Goal: Task Accomplishment & Management: Use online tool/utility

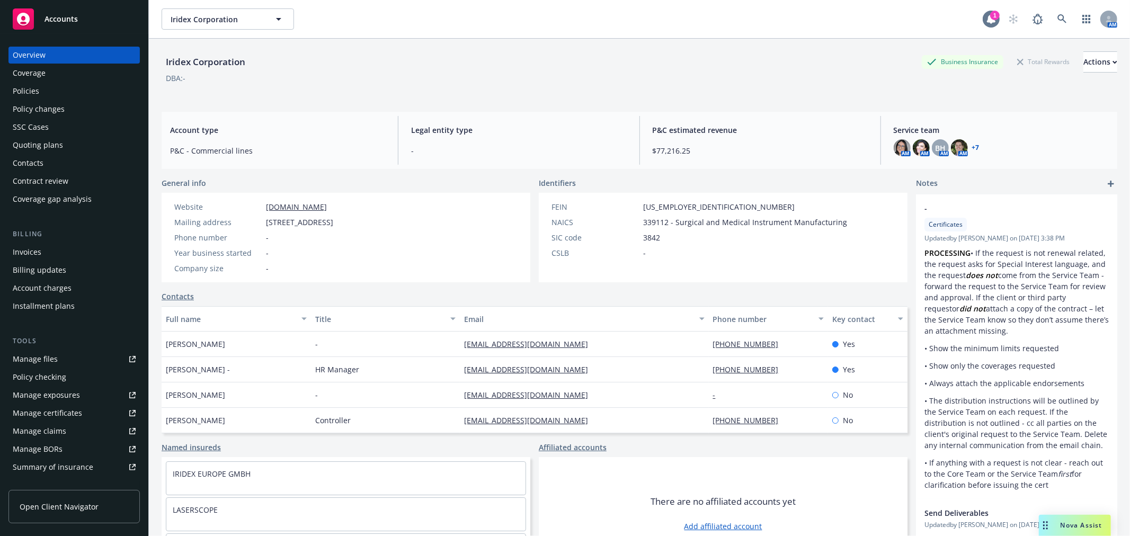
click at [990, 15] on div "1" at bounding box center [995, 16] width 10 height 10
drag, startPoint x: 1050, startPoint y: 18, endPoint x: 1044, endPoint y: 17, distance: 6.4
click at [1051, 17] on link at bounding box center [1061, 18] width 21 height 21
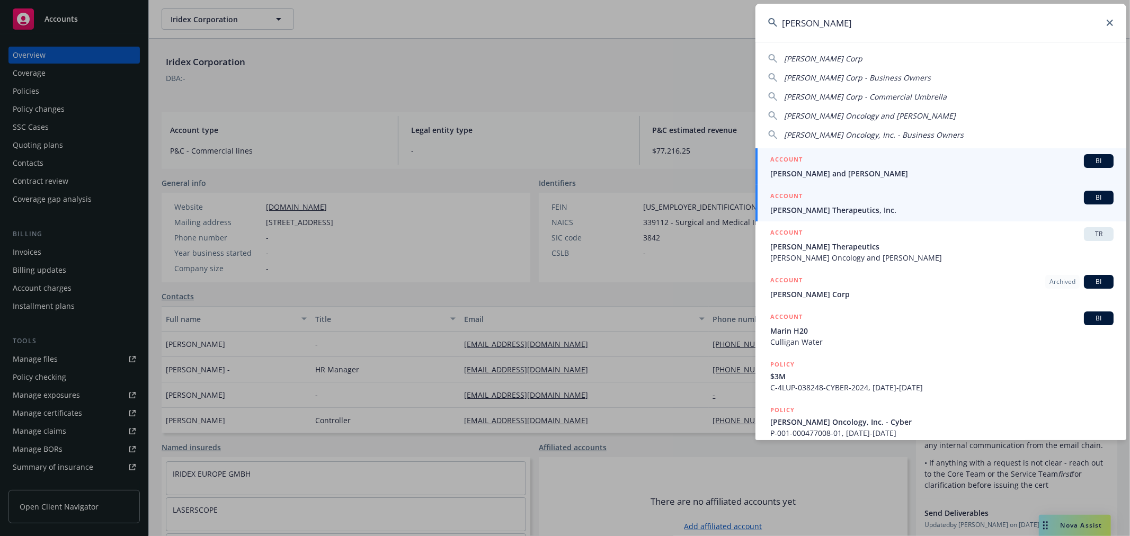
type input "cullinan"
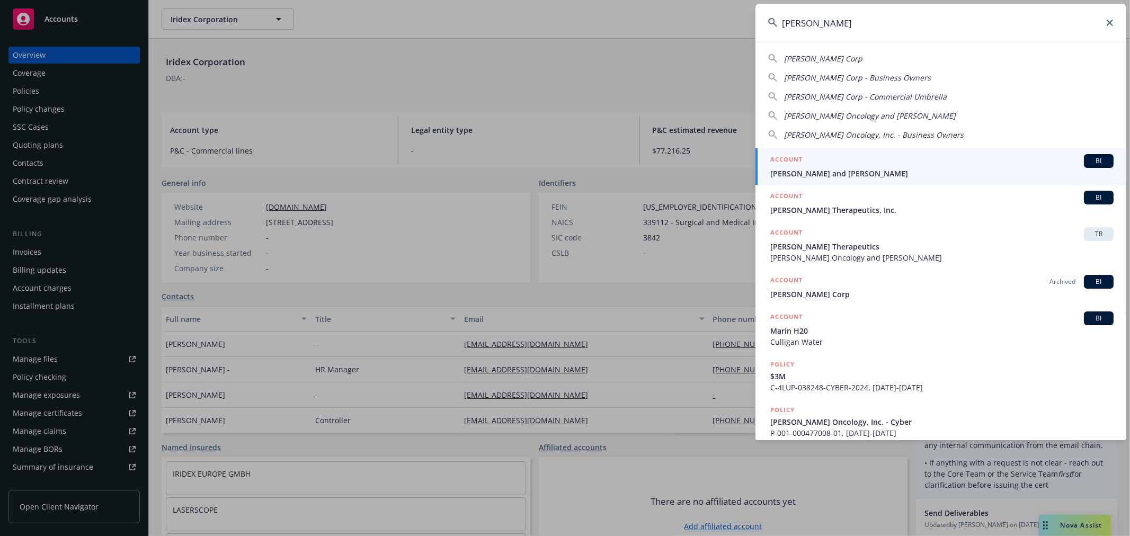
click at [933, 213] on span "Cullinan Therapeutics, Inc." at bounding box center [941, 209] width 343 height 11
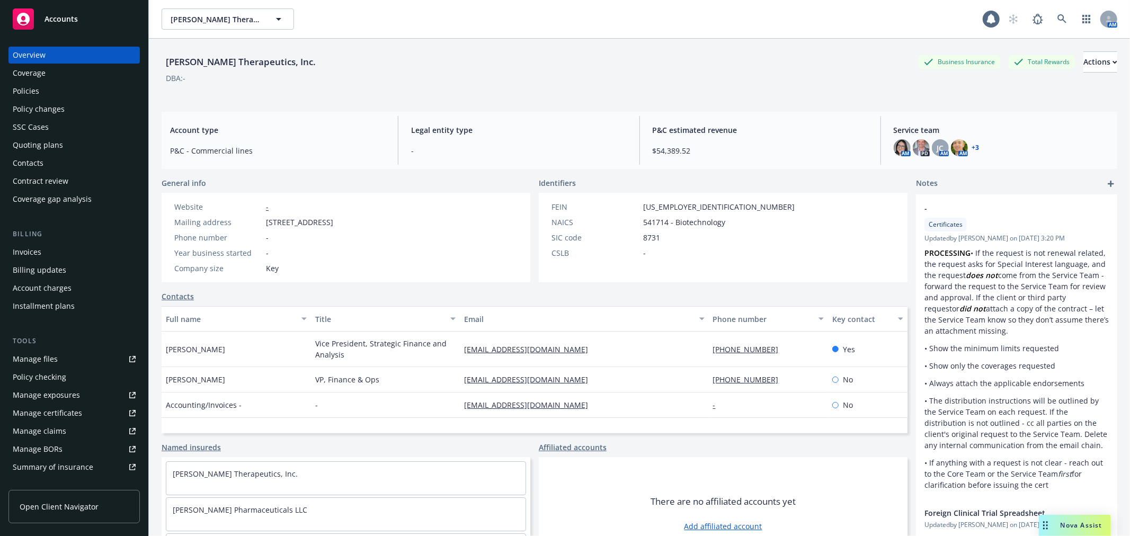
click at [61, 377] on div "Policy checking" at bounding box center [40, 377] width 54 height 17
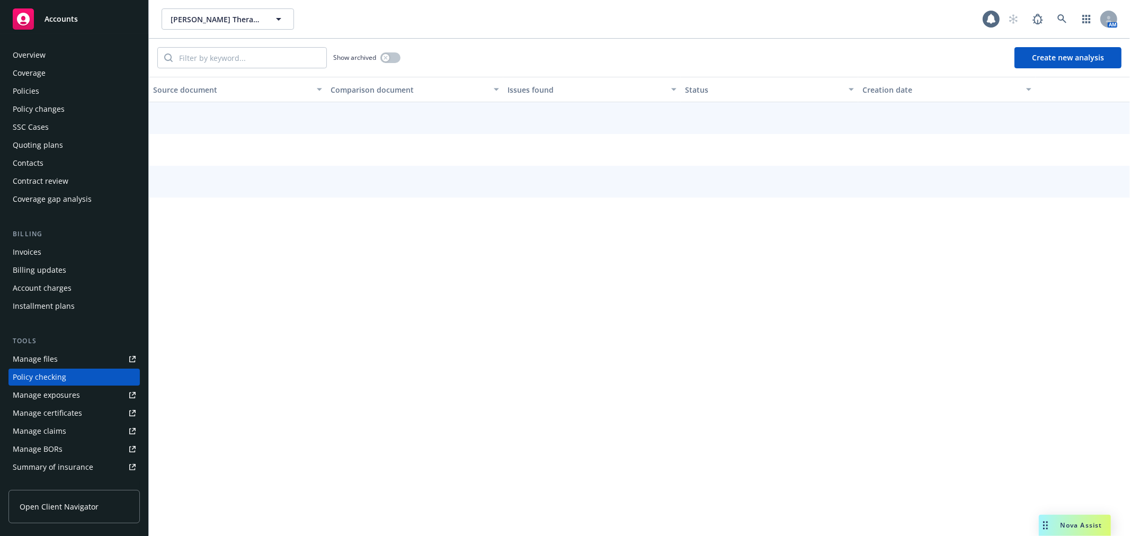
scroll to position [92, 0]
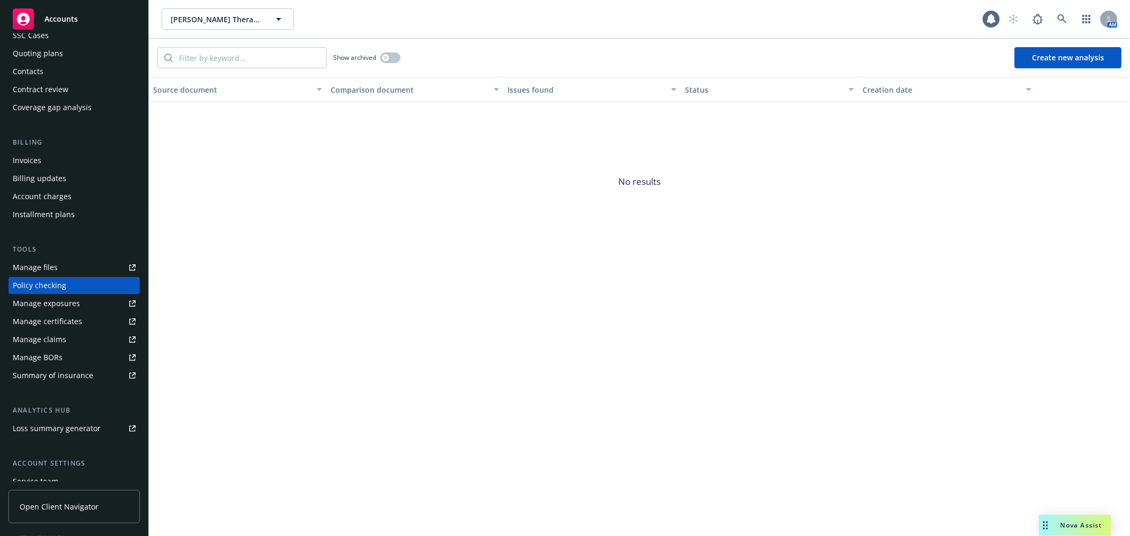
click at [1073, 59] on button "Create new analysis" at bounding box center [1067, 57] width 107 height 21
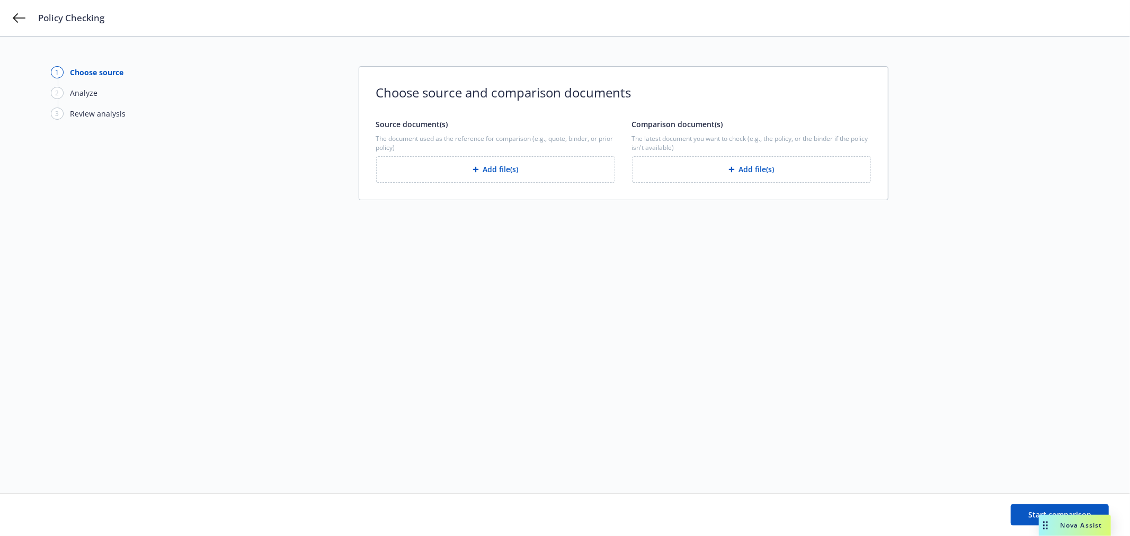
click at [510, 167] on button "Add file(s)" at bounding box center [495, 169] width 239 height 26
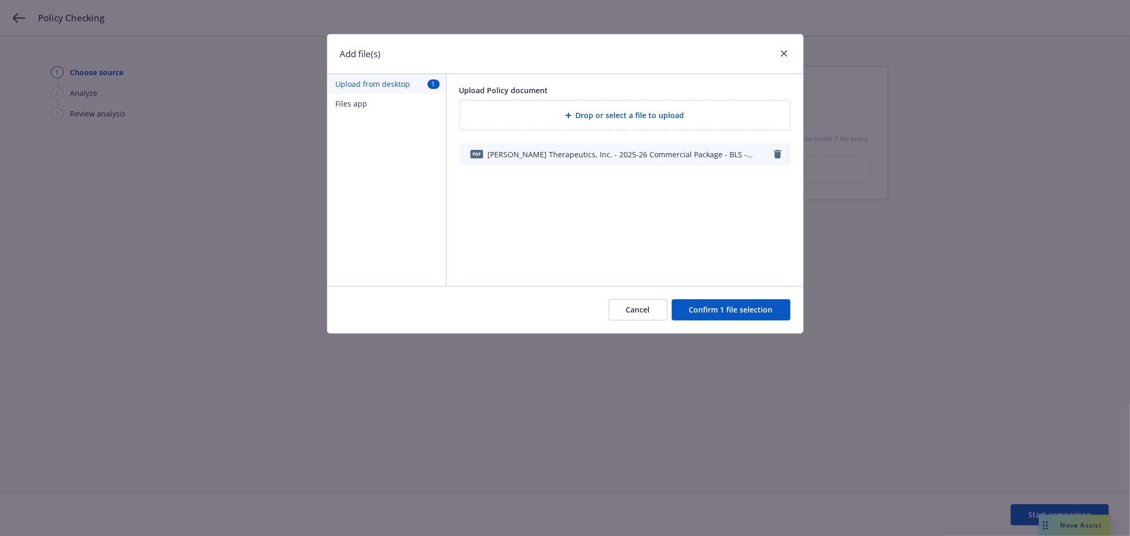
click at [753, 304] on button "Confirm 1 file selection" at bounding box center [731, 309] width 119 height 21
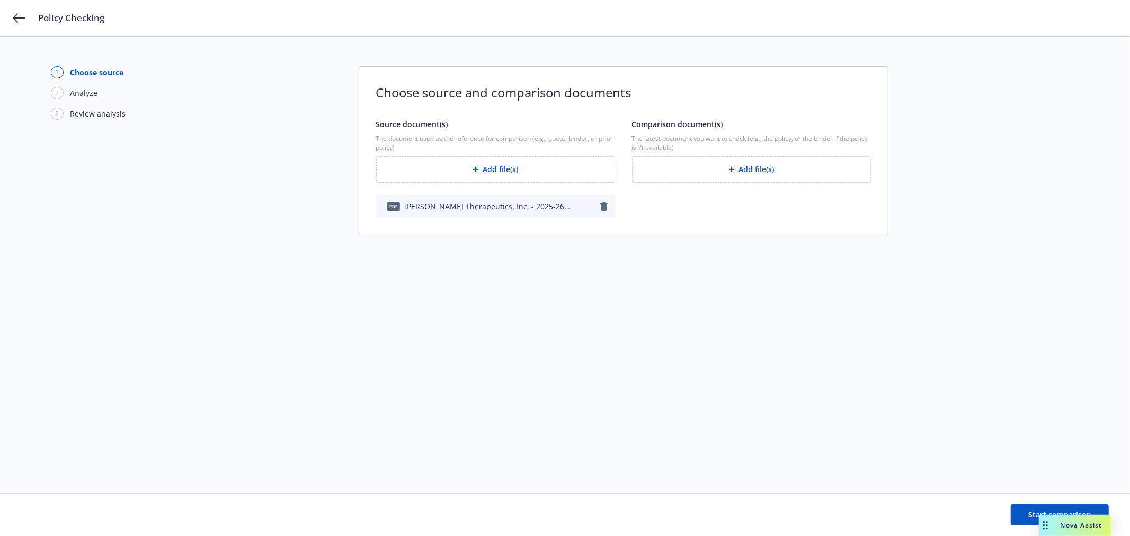
click at [691, 173] on button "Add file(s)" at bounding box center [751, 169] width 239 height 26
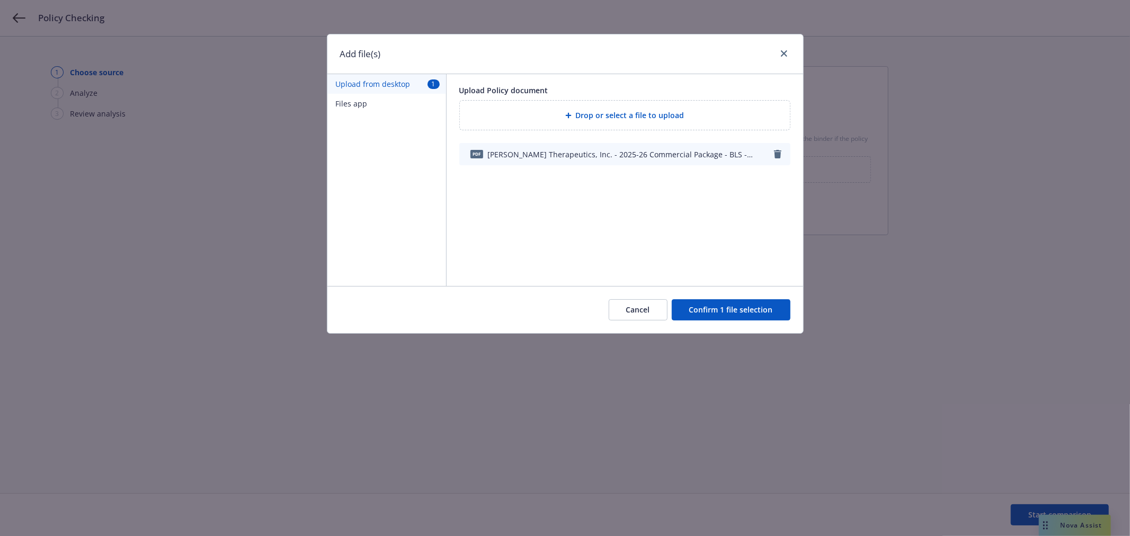
click at [698, 310] on button "Confirm 1 file selection" at bounding box center [731, 309] width 119 height 21
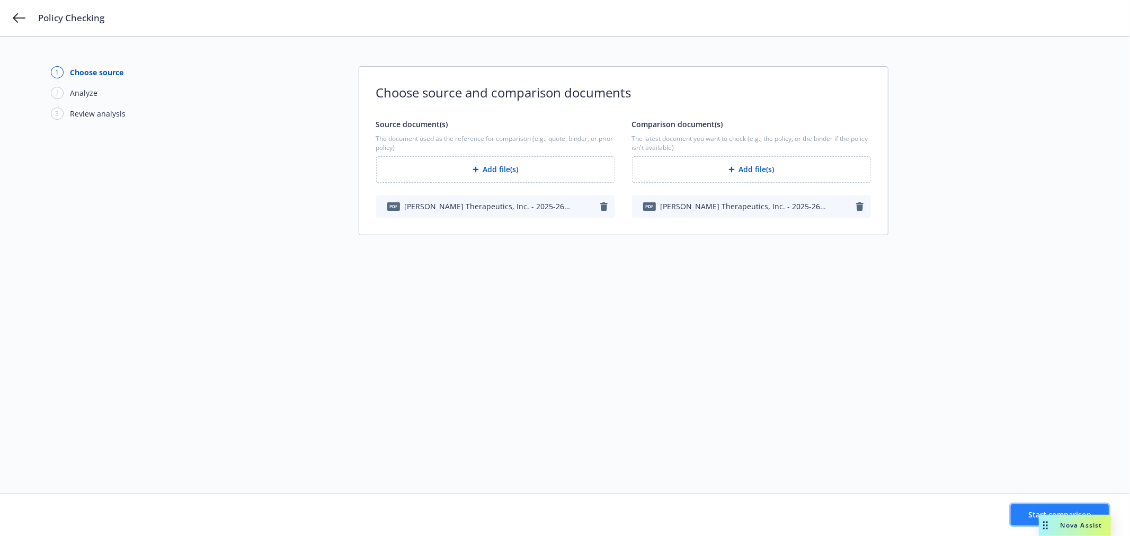
click at [1028, 517] on button "Start comparison" at bounding box center [1060, 514] width 98 height 21
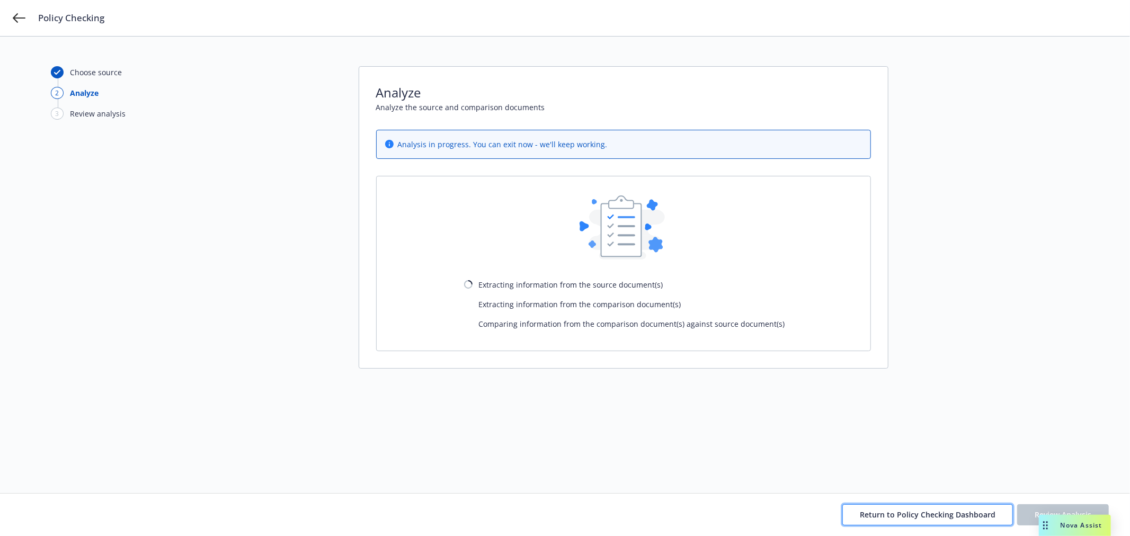
click at [958, 511] on span "Return to Policy Checking Dashboard" at bounding box center [928, 515] width 136 height 10
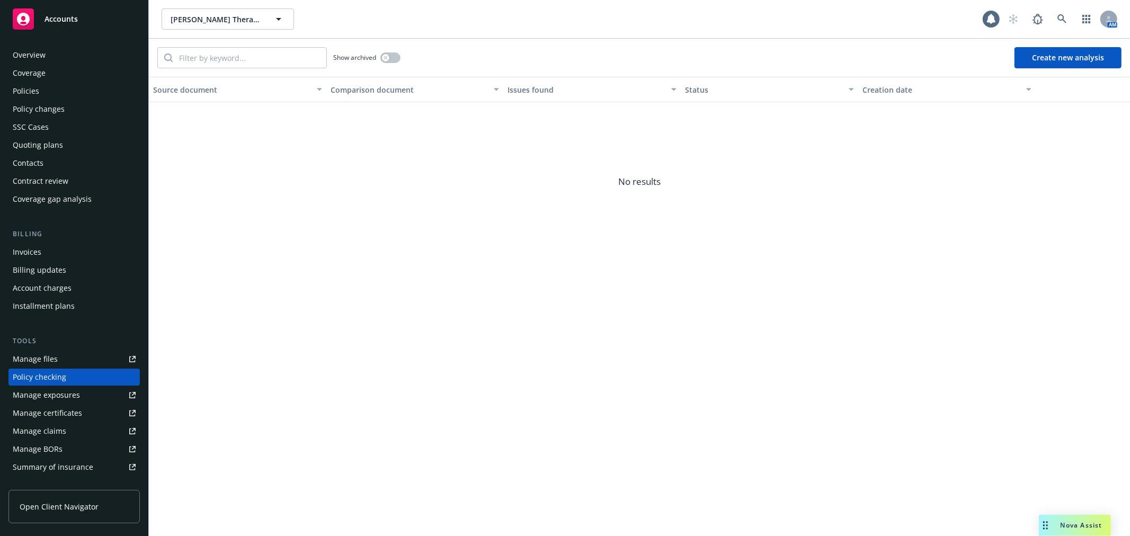
scroll to position [92, 0]
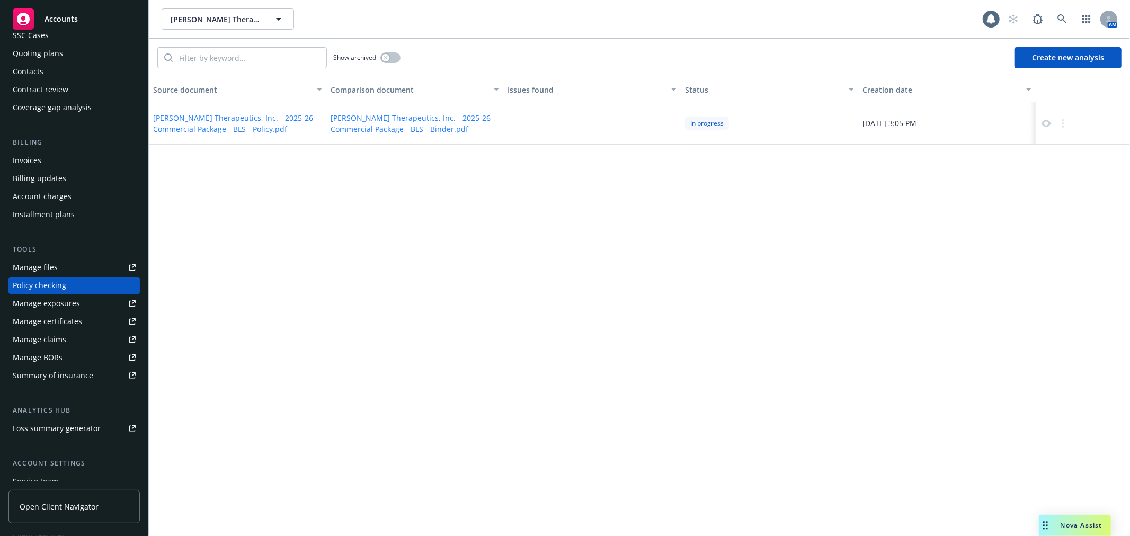
click at [1055, 56] on button "Create new analysis" at bounding box center [1067, 57] width 107 height 21
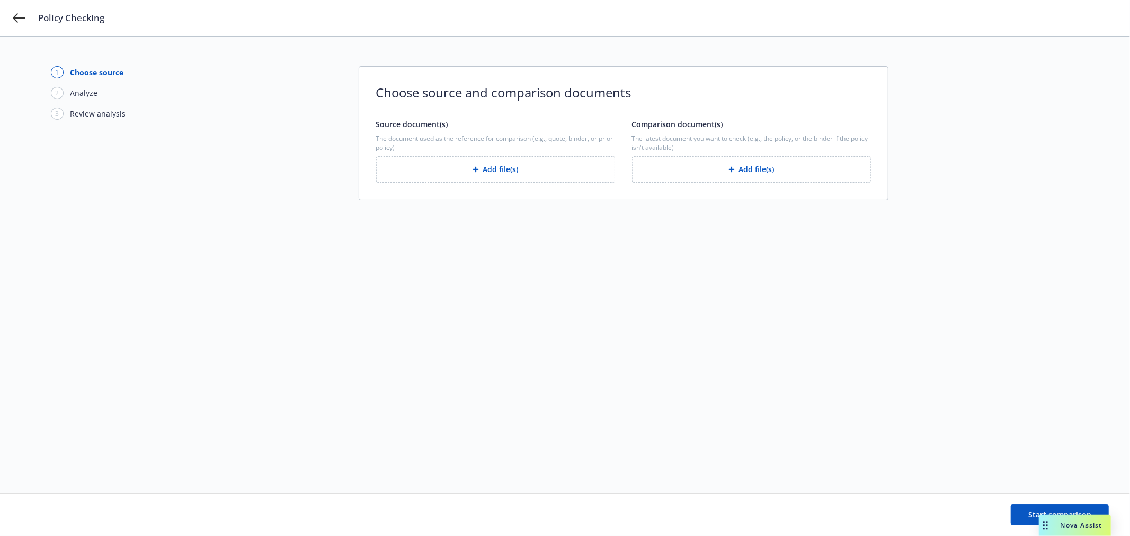
click at [445, 167] on button "Add file(s)" at bounding box center [495, 169] width 239 height 26
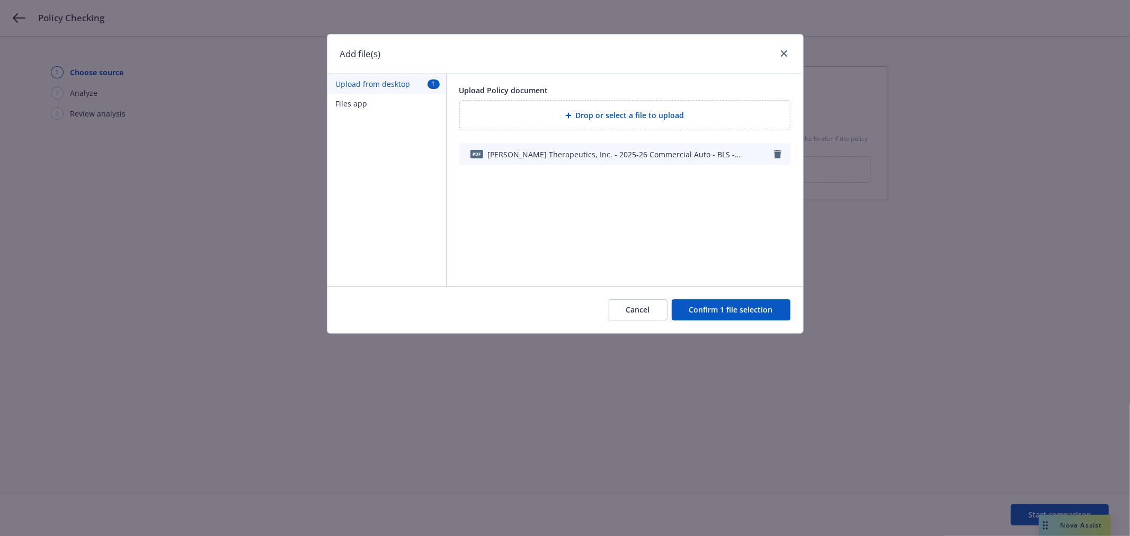
click at [710, 316] on button "Confirm 1 file selection" at bounding box center [731, 309] width 119 height 21
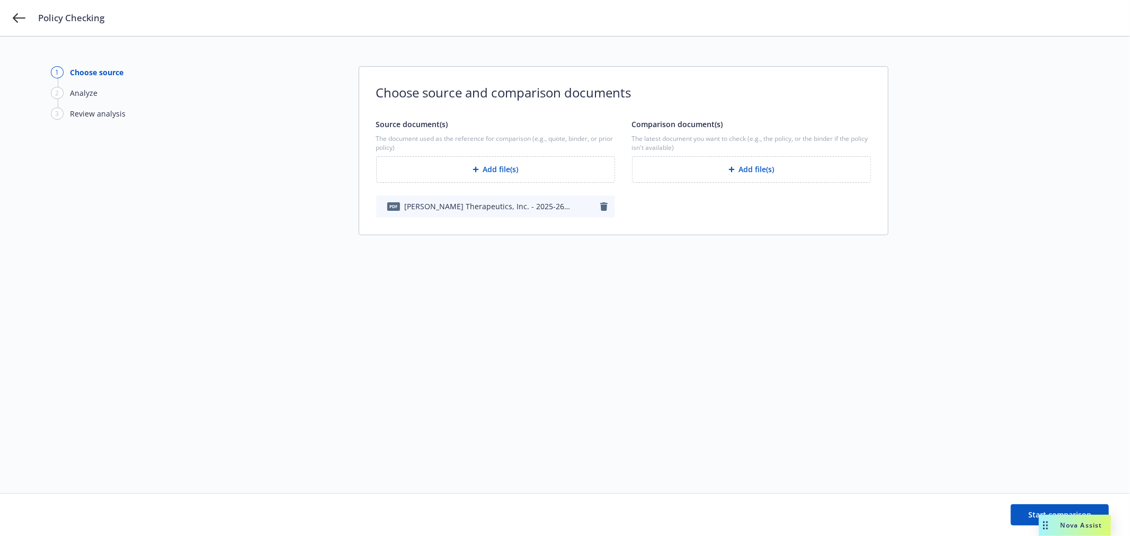
click at [746, 172] on button "Add file(s)" at bounding box center [751, 169] width 239 height 26
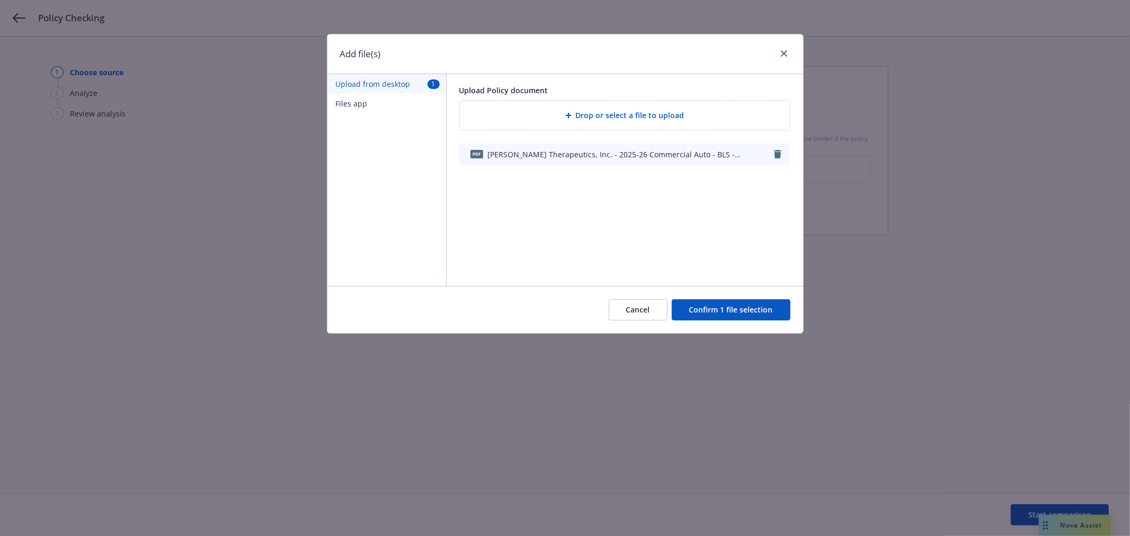
click at [710, 309] on button "Confirm 1 file selection" at bounding box center [731, 309] width 119 height 21
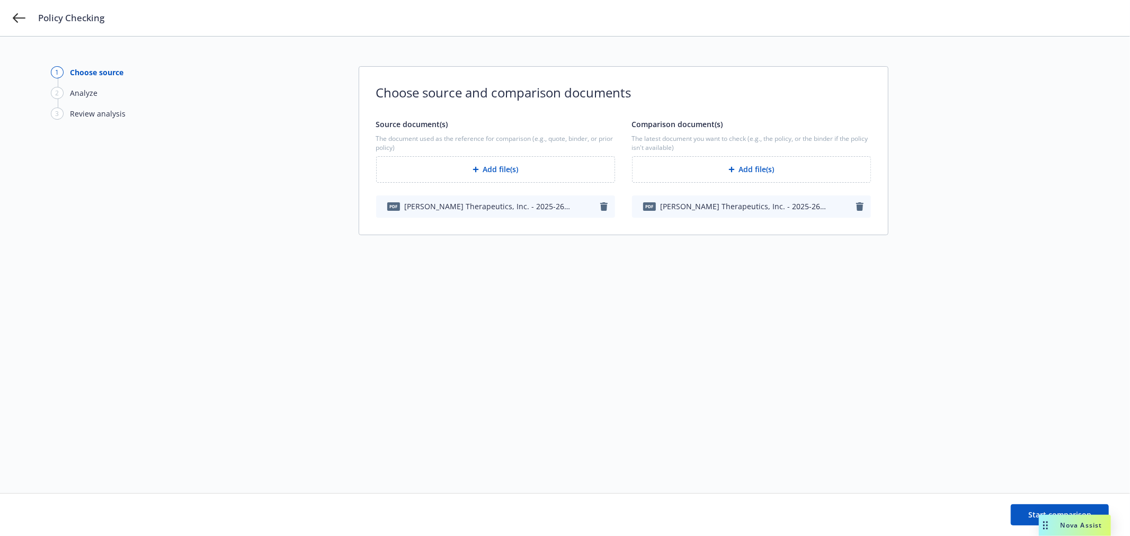
drag, startPoint x: 1021, startPoint y: 490, endPoint x: 1020, endPoint y: 498, distance: 8.5
drag, startPoint x: 1020, startPoint y: 498, endPoint x: 1019, endPoint y: 515, distance: 16.5
click at [1019, 515] on button "Start comparison" at bounding box center [1060, 514] width 98 height 21
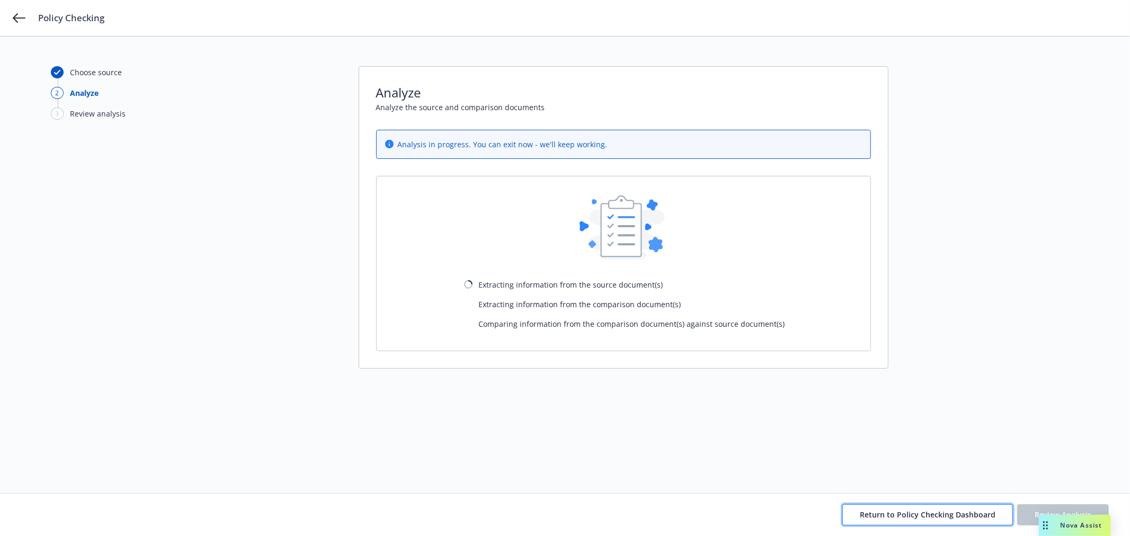
click at [939, 506] on button "Return to Policy Checking Dashboard" at bounding box center [927, 514] width 171 height 21
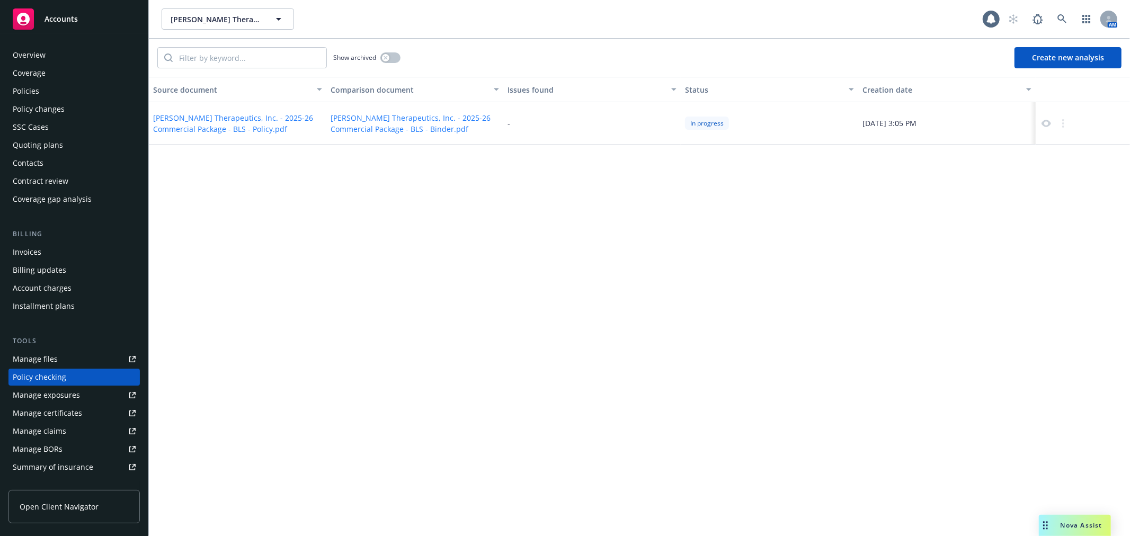
scroll to position [92, 0]
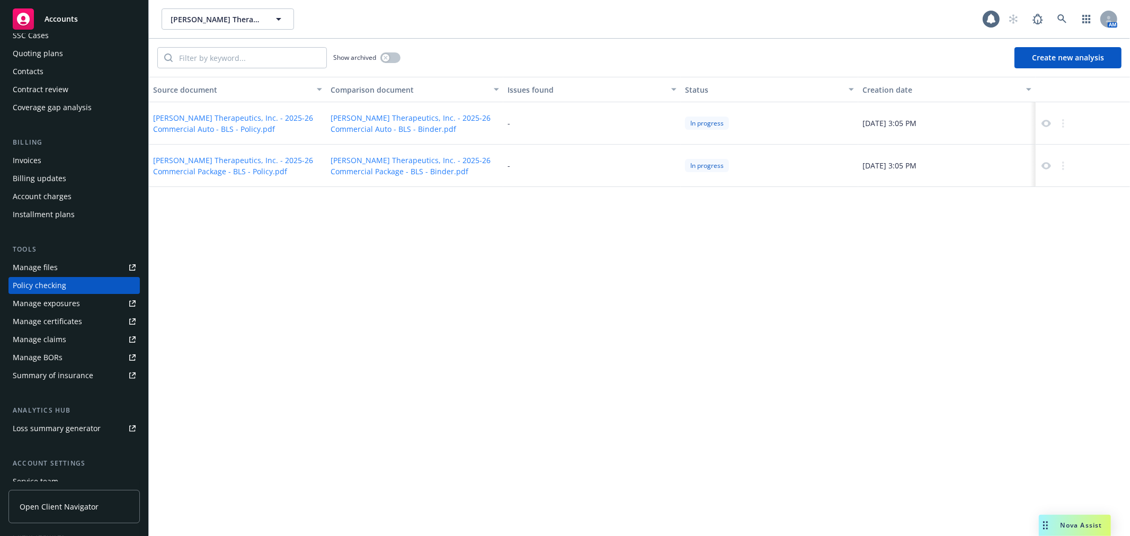
click at [1093, 57] on button "Create new analysis" at bounding box center [1067, 57] width 107 height 21
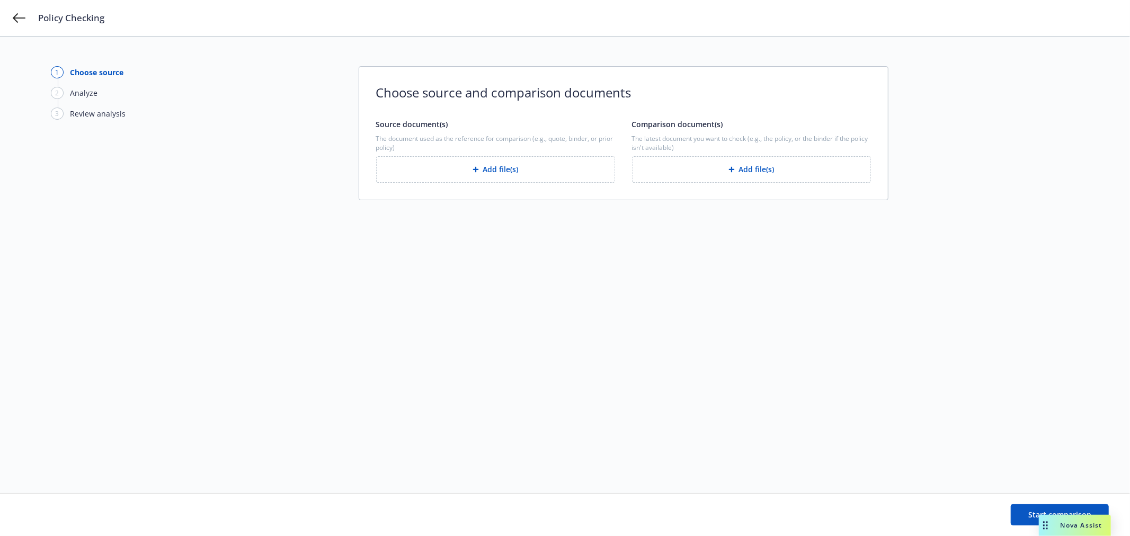
click at [483, 170] on button "Add file(s)" at bounding box center [495, 169] width 239 height 26
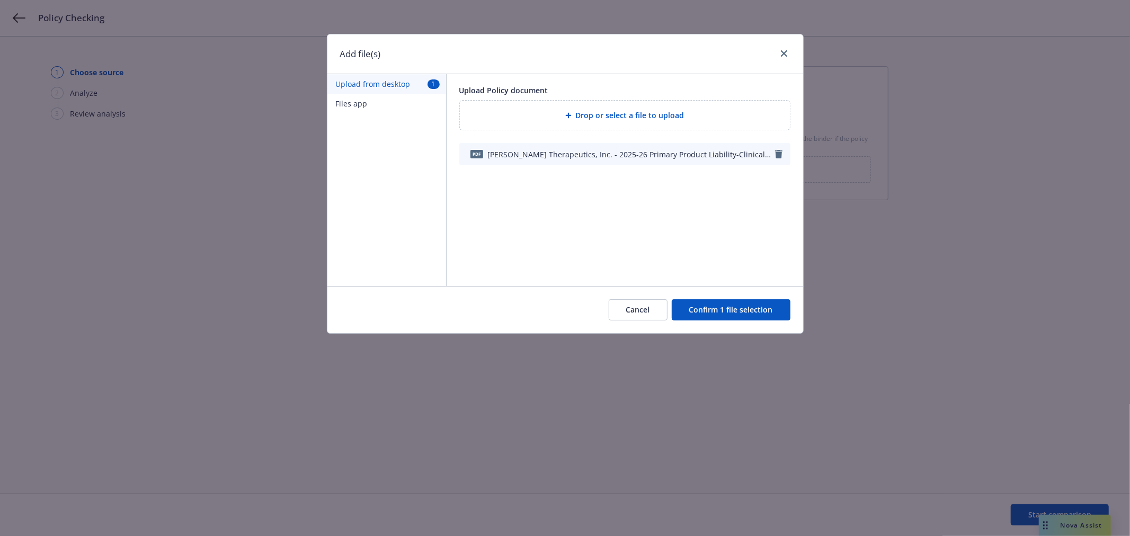
click at [716, 307] on button "Confirm 1 file selection" at bounding box center [731, 309] width 119 height 21
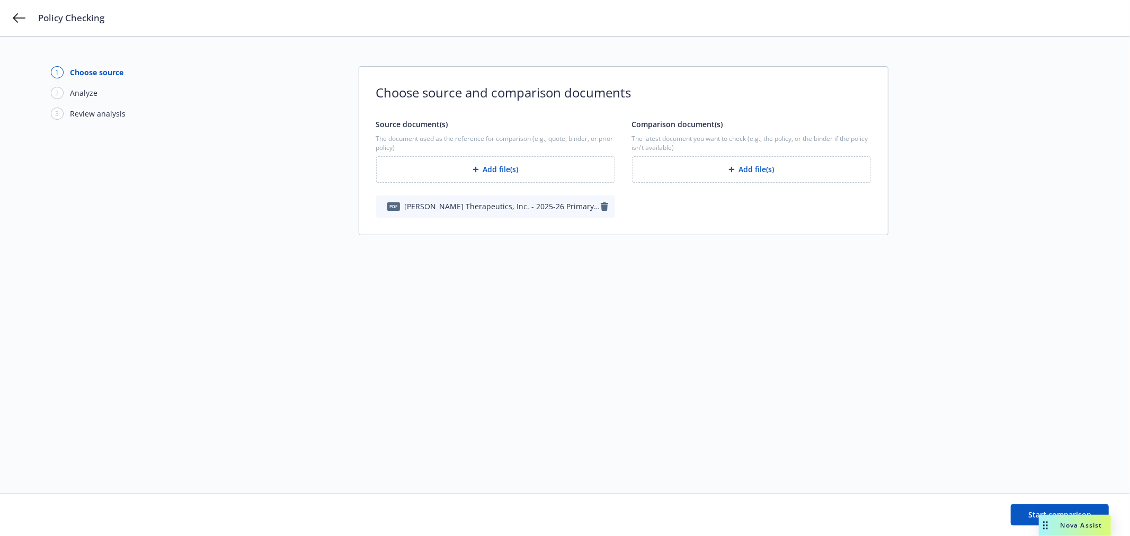
click at [734, 172] on div "button" at bounding box center [733, 169] width 11 height 6
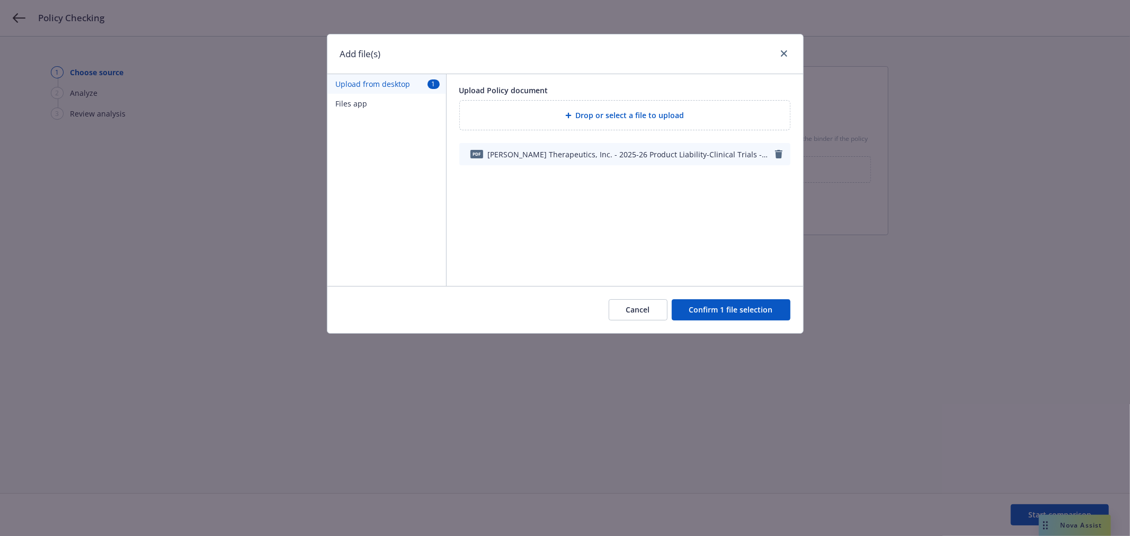
click at [748, 316] on button "Confirm 1 file selection" at bounding box center [731, 309] width 119 height 21
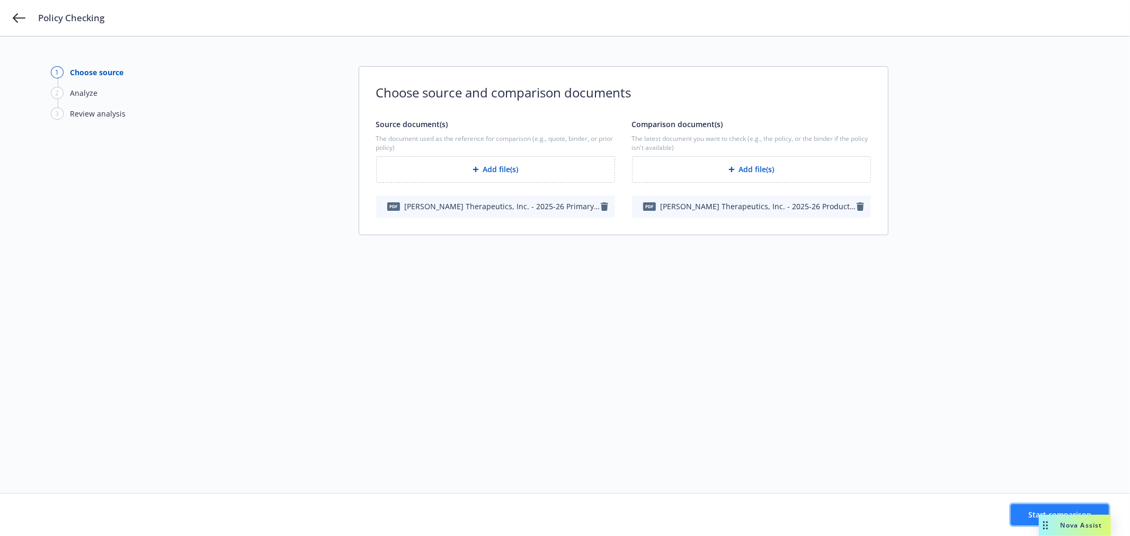
click at [1031, 518] on span "Start comparison" at bounding box center [1059, 515] width 63 height 10
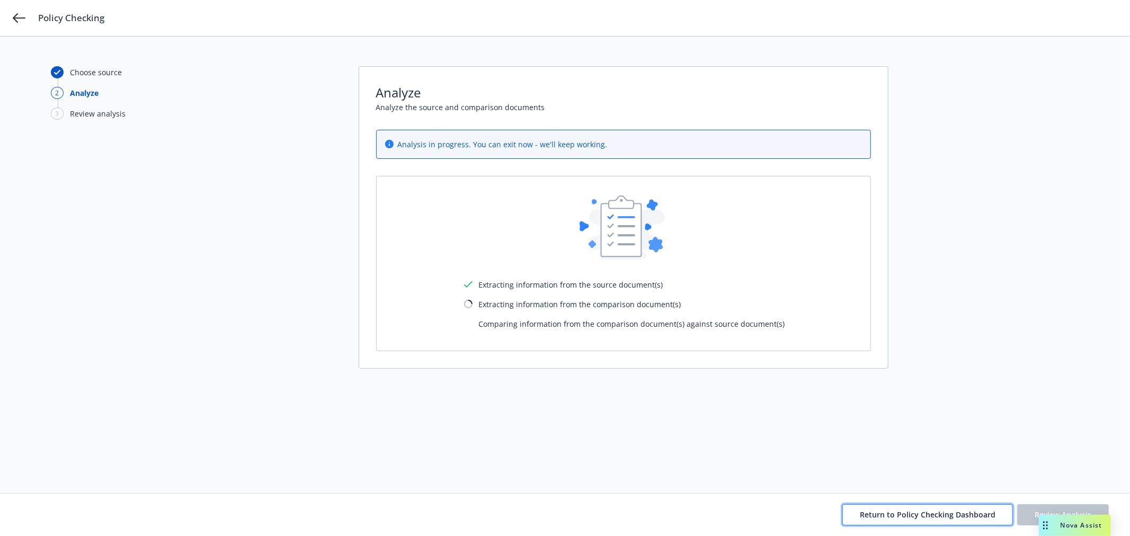
click at [872, 515] on span "Return to Policy Checking Dashboard" at bounding box center [928, 515] width 136 height 10
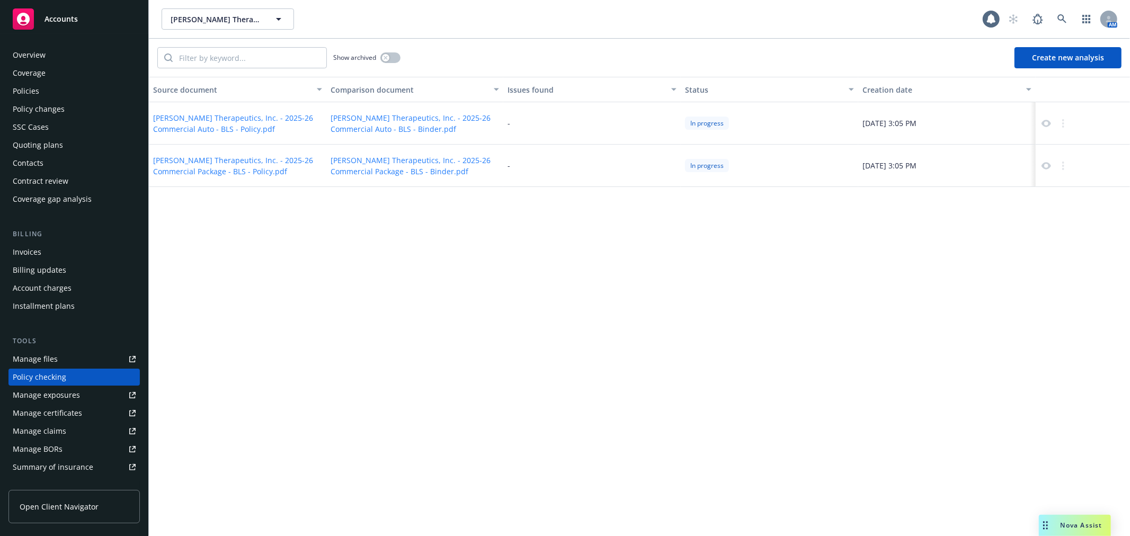
scroll to position [92, 0]
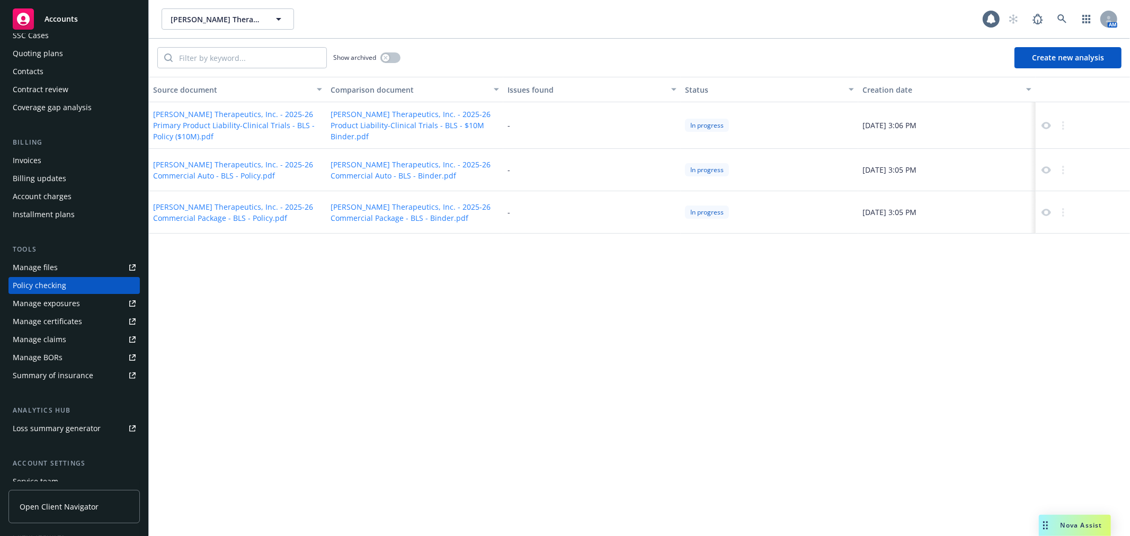
click at [1039, 59] on button "Create new analysis" at bounding box center [1067, 57] width 107 height 21
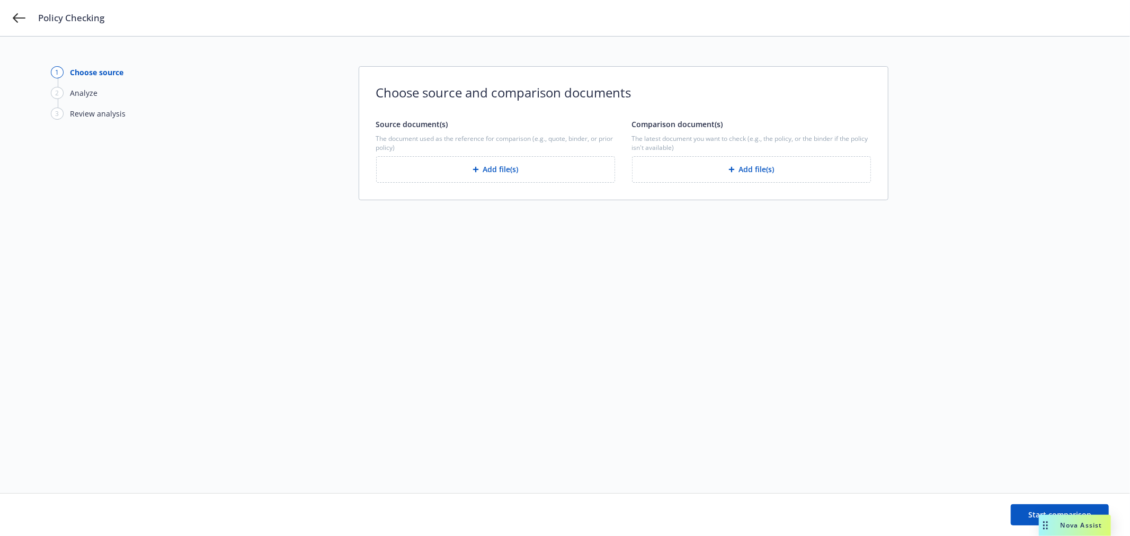
click at [505, 166] on button "Add file(s)" at bounding box center [495, 169] width 239 height 26
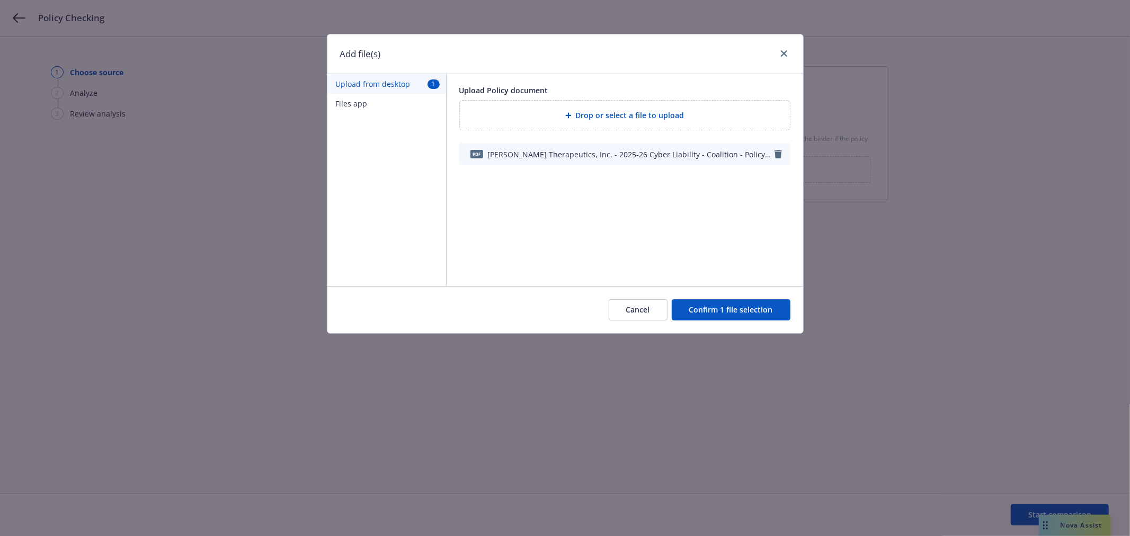
click at [765, 316] on button "Confirm 1 file selection" at bounding box center [731, 309] width 119 height 21
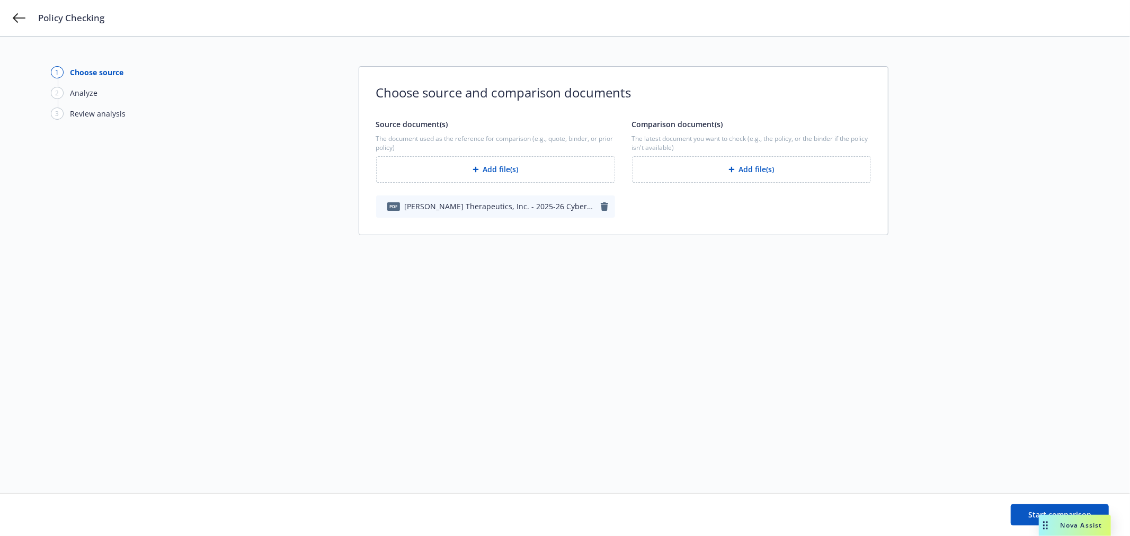
click at [600, 209] on icon "button" at bounding box center [604, 206] width 8 height 8
click at [718, 163] on button "Add file(s)" at bounding box center [751, 169] width 239 height 26
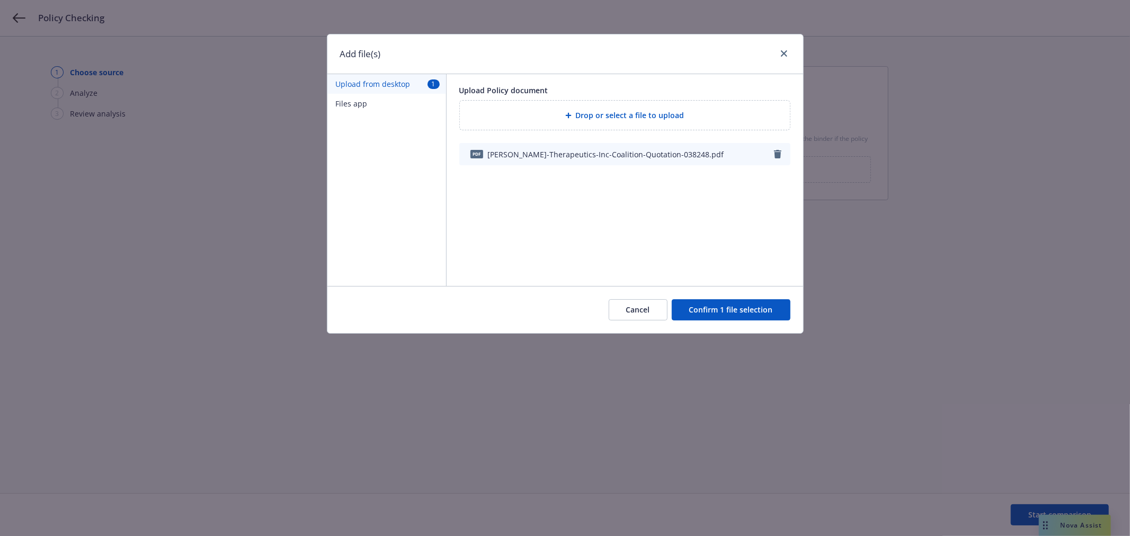
click at [717, 302] on button "Confirm 1 file selection" at bounding box center [731, 309] width 119 height 21
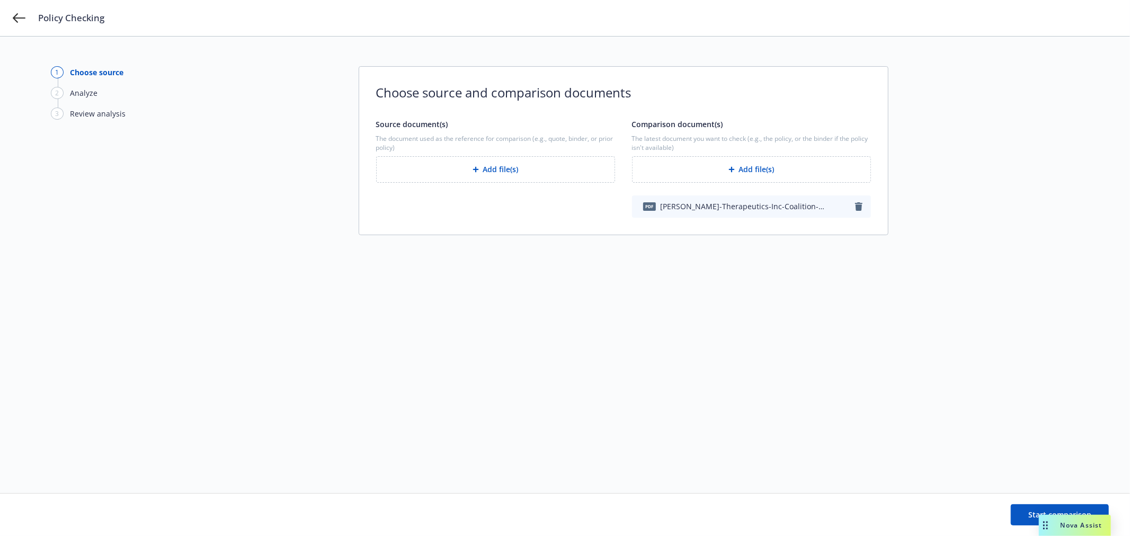
click at [550, 171] on button "Add file(s)" at bounding box center [495, 169] width 239 height 26
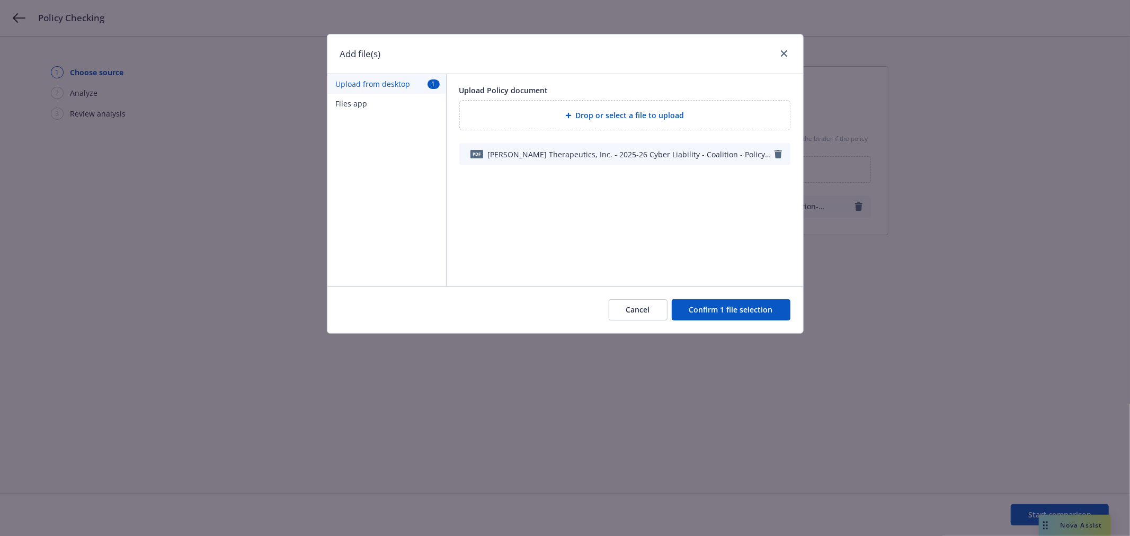
click at [721, 314] on button "Confirm 1 file selection" at bounding box center [731, 309] width 119 height 21
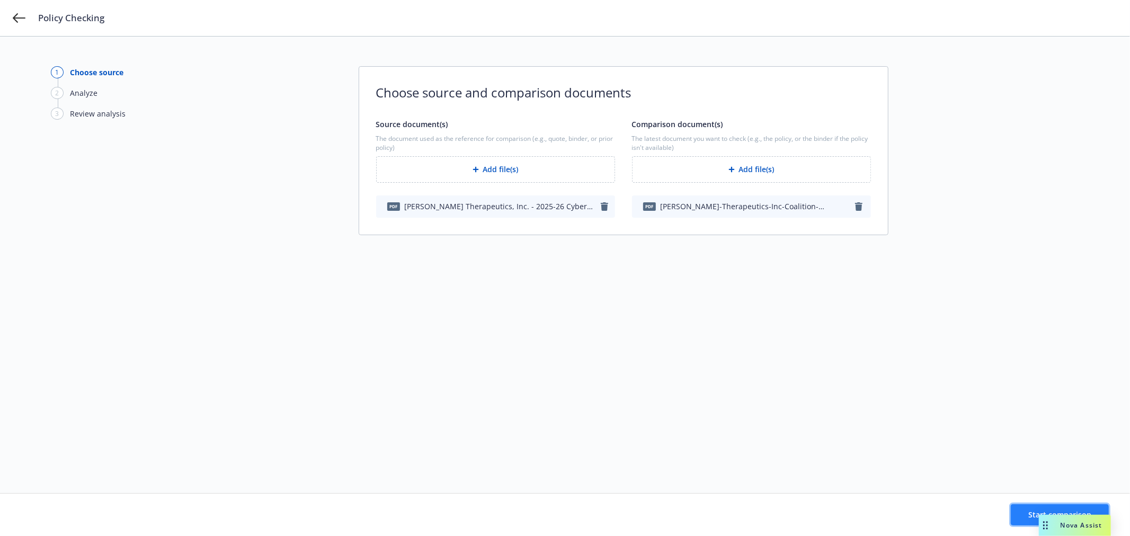
click at [1033, 513] on span "Start comparison" at bounding box center [1059, 515] width 63 height 10
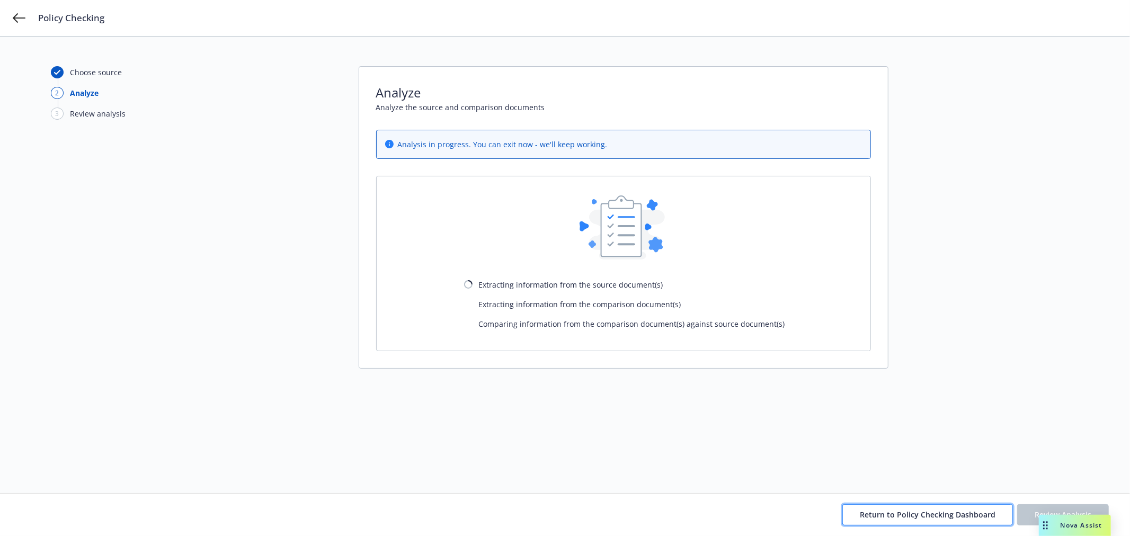
click at [931, 512] on span "Return to Policy Checking Dashboard" at bounding box center [928, 515] width 136 height 10
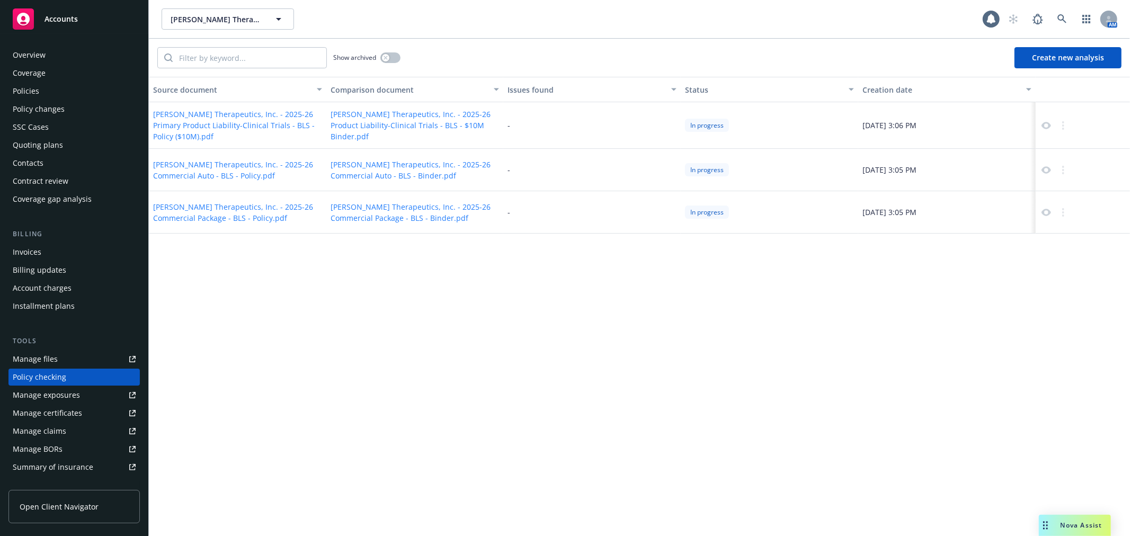
scroll to position [92, 0]
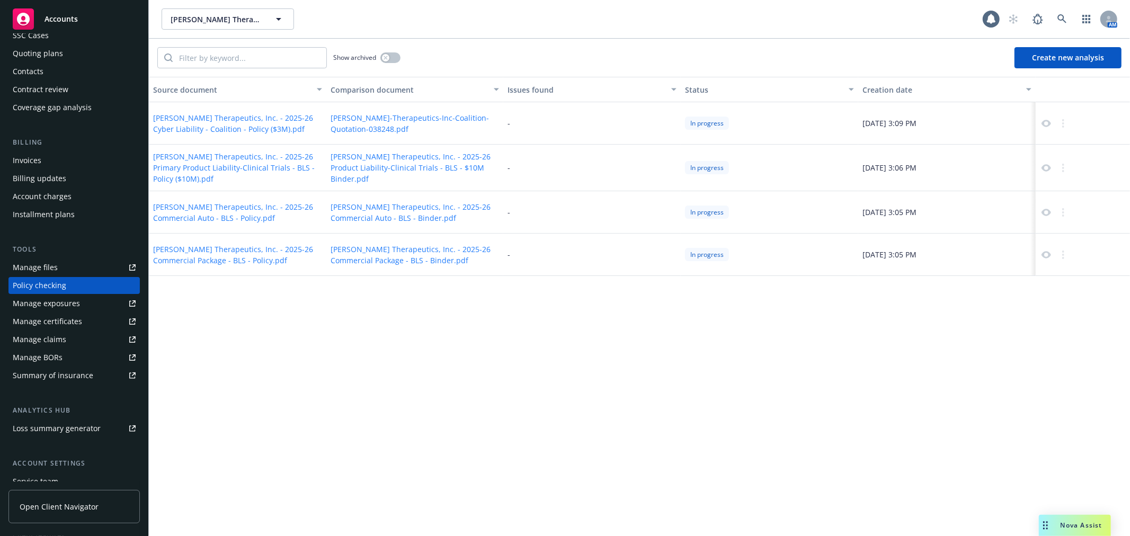
click at [1034, 58] on button "Create new analysis" at bounding box center [1067, 57] width 107 height 21
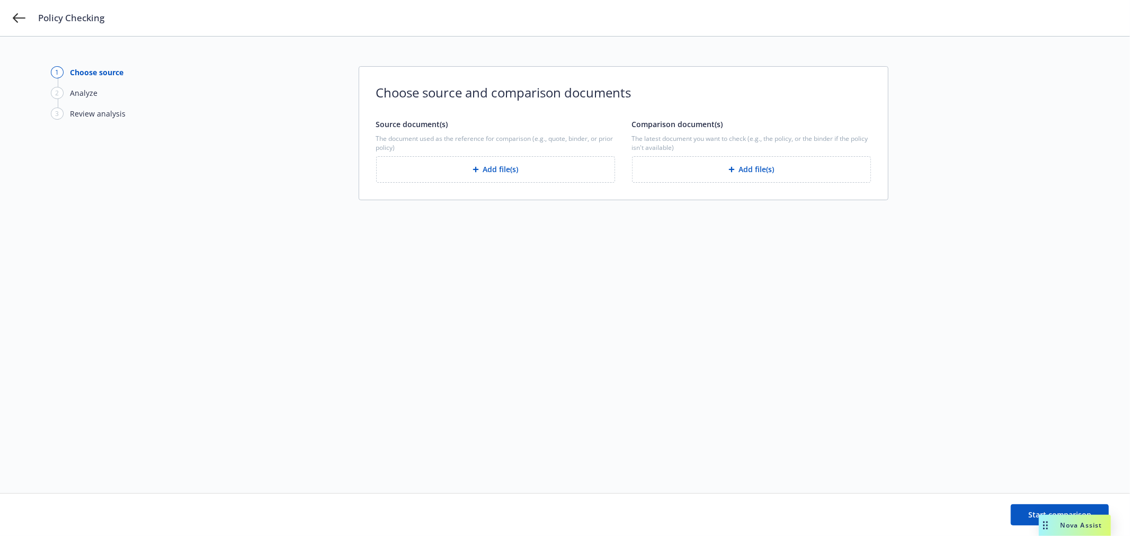
click at [543, 158] on button "Add file(s)" at bounding box center [495, 169] width 239 height 26
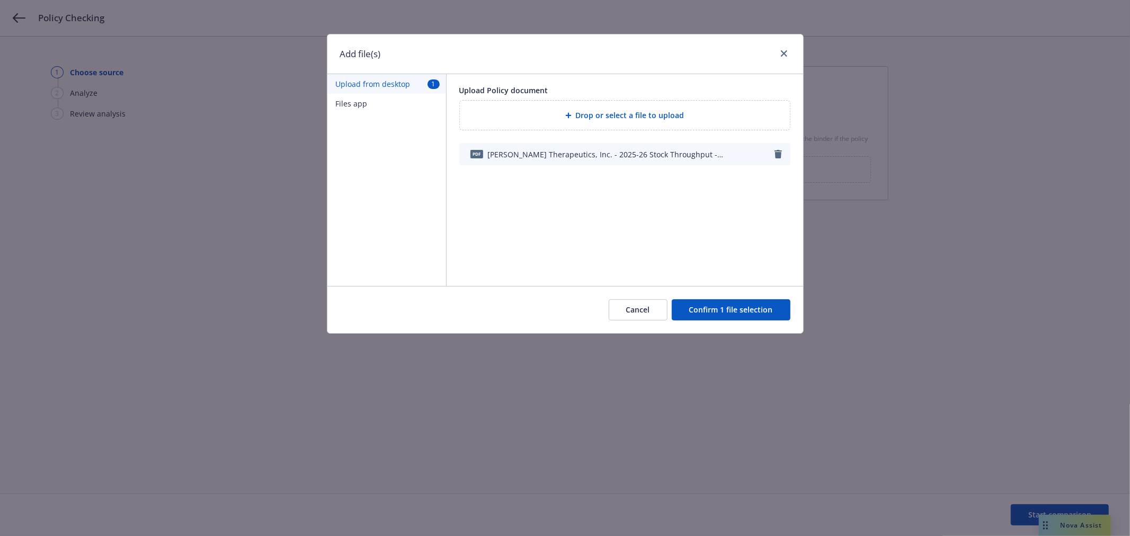
click at [736, 306] on button "Confirm 1 file selection" at bounding box center [731, 309] width 119 height 21
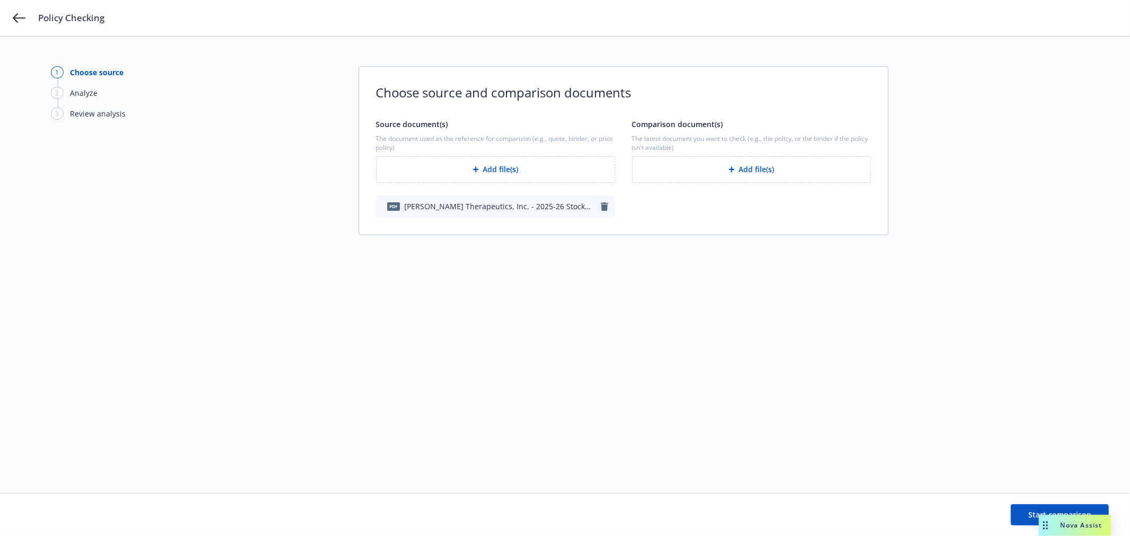
click at [795, 163] on button "Add file(s)" at bounding box center [751, 169] width 239 height 26
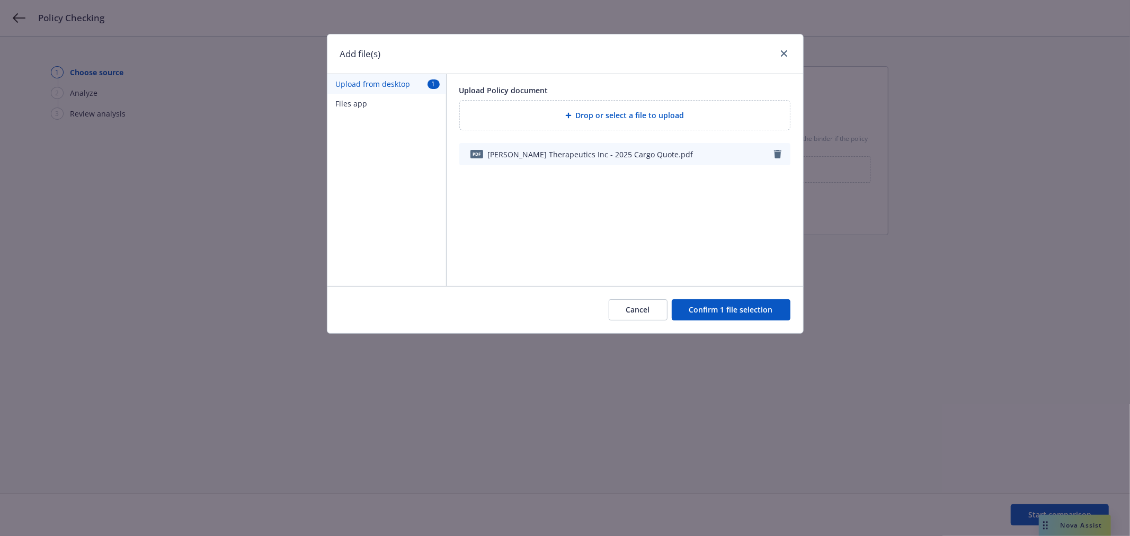
click at [715, 308] on button "Confirm 1 file selection" at bounding box center [731, 309] width 119 height 21
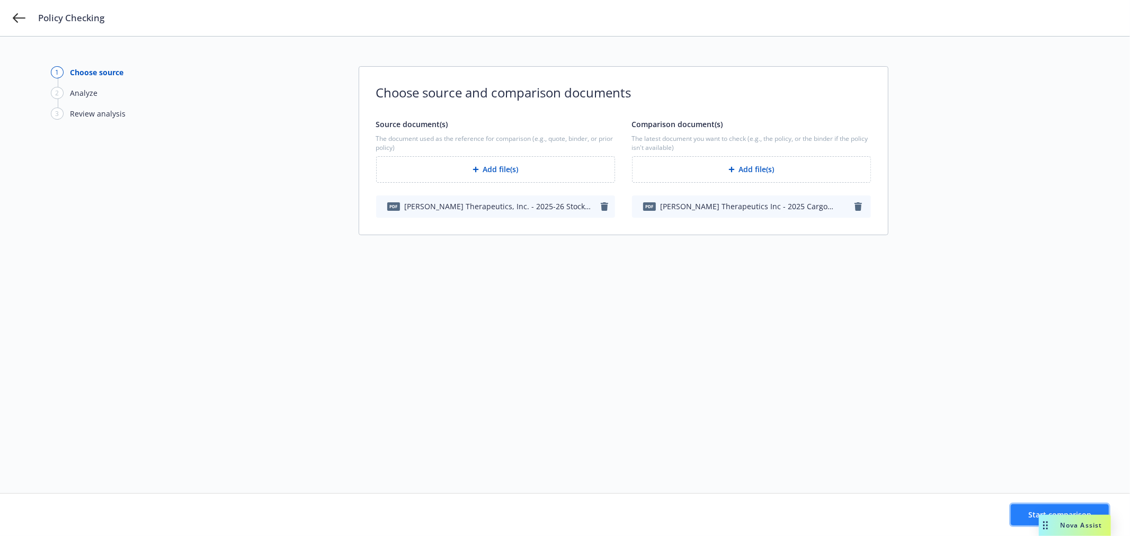
click at [1027, 518] on button "Start comparison" at bounding box center [1060, 514] width 98 height 21
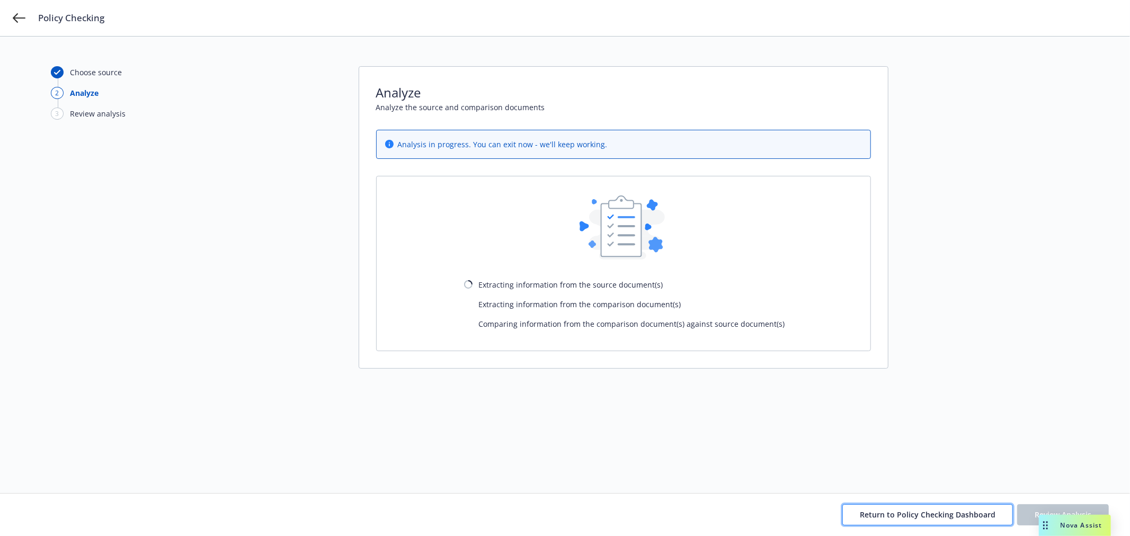
click at [951, 514] on span "Return to Policy Checking Dashboard" at bounding box center [928, 515] width 136 height 10
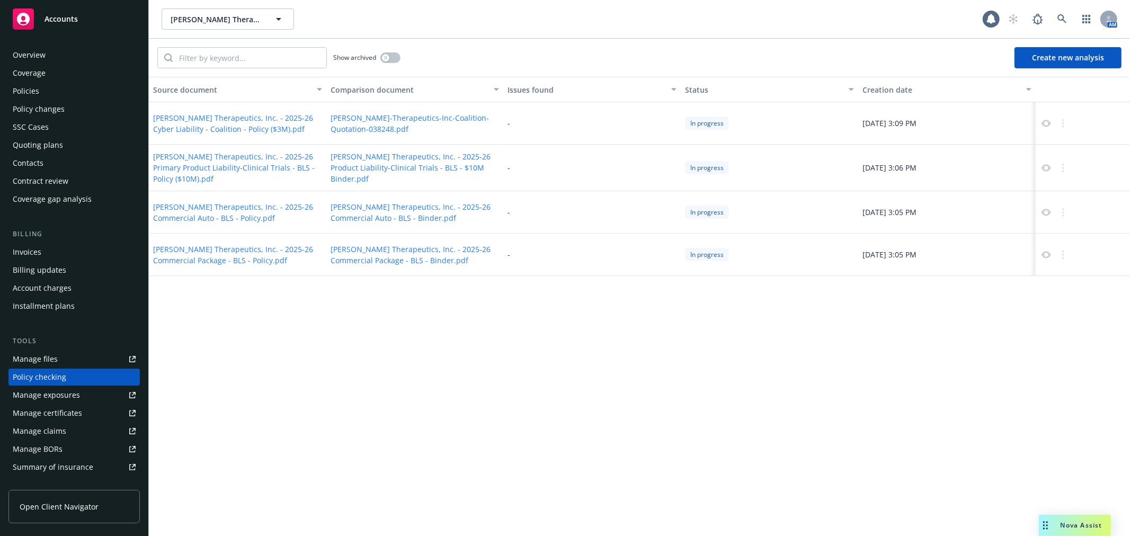
scroll to position [92, 0]
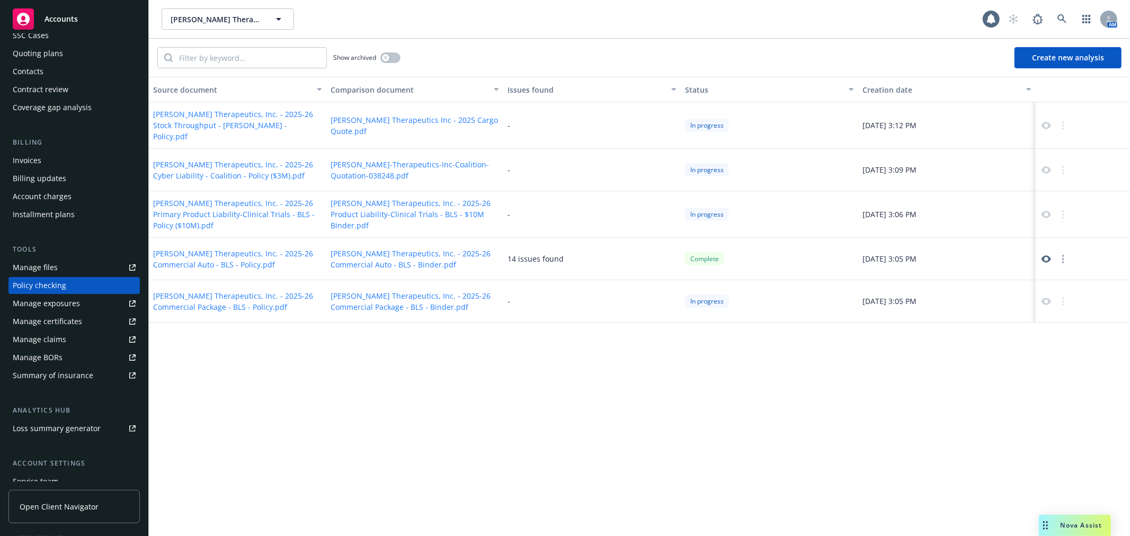
click at [1035, 61] on button "Create new analysis" at bounding box center [1067, 57] width 107 height 21
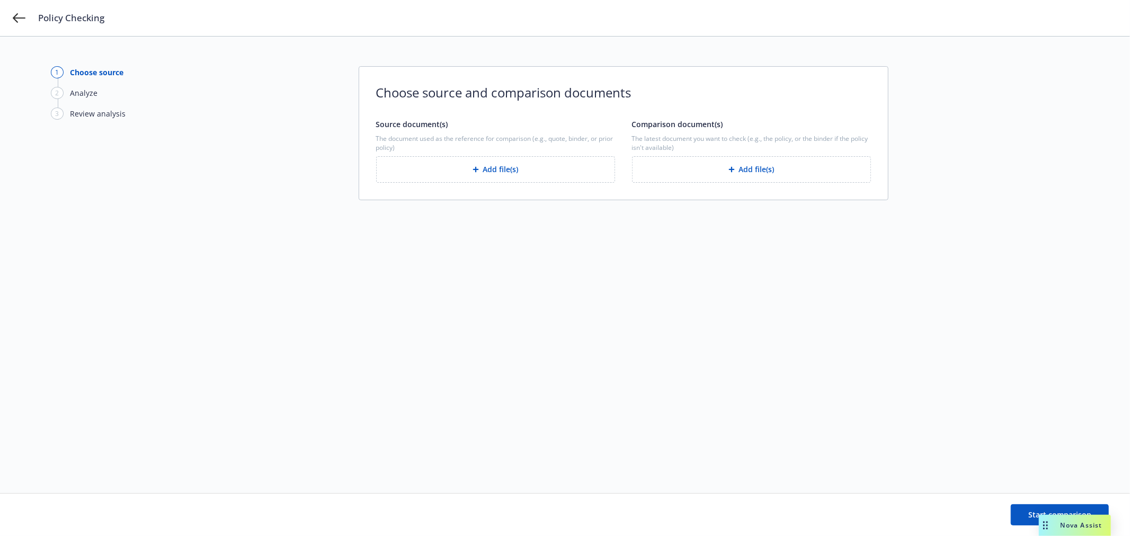
click at [754, 175] on button "Add file(s)" at bounding box center [751, 169] width 239 height 26
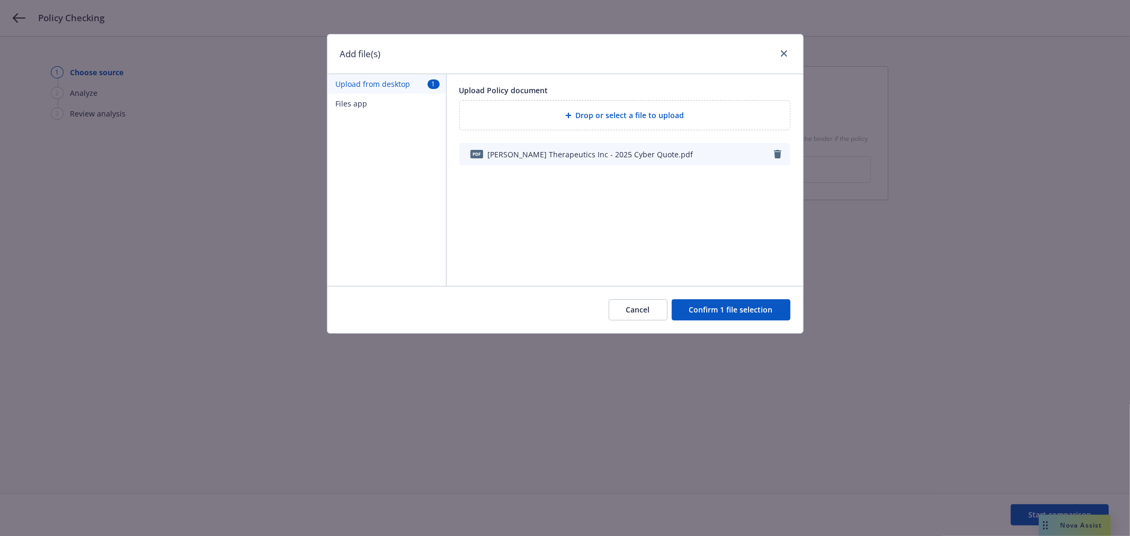
click at [724, 313] on button "Confirm 1 file selection" at bounding box center [731, 309] width 119 height 21
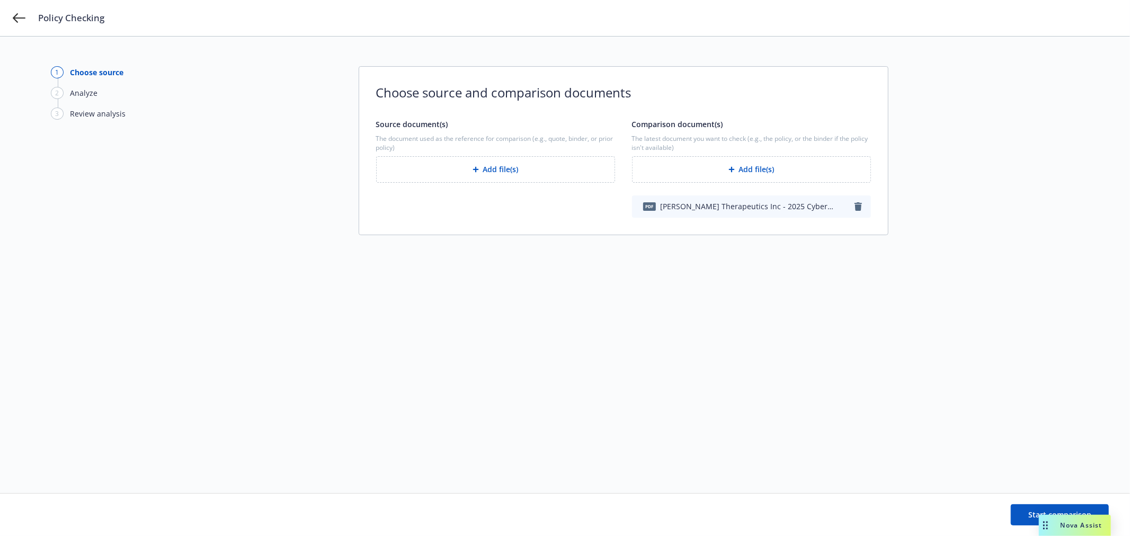
click at [518, 173] on button "Add file(s)" at bounding box center [495, 169] width 239 height 26
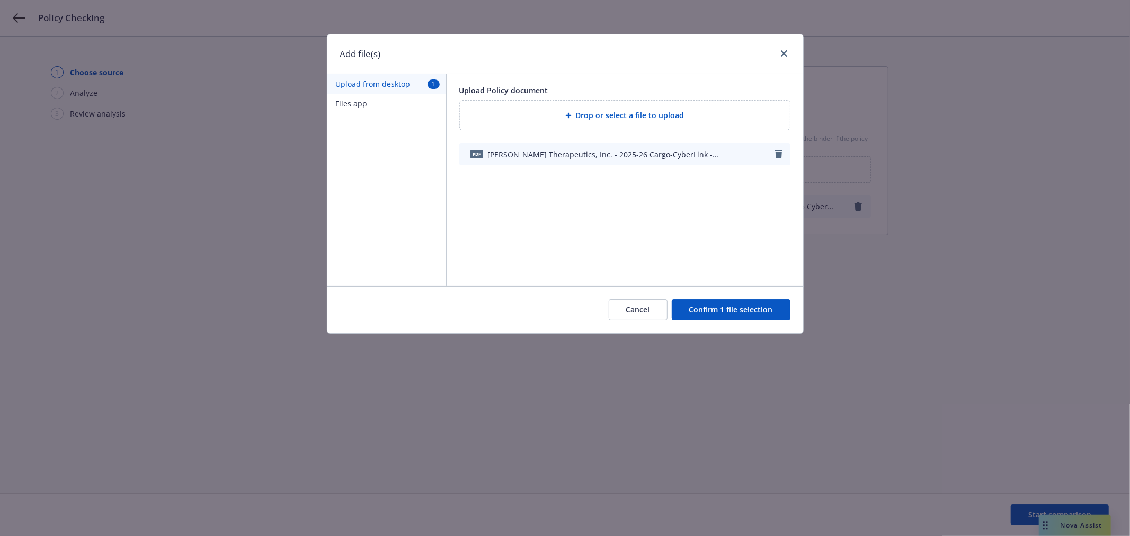
click at [708, 305] on button "Confirm 1 file selection" at bounding box center [731, 309] width 119 height 21
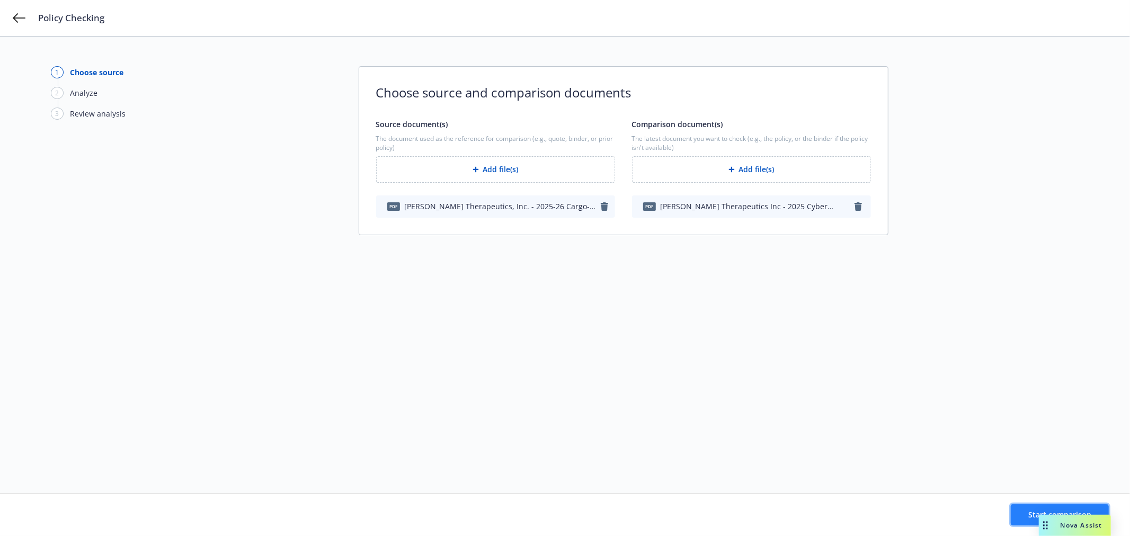
click at [1030, 512] on span "Start comparison" at bounding box center [1059, 515] width 63 height 10
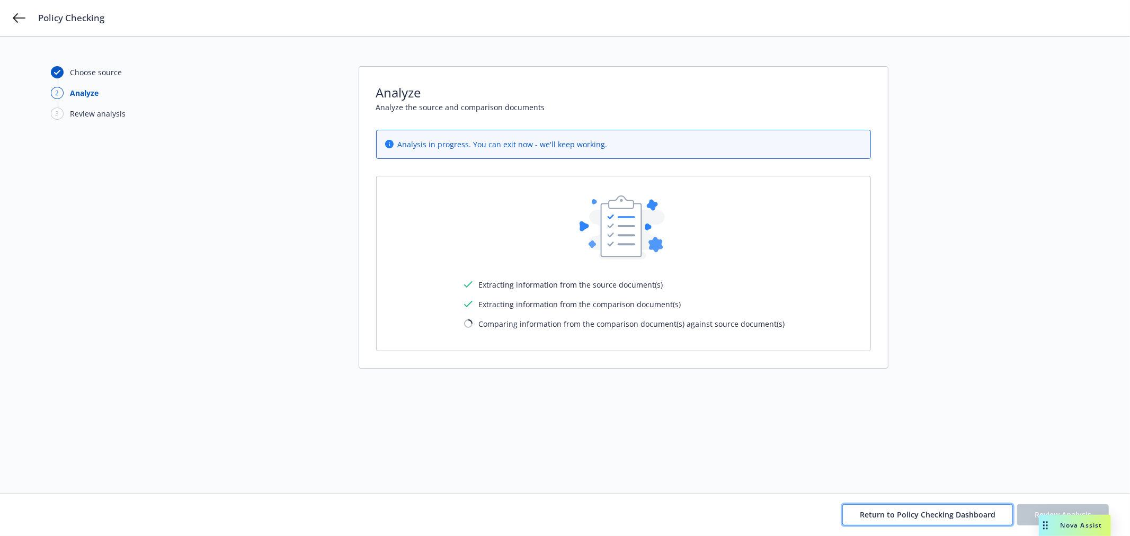
click at [981, 510] on span "Return to Policy Checking Dashboard" at bounding box center [928, 515] width 136 height 10
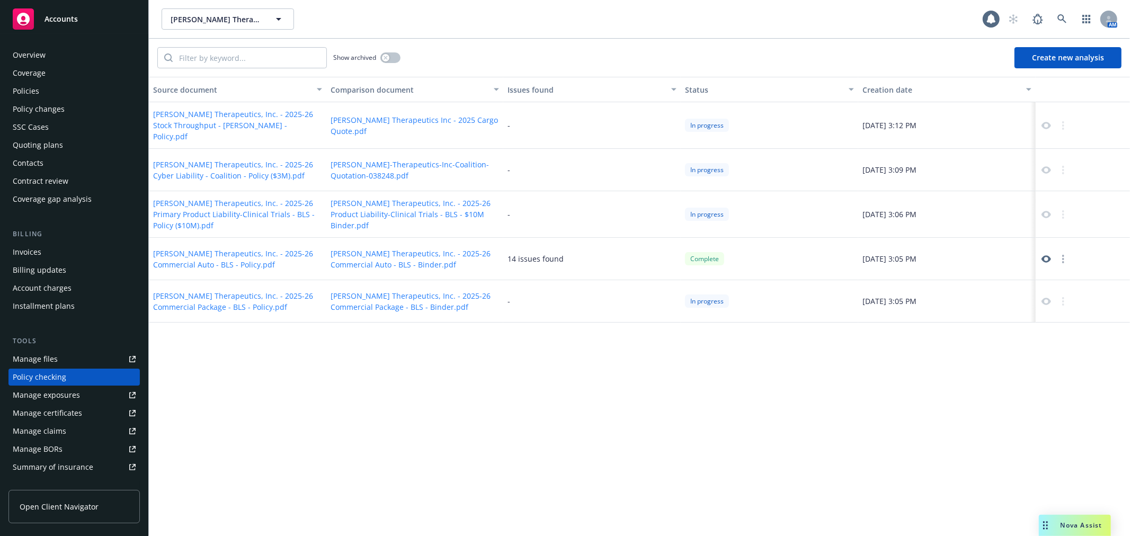
scroll to position [92, 0]
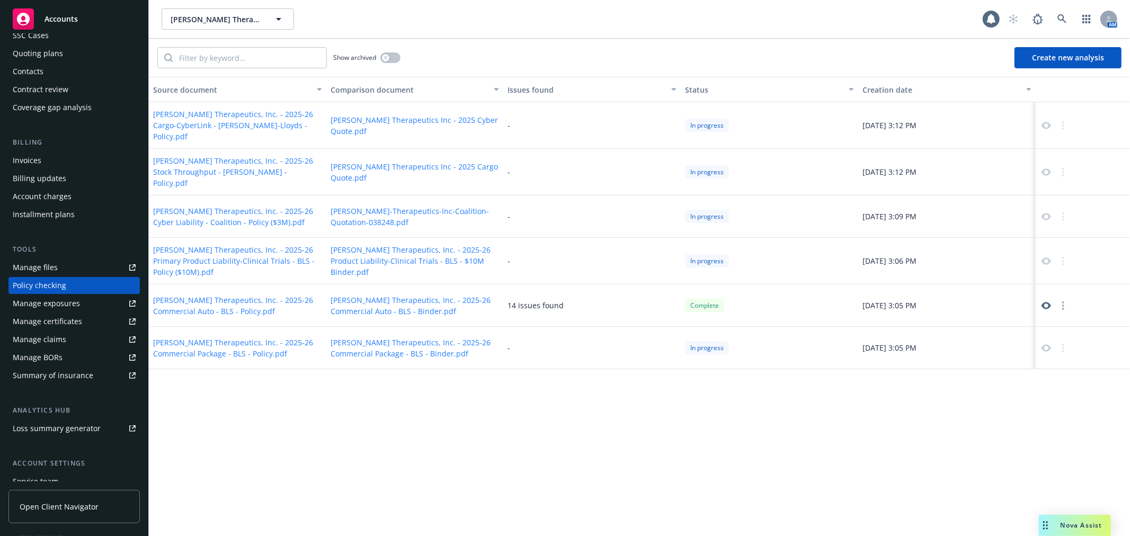
click at [1045, 299] on link at bounding box center [1046, 305] width 13 height 13
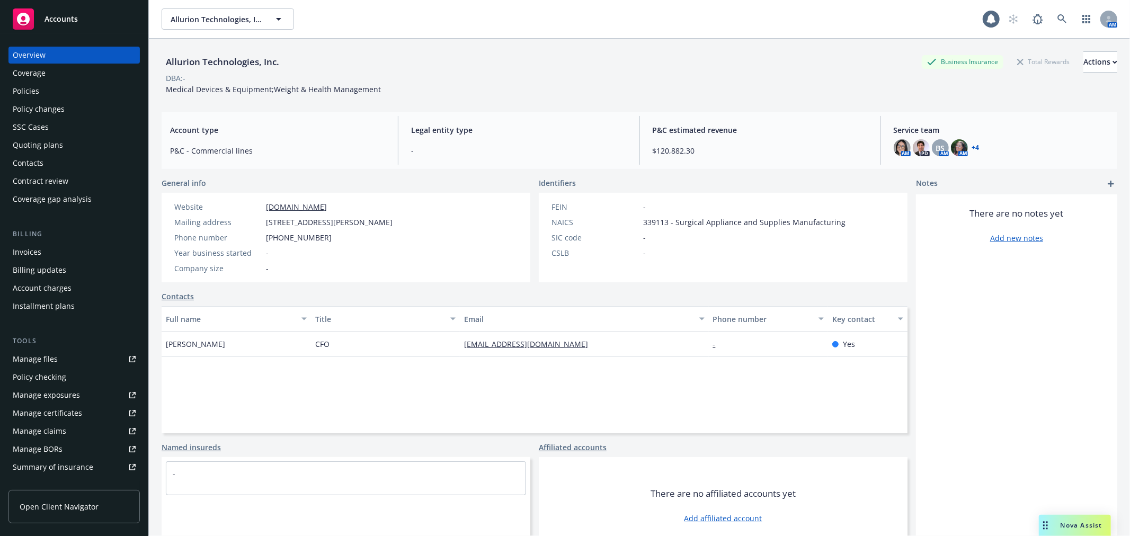
click at [62, 416] on div "Manage certificates" at bounding box center [47, 413] width 69 height 17
drag, startPoint x: 43, startPoint y: 411, endPoint x: 399, endPoint y: 74, distance: 489.4
click at [399, 74] on div "DBA: -" at bounding box center [640, 78] width 956 height 11
click at [44, 408] on div "Manage certificates" at bounding box center [47, 413] width 69 height 17
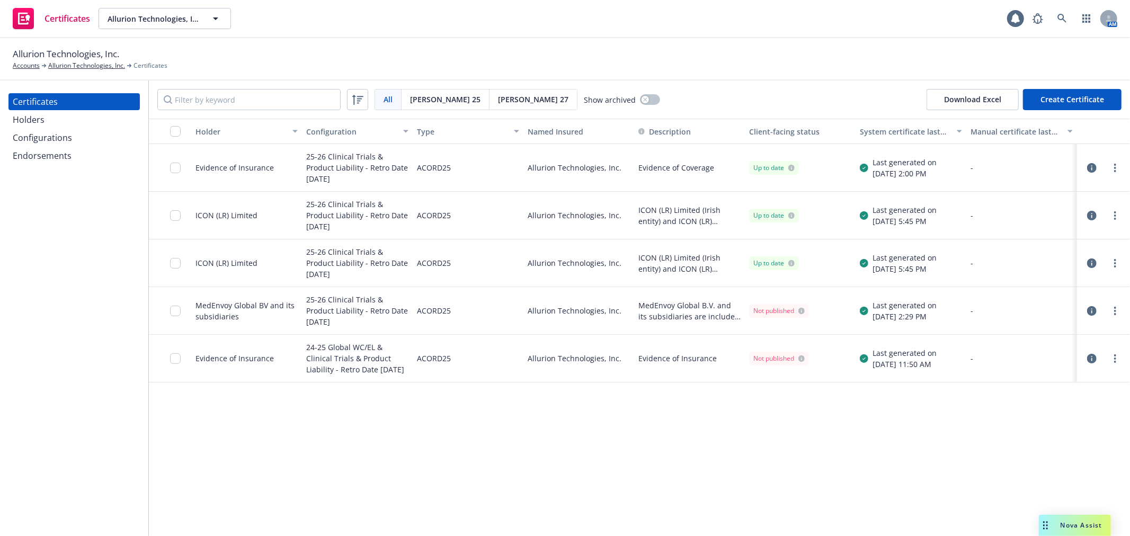
click at [1094, 167] on icon "button" at bounding box center [1092, 168] width 10 height 10
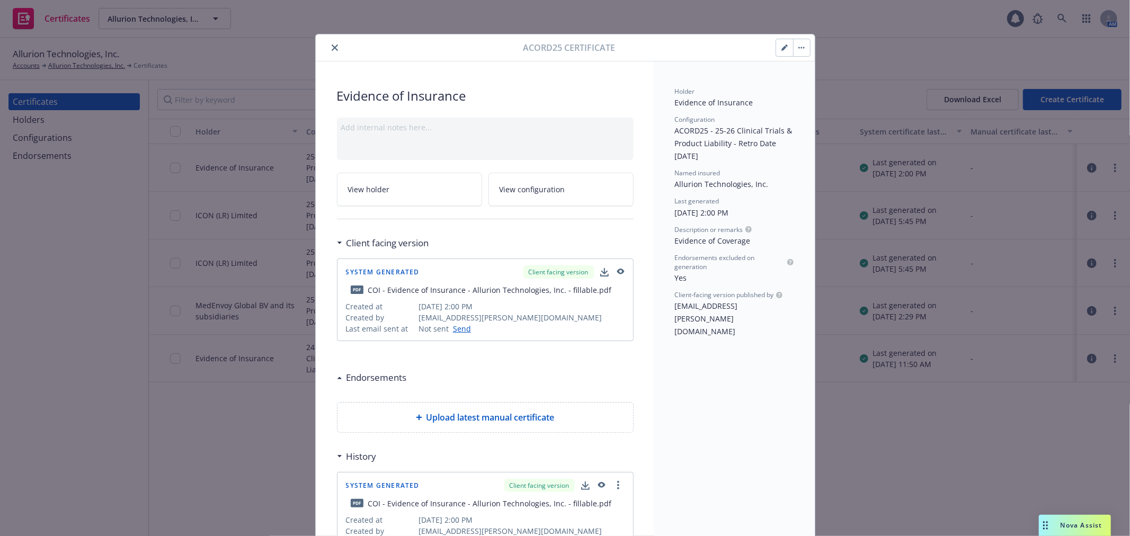
click at [332, 45] on icon "close" at bounding box center [335, 47] width 6 height 6
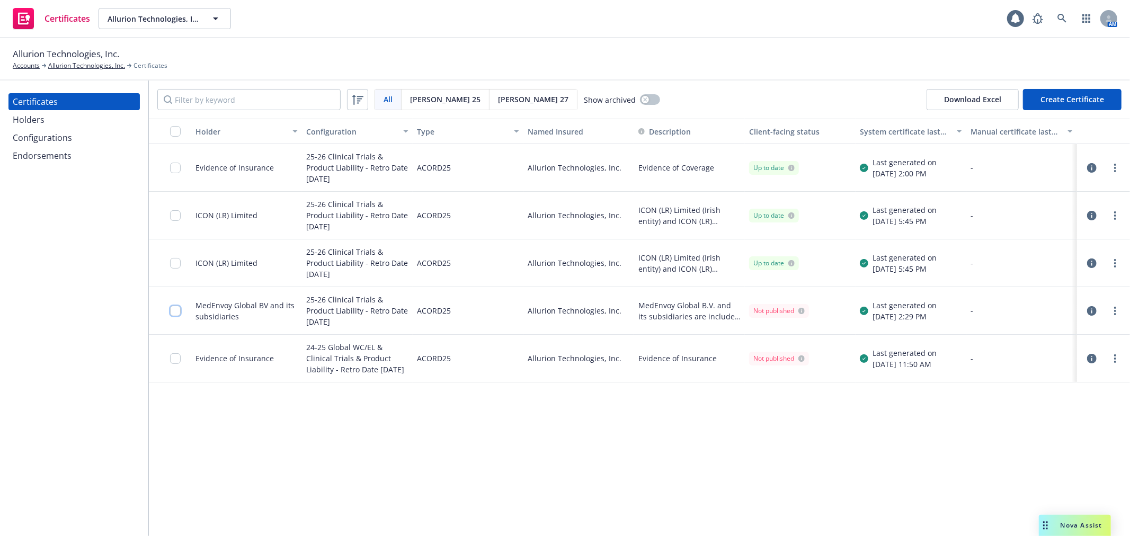
click at [177, 311] on input "checkbox" at bounding box center [175, 311] width 11 height 11
click at [437, 311] on div "ACORD25" at bounding box center [434, 310] width 34 height 34
click at [1095, 309] on icon "button" at bounding box center [1092, 311] width 10 height 10
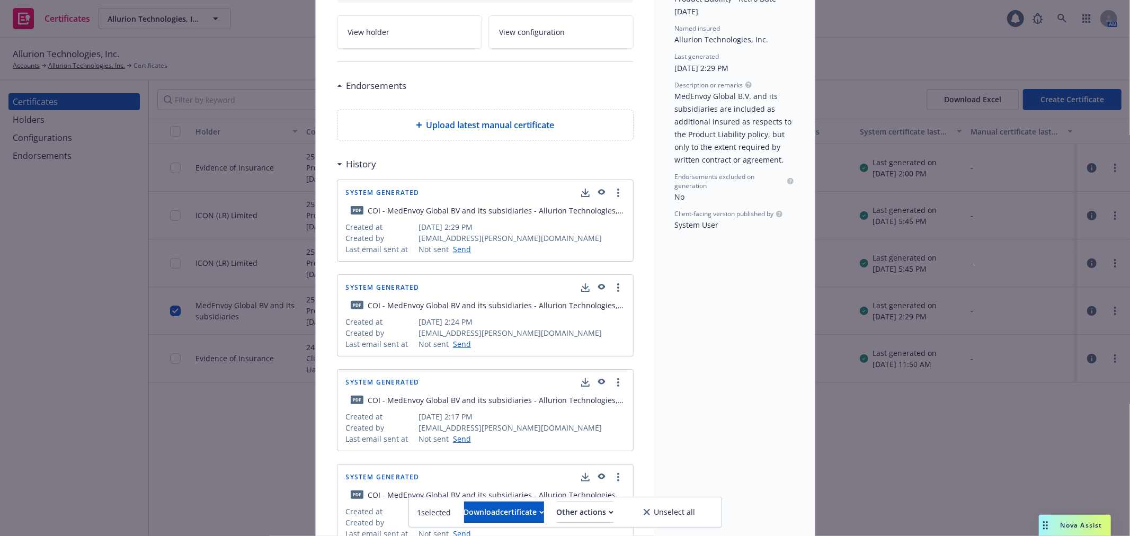
scroll to position [176, 0]
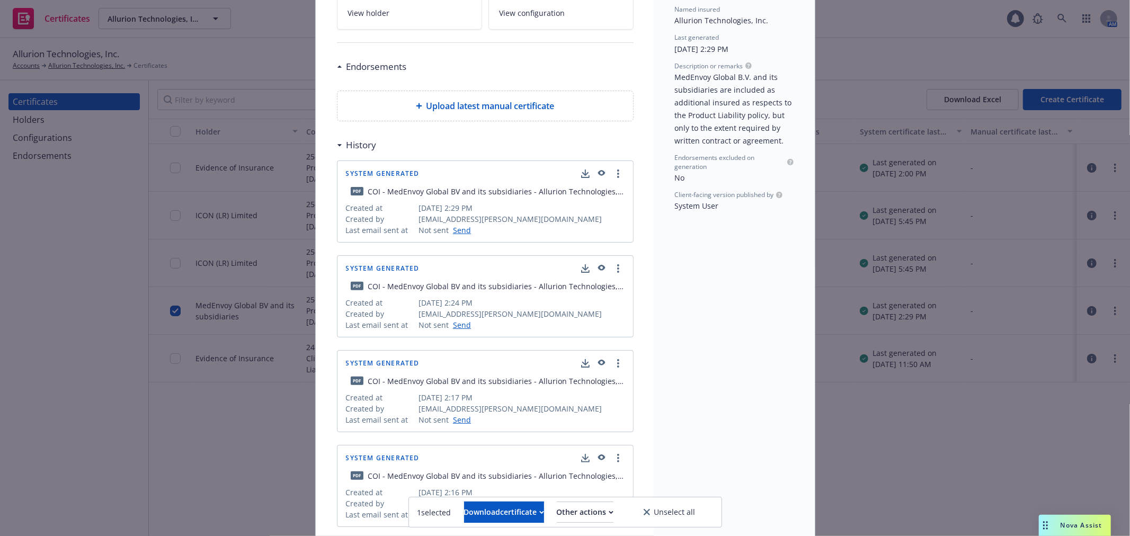
click at [598, 173] on icon "button" at bounding box center [601, 174] width 7 height 6
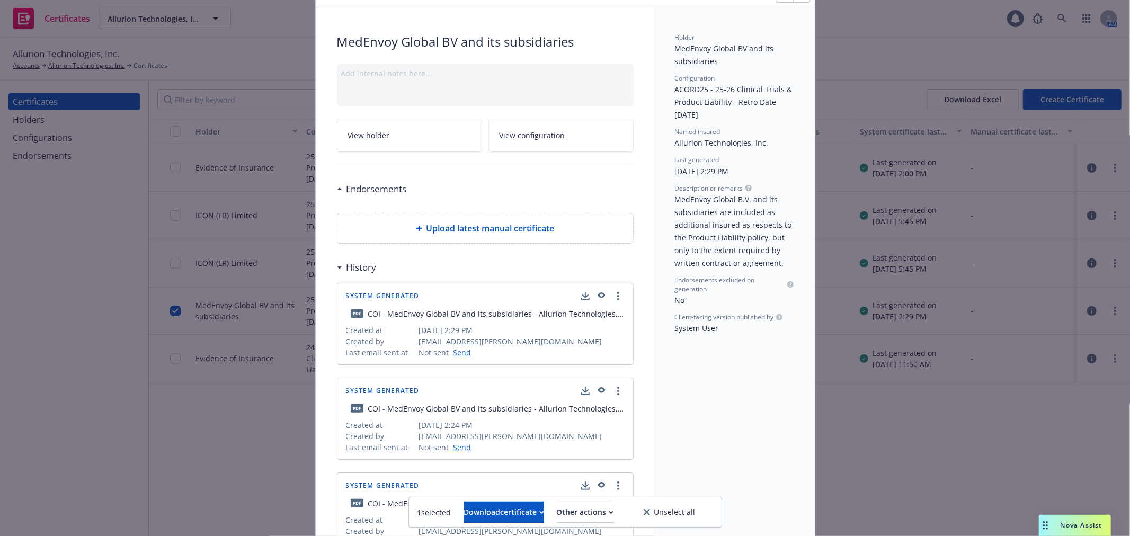
scroll to position [0, 0]
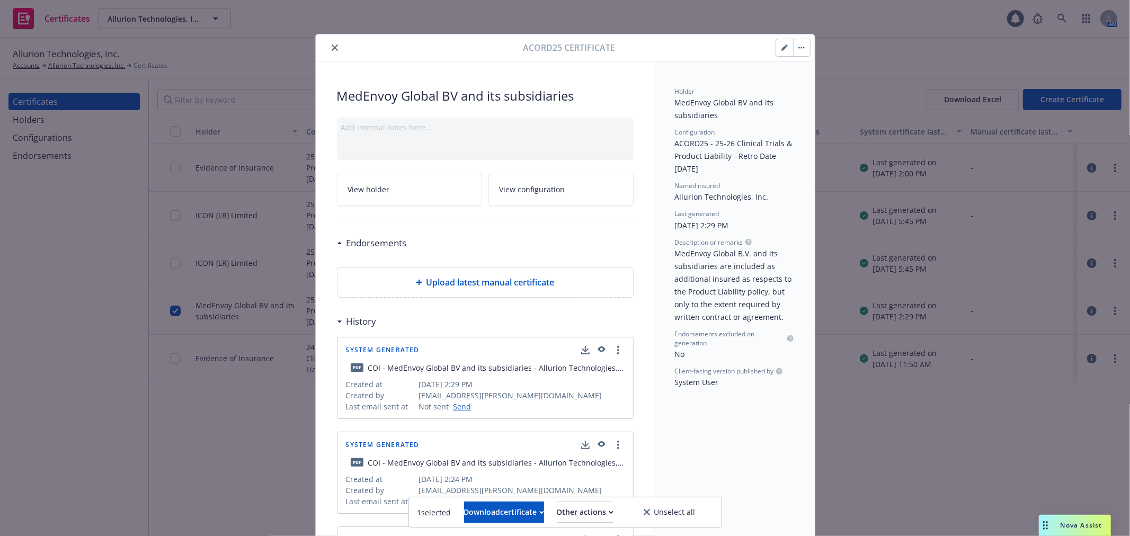
click at [802, 49] on button "button" at bounding box center [801, 47] width 17 height 17
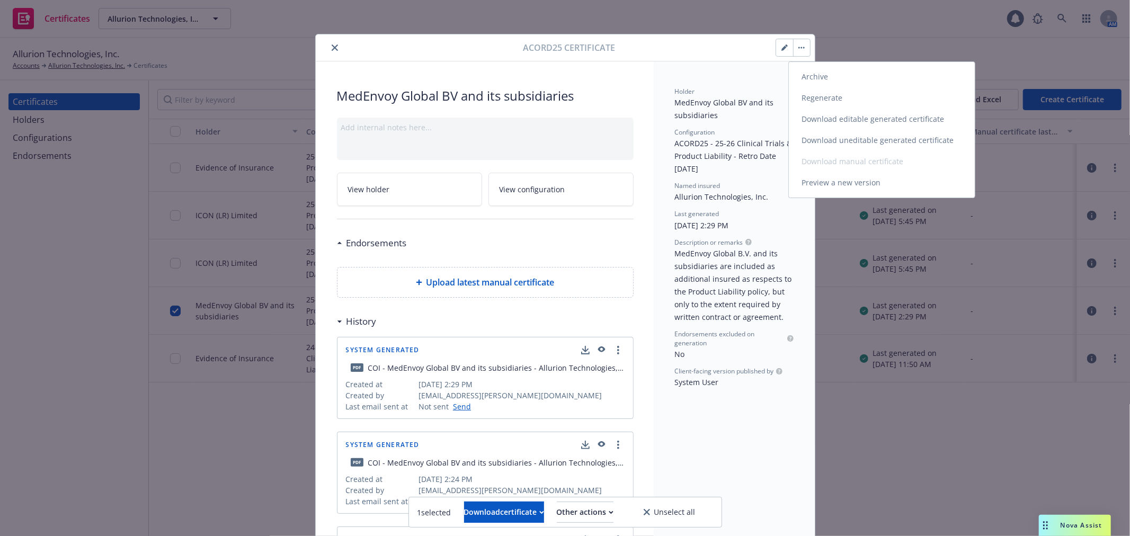
click at [835, 181] on link "Preview a new version" at bounding box center [882, 182] width 186 height 21
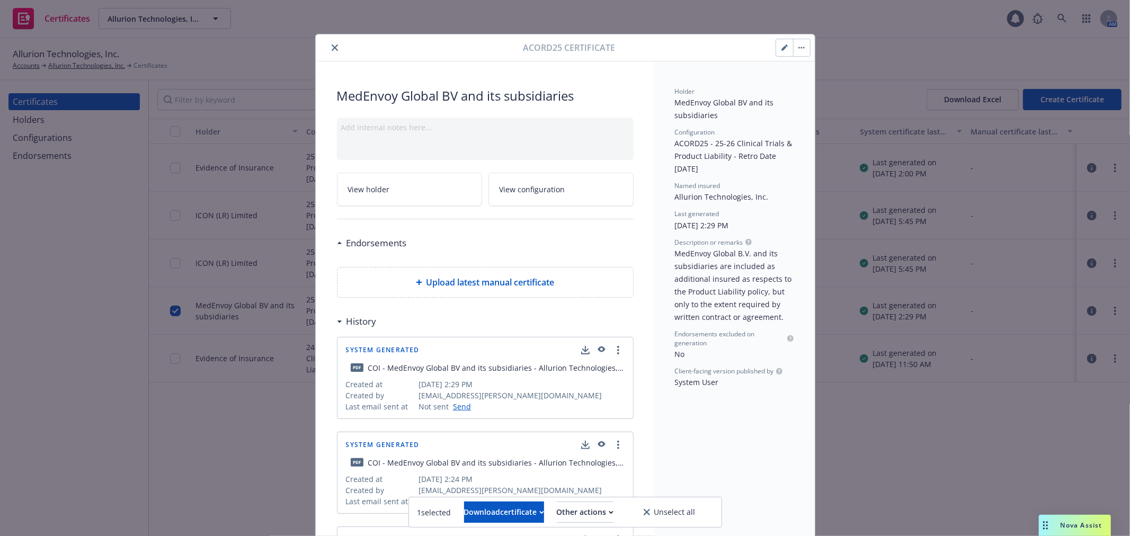
click at [332, 47] on icon "close" at bounding box center [335, 47] width 6 height 6
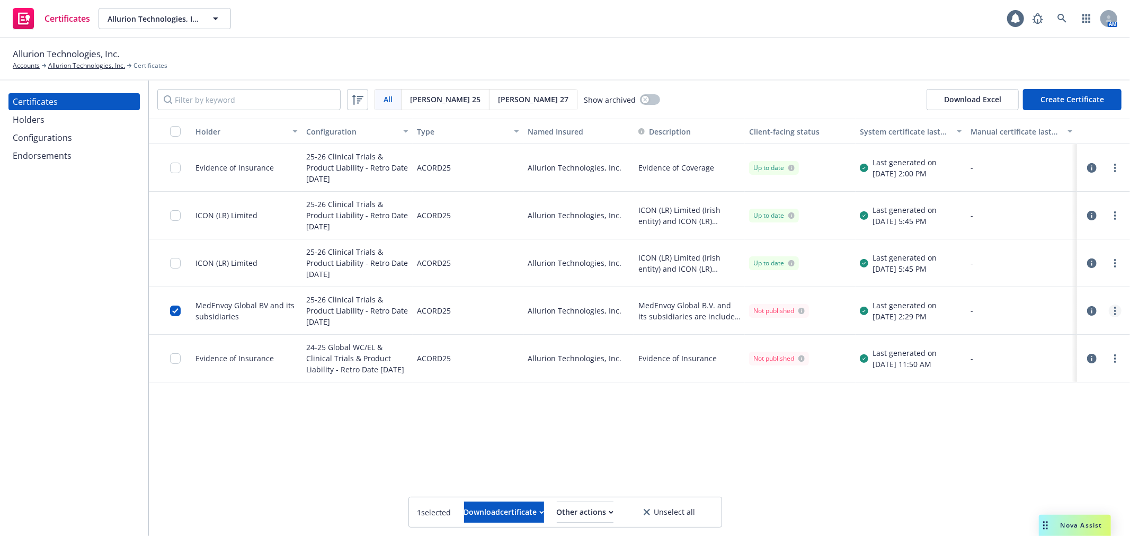
click at [1113, 311] on link "more" at bounding box center [1115, 311] width 13 height 13
click at [1005, 373] on link "Regenerate" at bounding box center [1036, 374] width 170 height 21
click at [179, 309] on input "checkbox" at bounding box center [175, 311] width 11 height 11
click at [1111, 309] on link "more" at bounding box center [1115, 311] width 13 height 13
drag, startPoint x: 860, startPoint y: 443, endPoint x: 721, endPoint y: 425, distance: 139.9
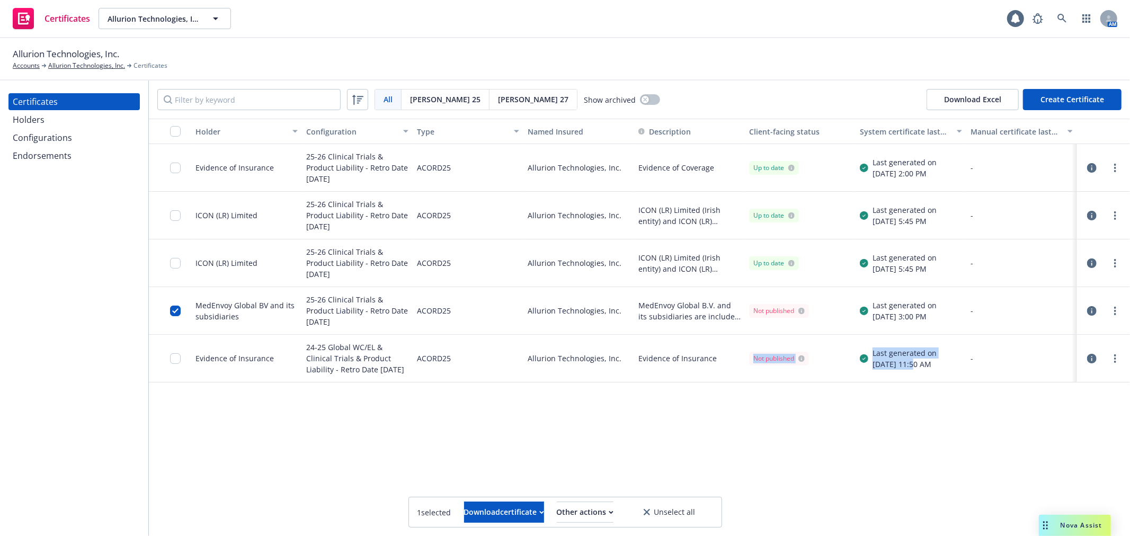
click at [721, 425] on div "Holder Configuration Type Named Insured Description Client-facing status System…" at bounding box center [639, 327] width 981 height 417
drag, startPoint x: 757, startPoint y: 424, endPoint x: 1113, endPoint y: 308, distance: 373.7
click at [1113, 308] on link "more" at bounding box center [1115, 311] width 13 height 13
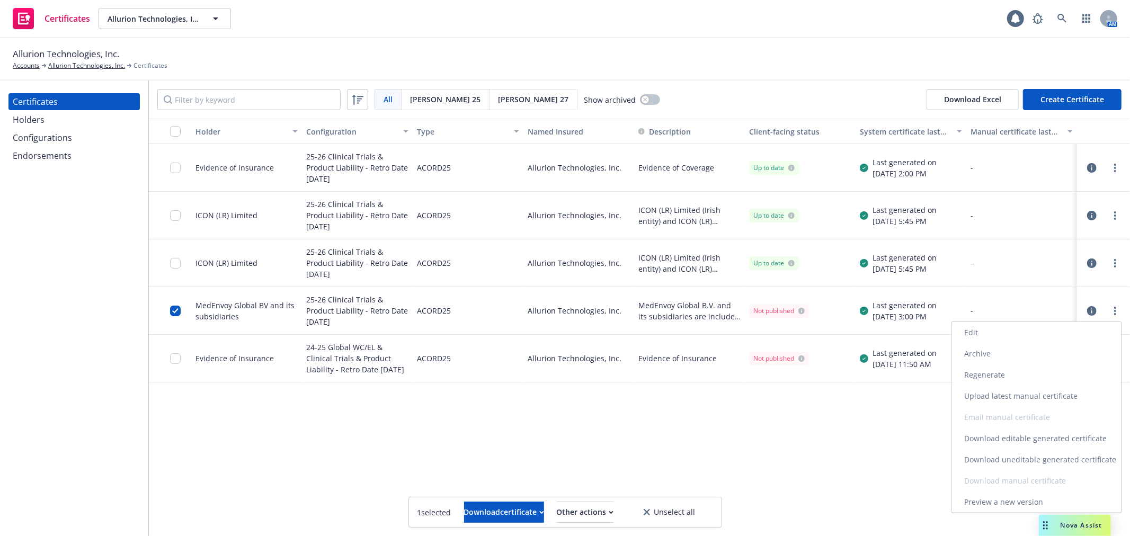
click at [1042, 453] on link "Download uneditable generated certificate" at bounding box center [1036, 459] width 170 height 21
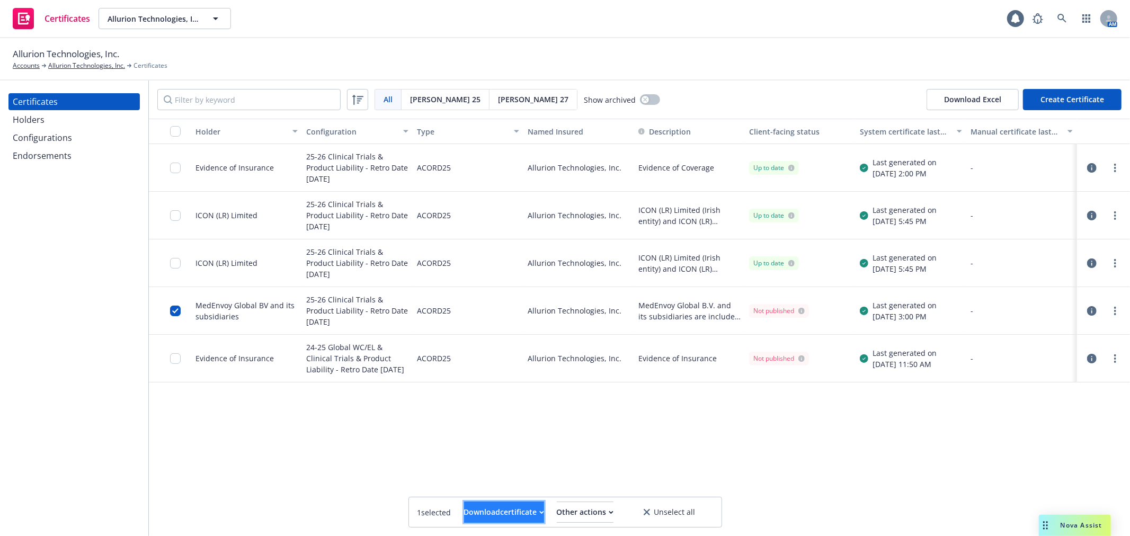
click at [498, 509] on div "Download certificate" at bounding box center [504, 512] width 80 height 20
click at [585, 514] on div "Other actions" at bounding box center [585, 512] width 57 height 20
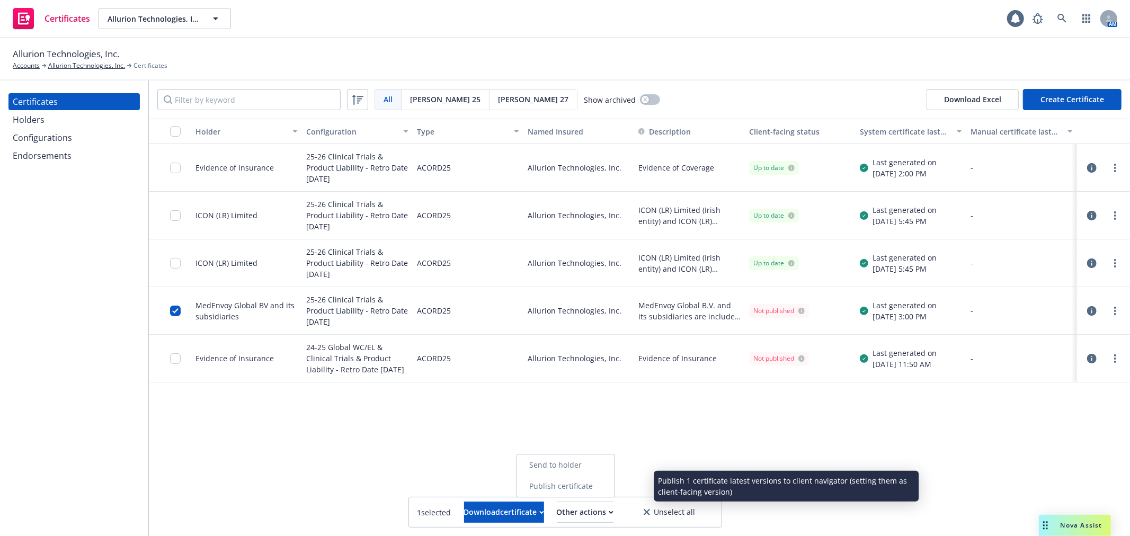
click at [601, 490] on link "Publish certificate" at bounding box center [564, 486] width 97 height 21
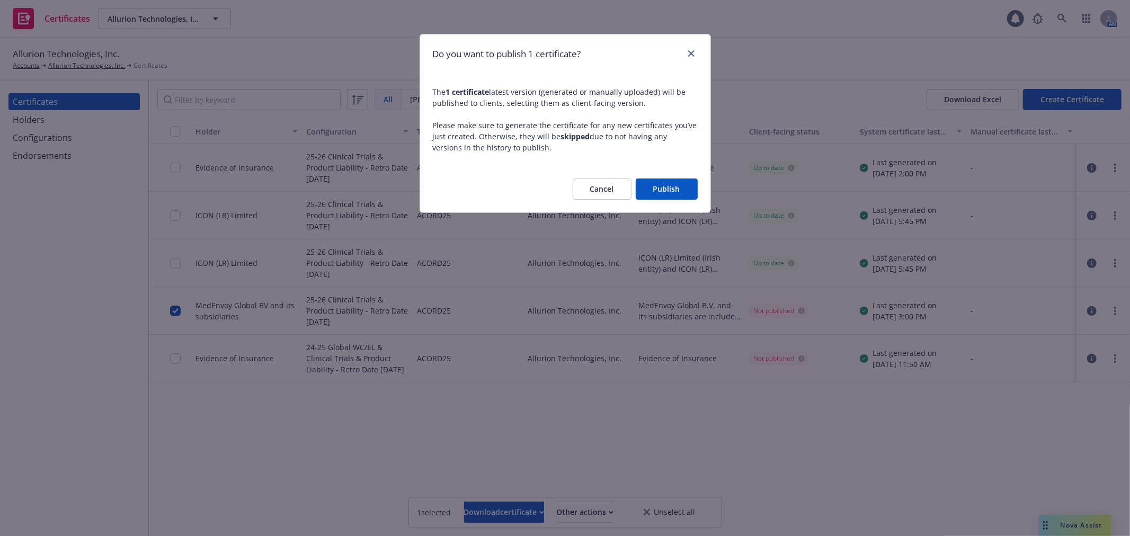
click at [676, 191] on button "Publish" at bounding box center [667, 189] width 62 height 21
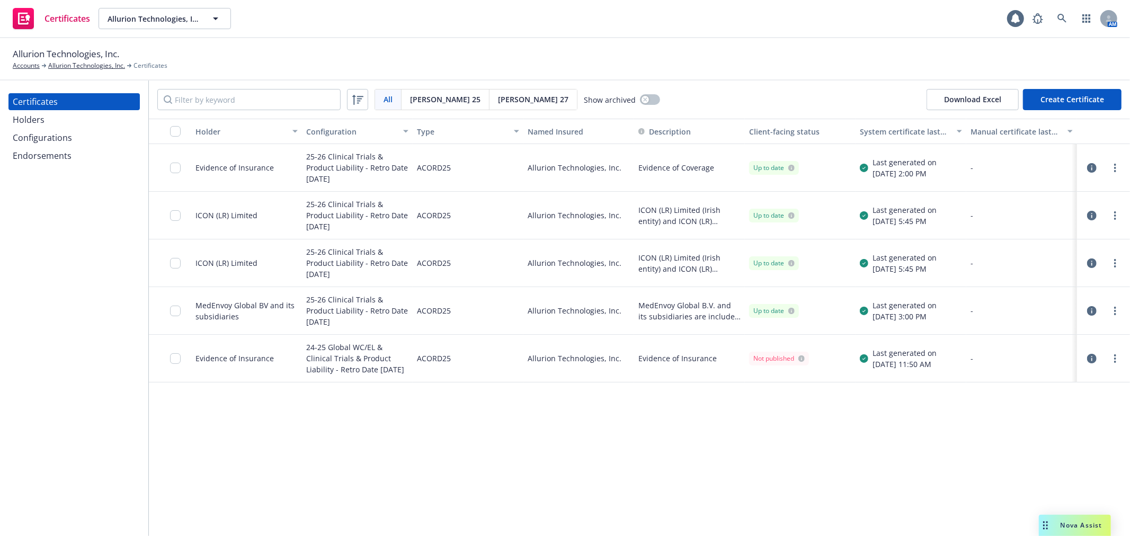
click at [66, 139] on div "Configurations" at bounding box center [42, 137] width 59 height 17
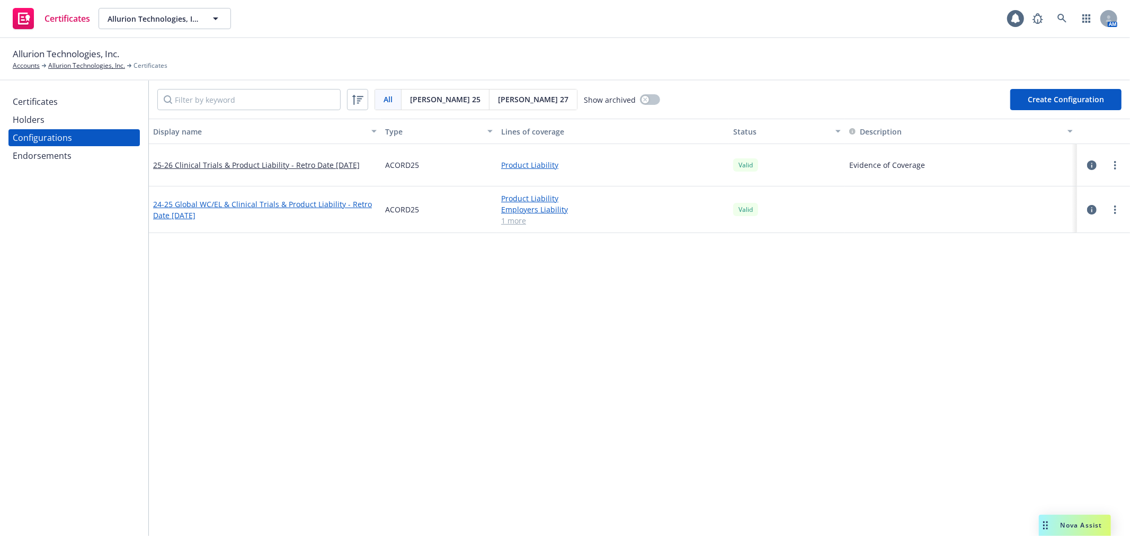
click at [257, 203] on link "24-25 Global WC/EL & Clinical Trials & Product Liability - Retro Date [DATE]" at bounding box center [265, 210] width 224 height 22
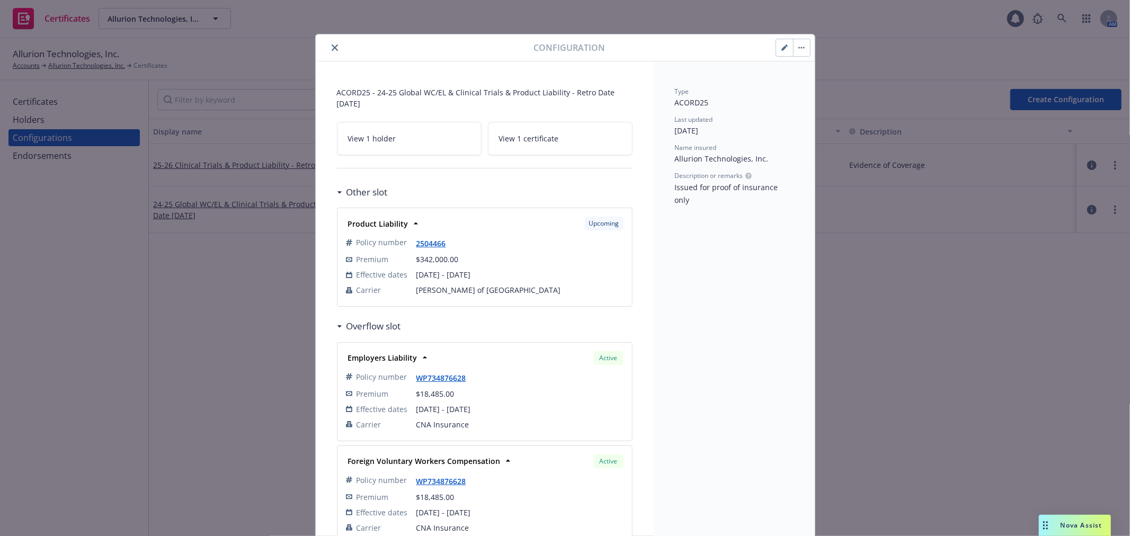
click at [332, 45] on icon "close" at bounding box center [335, 47] width 6 height 6
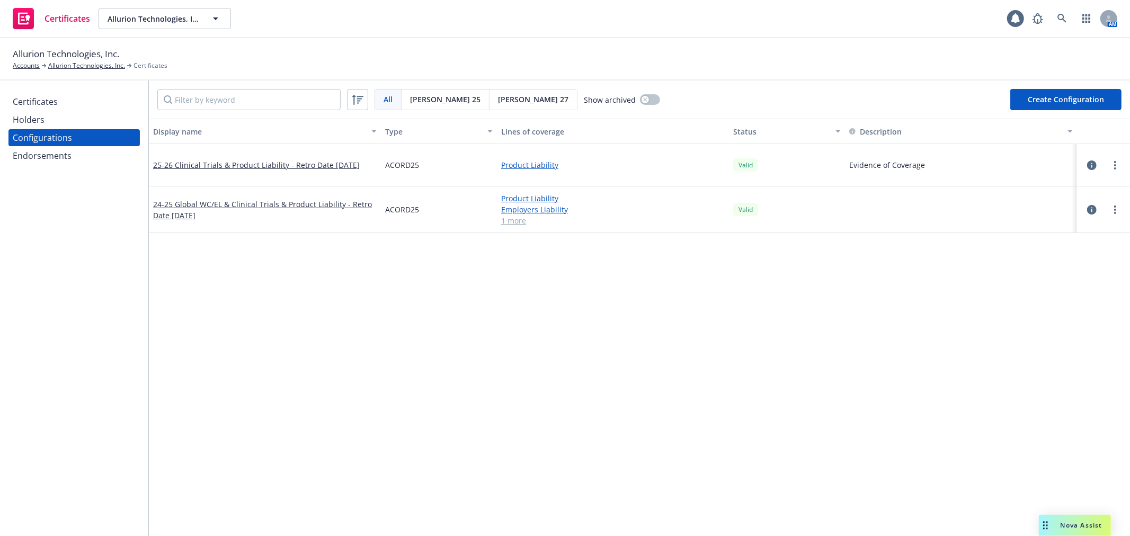
click at [1087, 210] on icon "button" at bounding box center [1092, 210] width 10 height 10
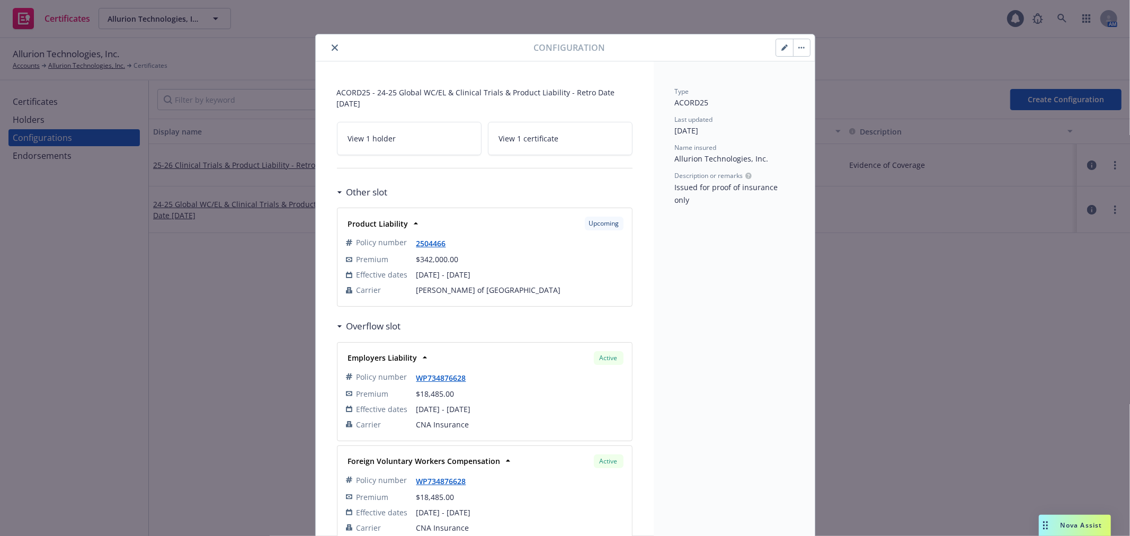
click at [335, 46] on button "close" at bounding box center [334, 47] width 13 height 13
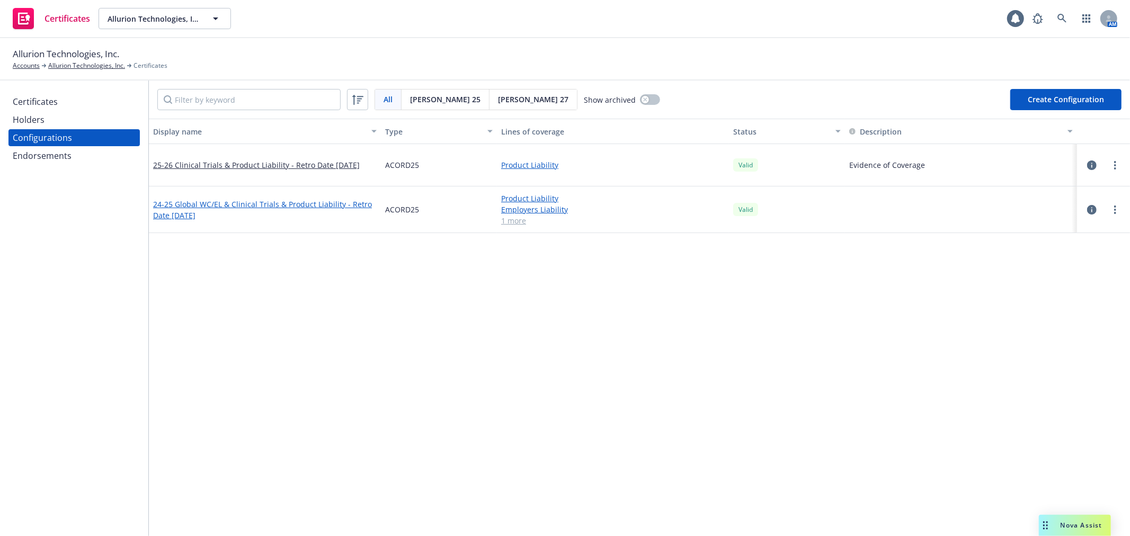
click at [208, 199] on link "24-25 Global WC/EL & Clinical Trials & Product Liability - Retro Date [DATE]" at bounding box center [265, 210] width 224 height 22
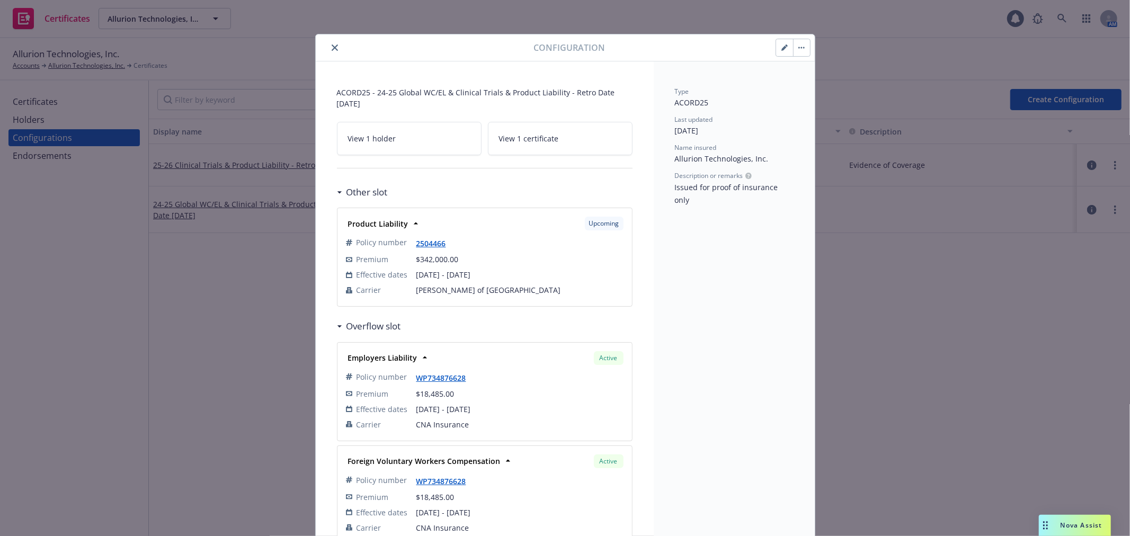
click at [328, 43] on button "close" at bounding box center [334, 47] width 13 height 13
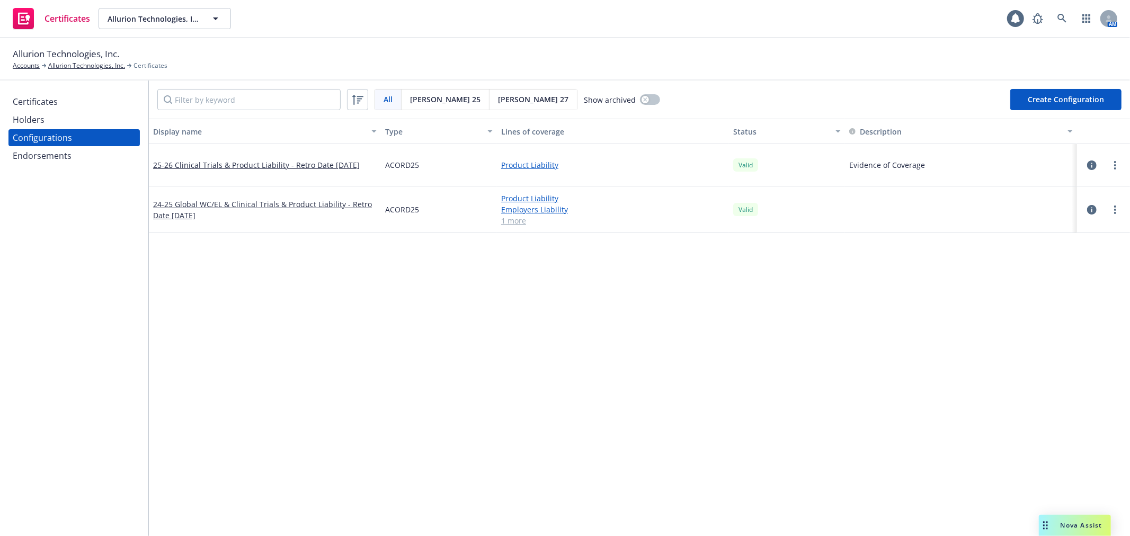
click at [48, 101] on div "Certificates" at bounding box center [35, 101] width 45 height 17
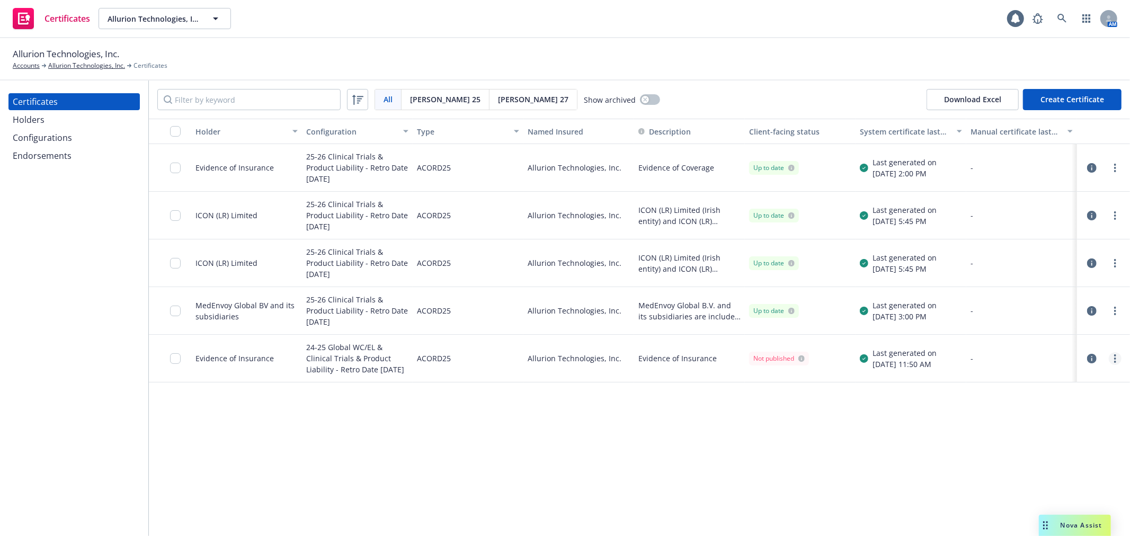
click at [1117, 358] on link "more" at bounding box center [1115, 358] width 13 height 13
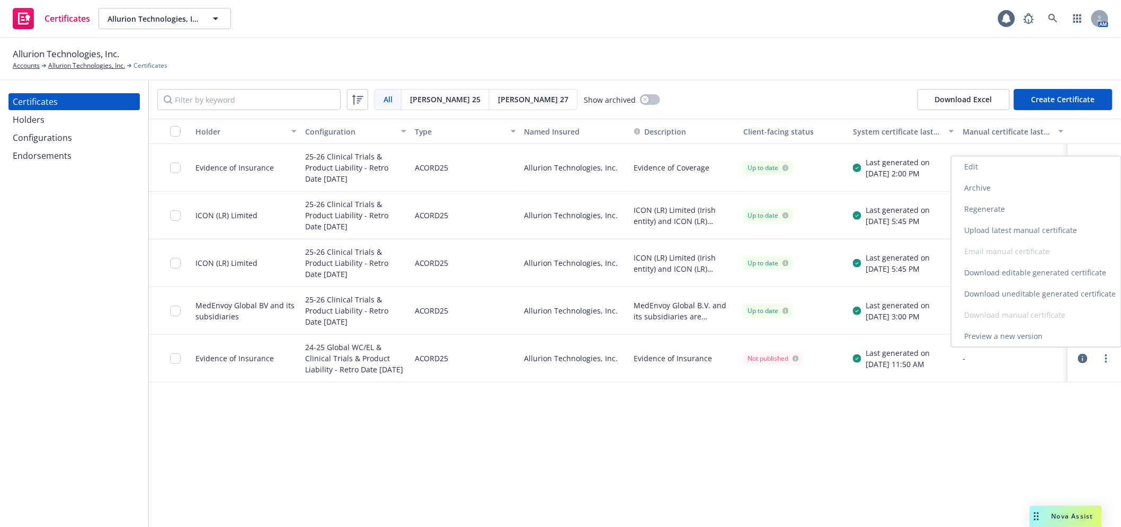
click at [1015, 331] on link "Preview a new version" at bounding box center [1036, 336] width 170 height 21
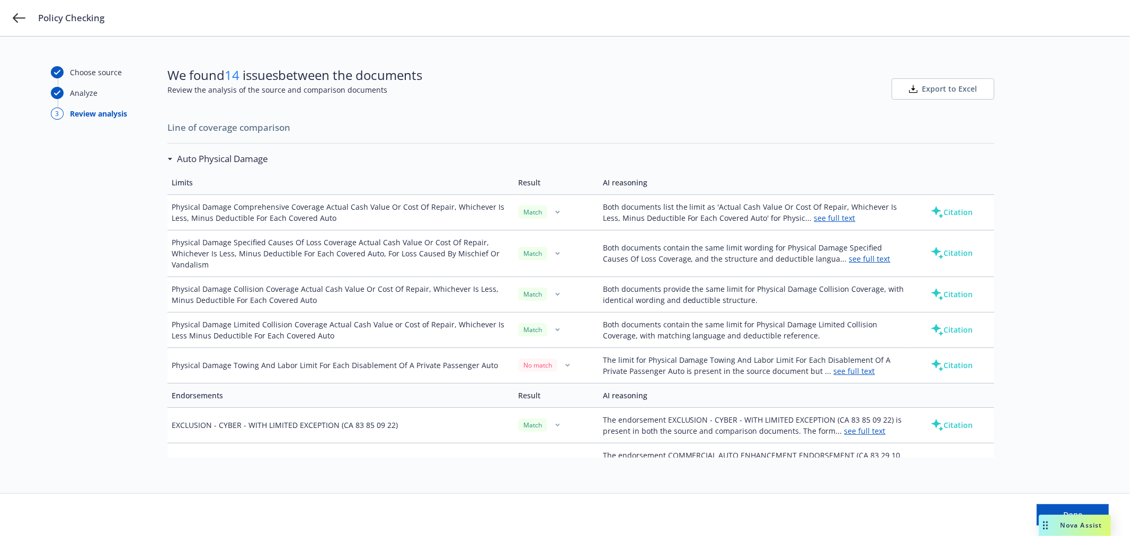
scroll to position [412, 0]
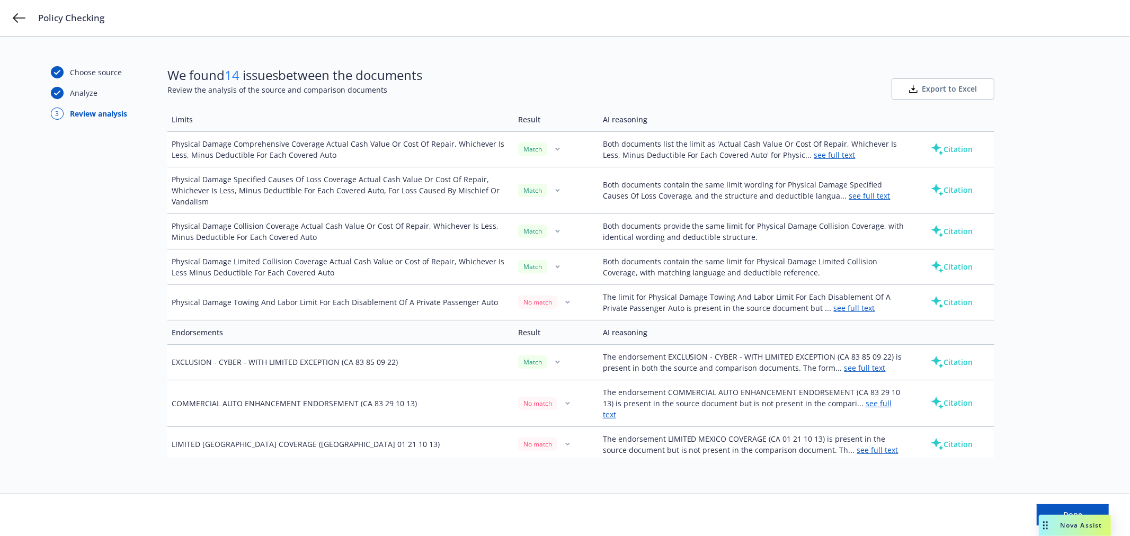
click at [566, 304] on icon "button" at bounding box center [568, 302] width 4 height 2
click at [522, 304] on div "No match" at bounding box center [537, 302] width 39 height 13
click at [441, 305] on td "Physical Damage Towing And Labor Limit For Each Disablement Of A Private Passen…" at bounding box center [340, 301] width 346 height 35
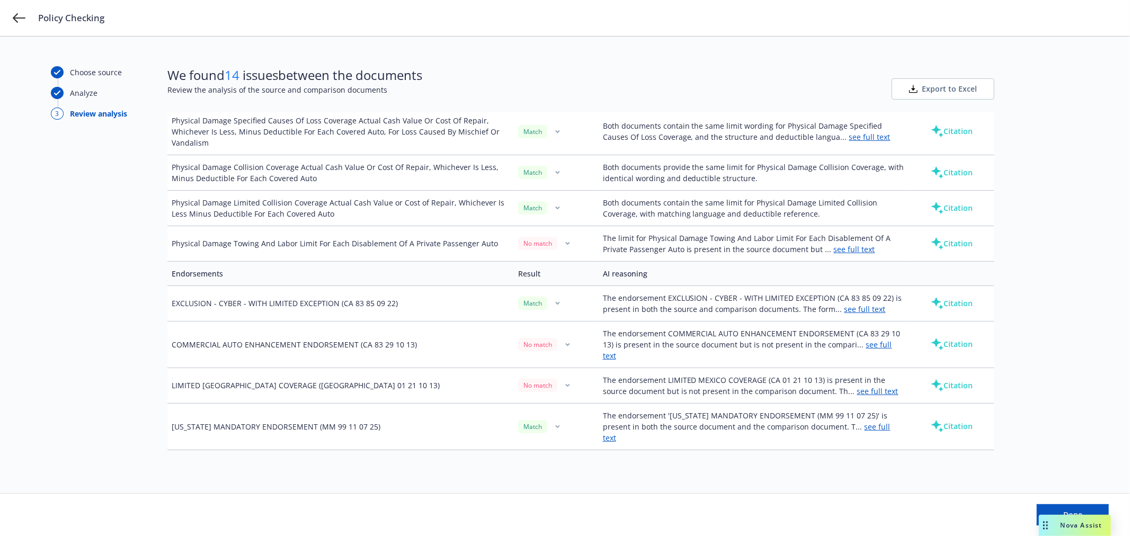
scroll to position [530, 0]
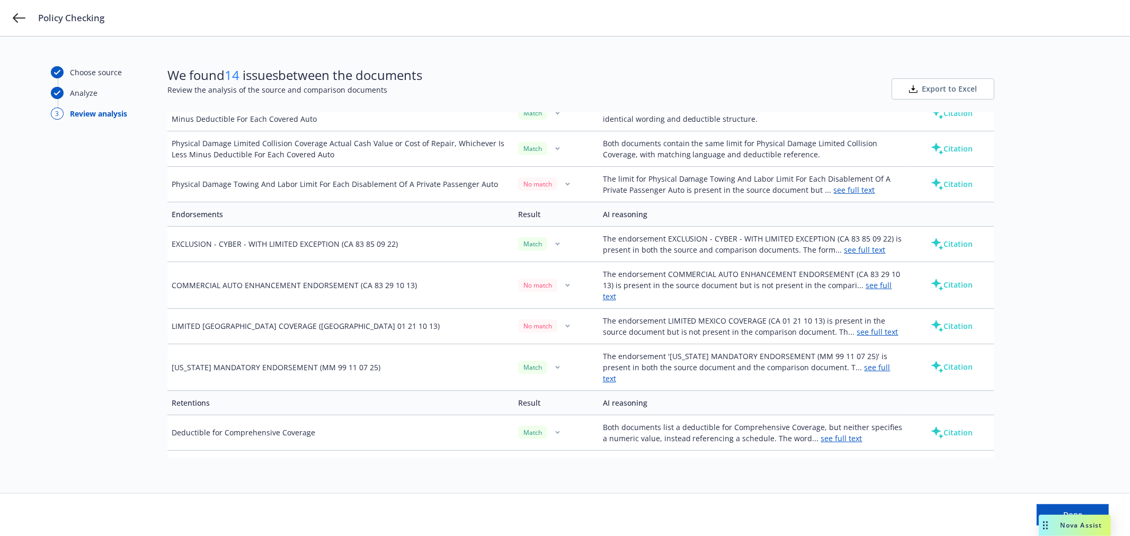
click at [858, 327] on link "see full text" at bounding box center [877, 332] width 41 height 10
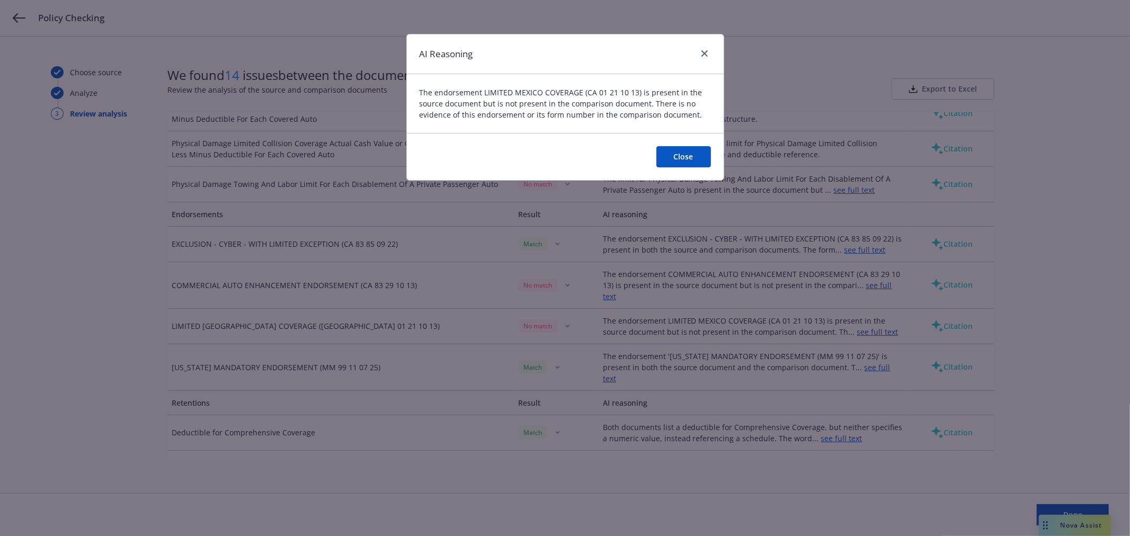
click at [683, 161] on button "Close" at bounding box center [683, 156] width 55 height 21
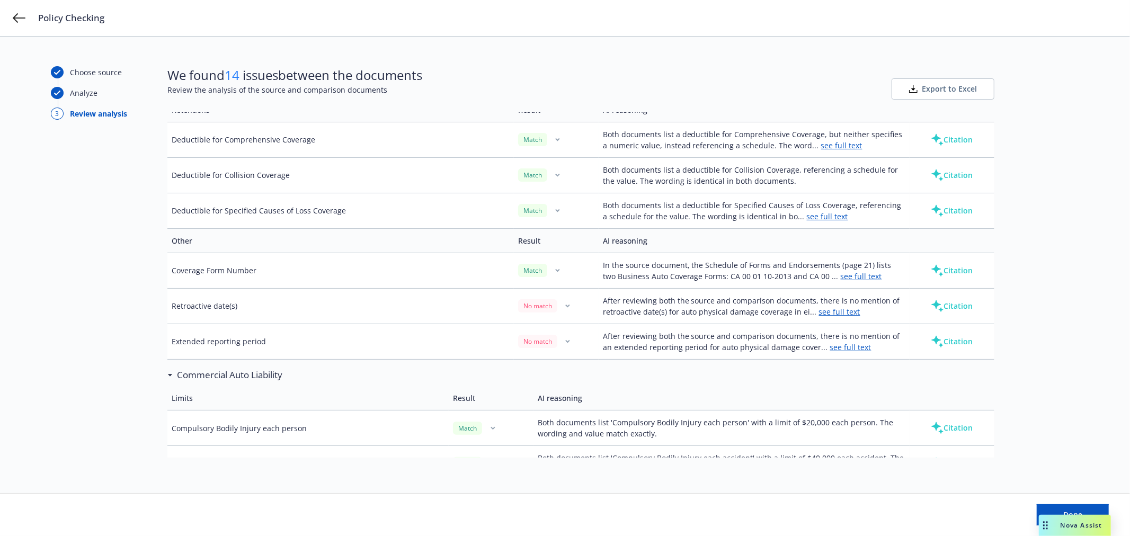
scroll to position [824, 0]
click at [836, 306] on link "see full text" at bounding box center [839, 311] width 41 height 10
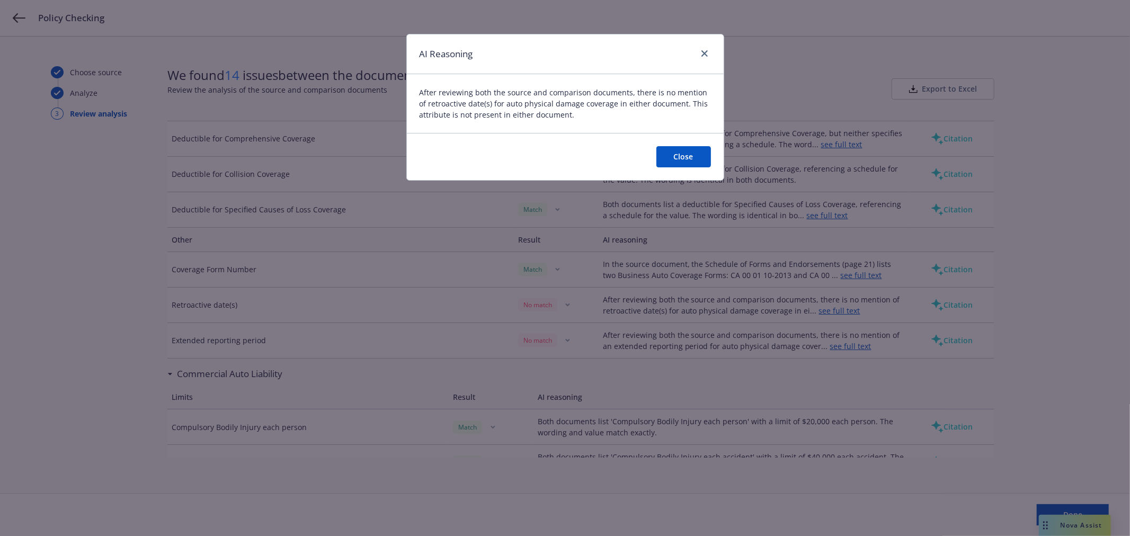
click at [680, 157] on button "Close" at bounding box center [683, 156] width 55 height 21
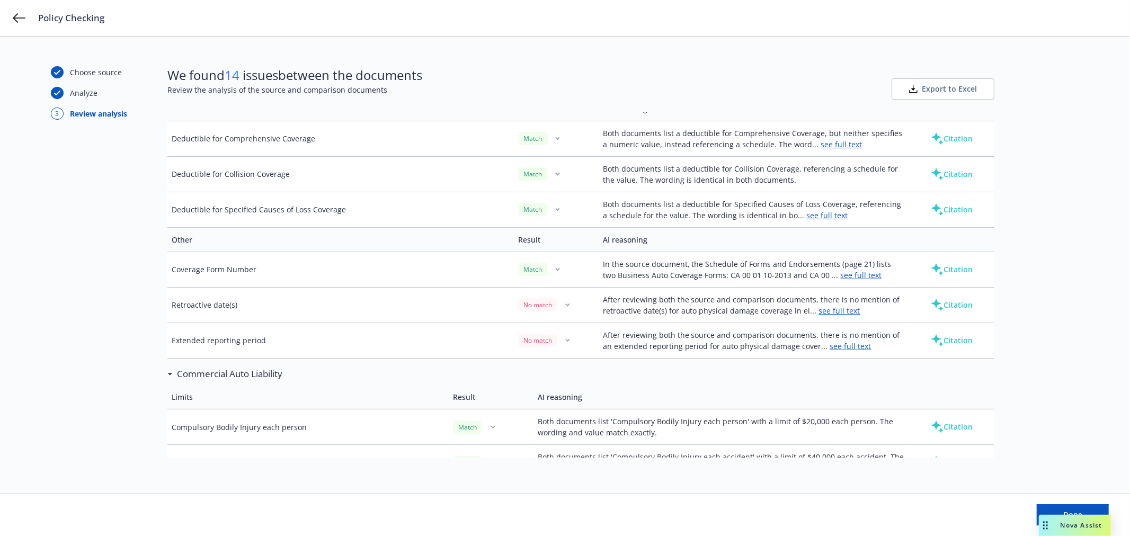
click at [565, 299] on button "button" at bounding box center [568, 305] width 13 height 13
click at [559, 311] on link "Mark as wrong" at bounding box center [562, 307] width 86 height 21
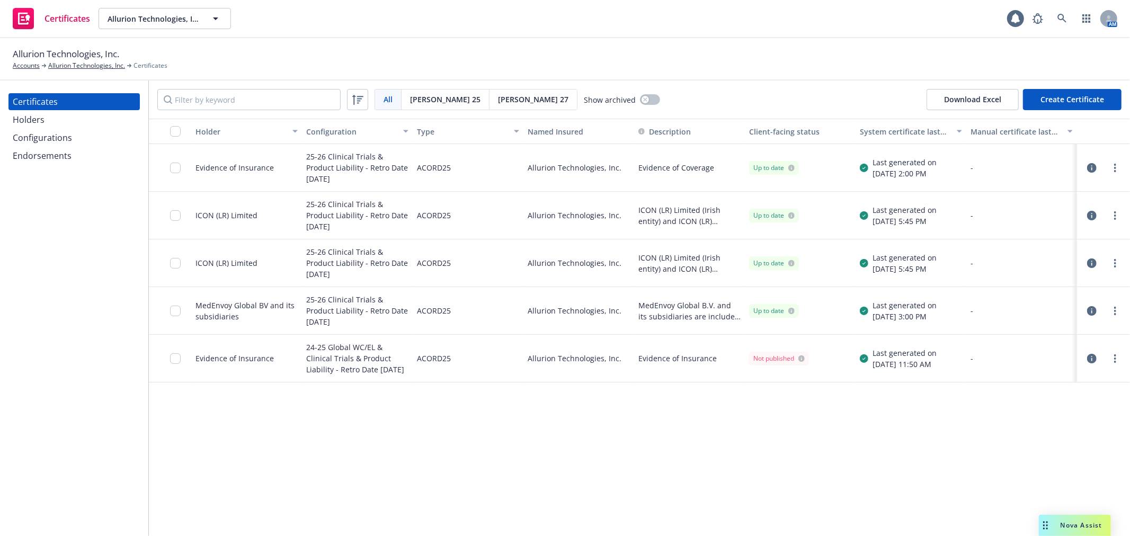
click at [166, 170] on div at bounding box center [170, 168] width 42 height 48
click at [173, 168] on input "checkbox" at bounding box center [175, 168] width 11 height 11
click at [176, 218] on input "checkbox" at bounding box center [175, 215] width 11 height 11
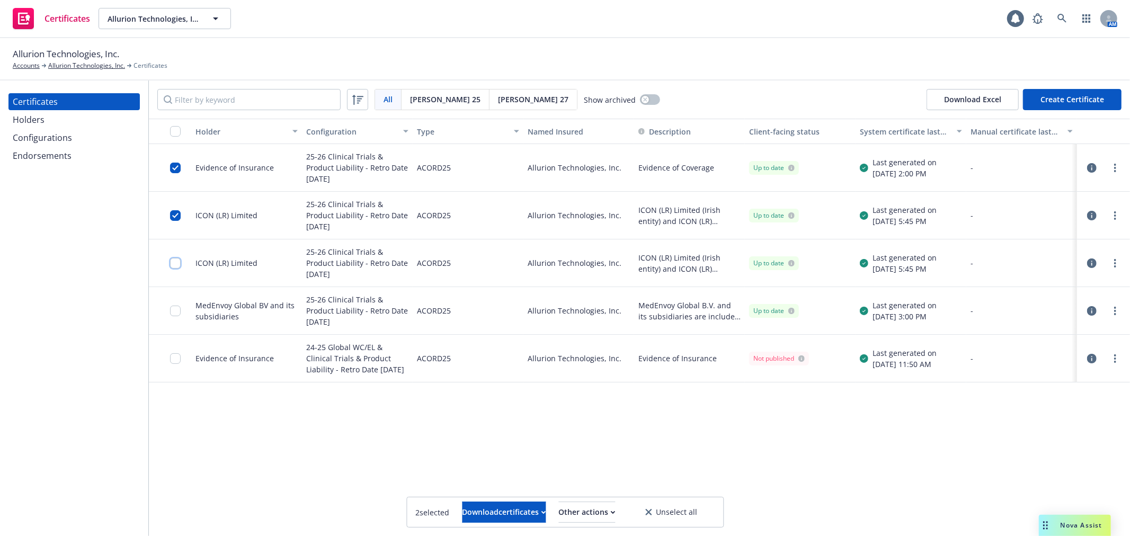
click at [181, 261] on input "checkbox" at bounding box center [175, 263] width 11 height 11
click at [179, 309] on input "checkbox" at bounding box center [175, 311] width 11 height 11
click at [468, 507] on div "Download certificates" at bounding box center [504, 512] width 84 height 20
click at [484, 485] on link "Download uneditable files" at bounding box center [449, 486] width 127 height 21
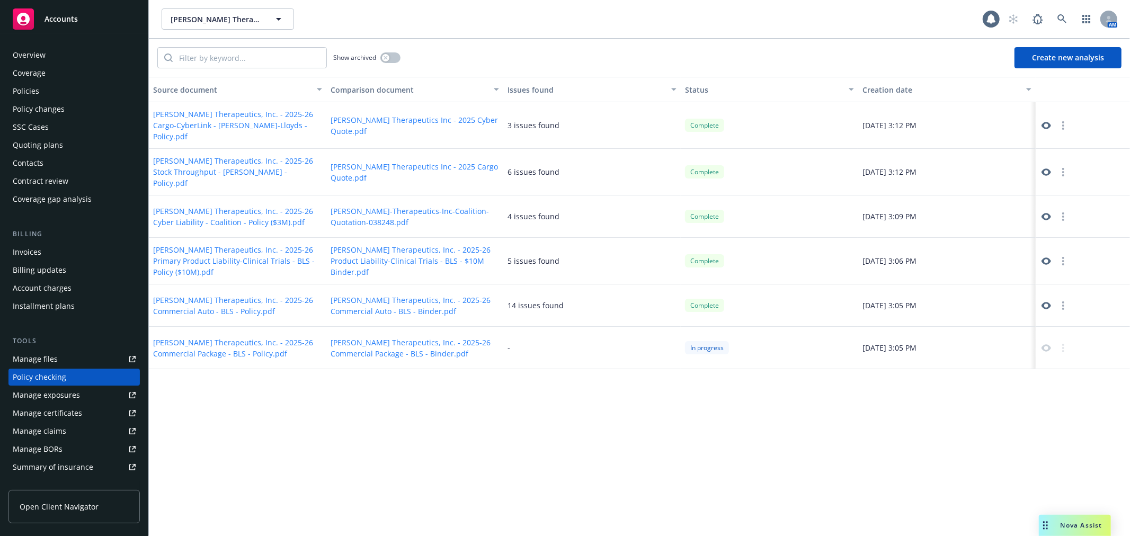
scroll to position [92, 0]
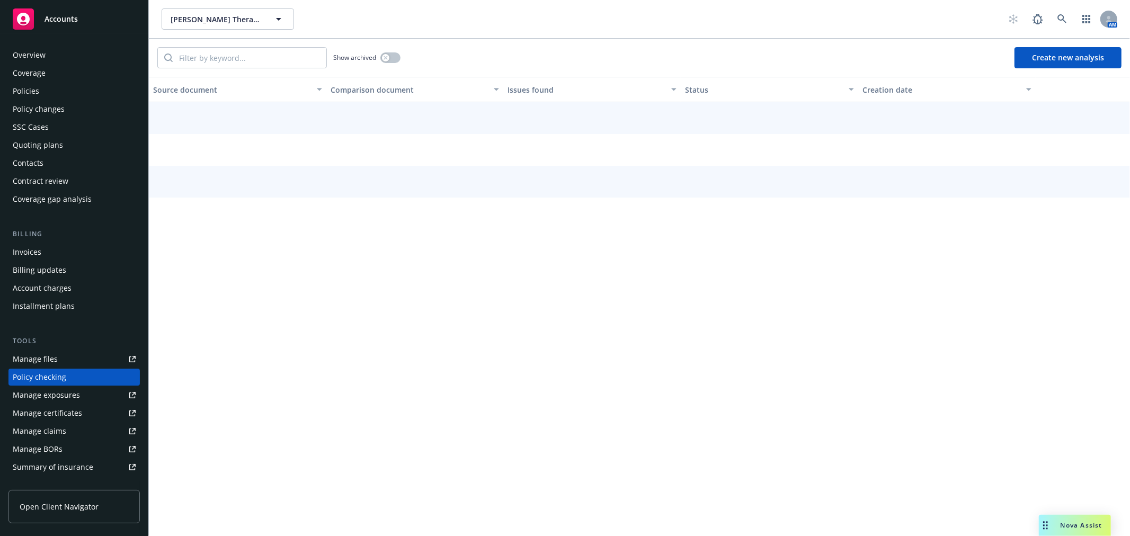
scroll to position [92, 0]
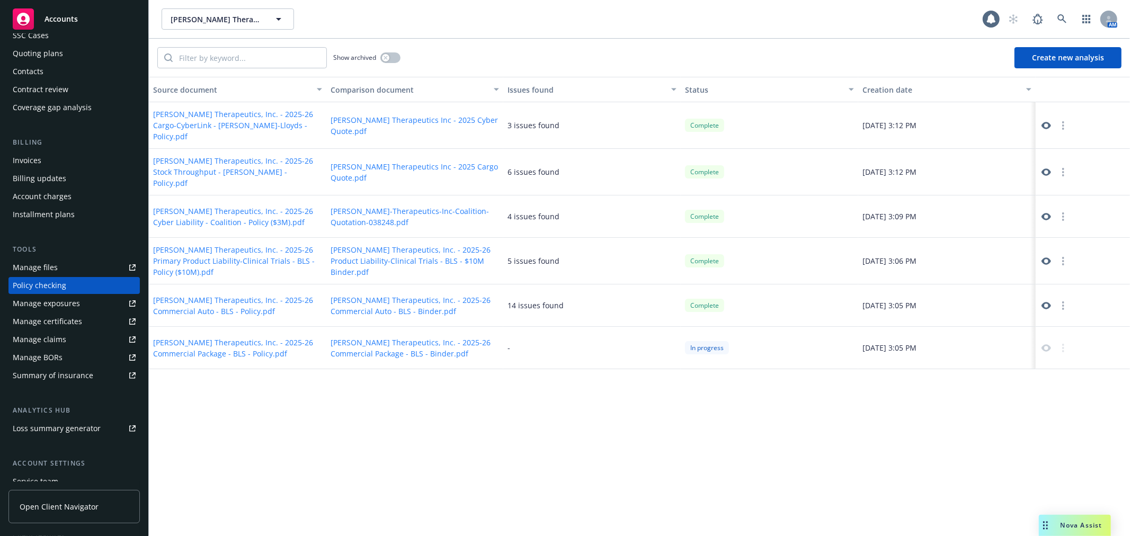
click at [1042, 301] on icon at bounding box center [1046, 306] width 10 height 10
click at [1061, 24] on link at bounding box center [1061, 18] width 21 height 21
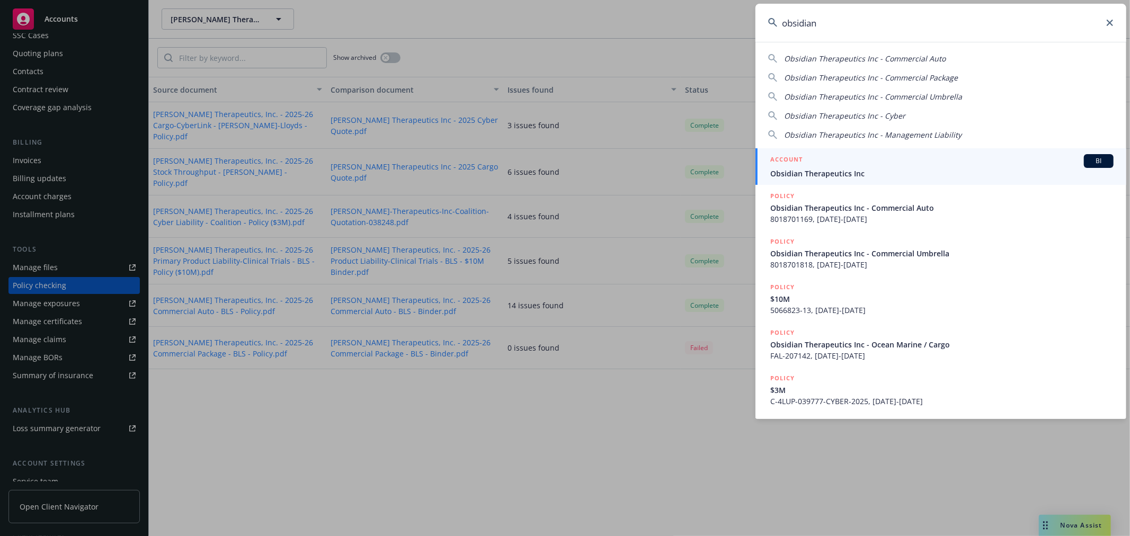
type input "obsidian"
click at [865, 168] on span "Obsidian Therapeutics Inc" at bounding box center [941, 173] width 343 height 11
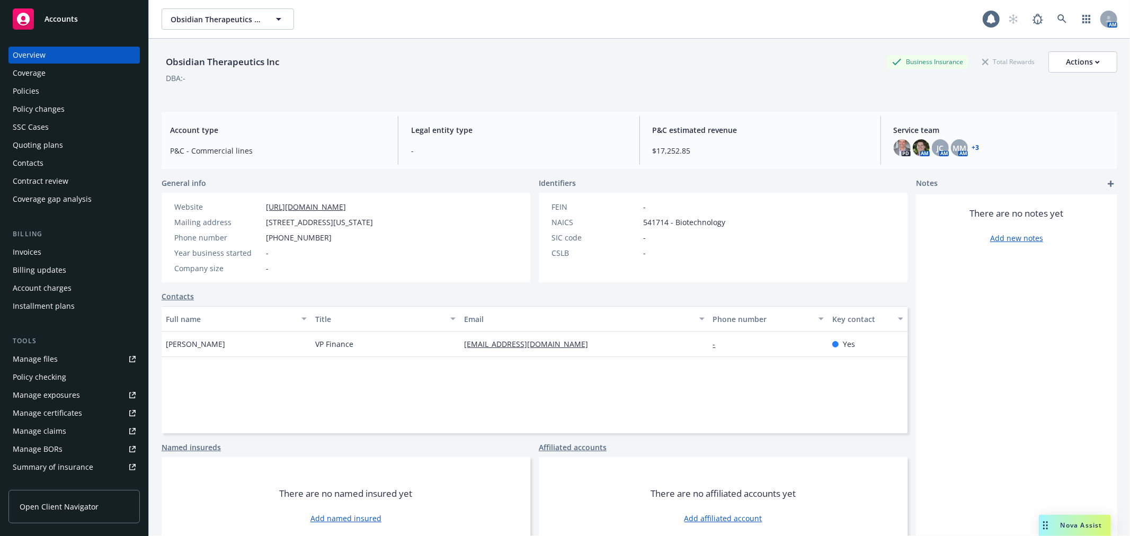
click at [65, 93] on div "Policies" at bounding box center [74, 91] width 123 height 17
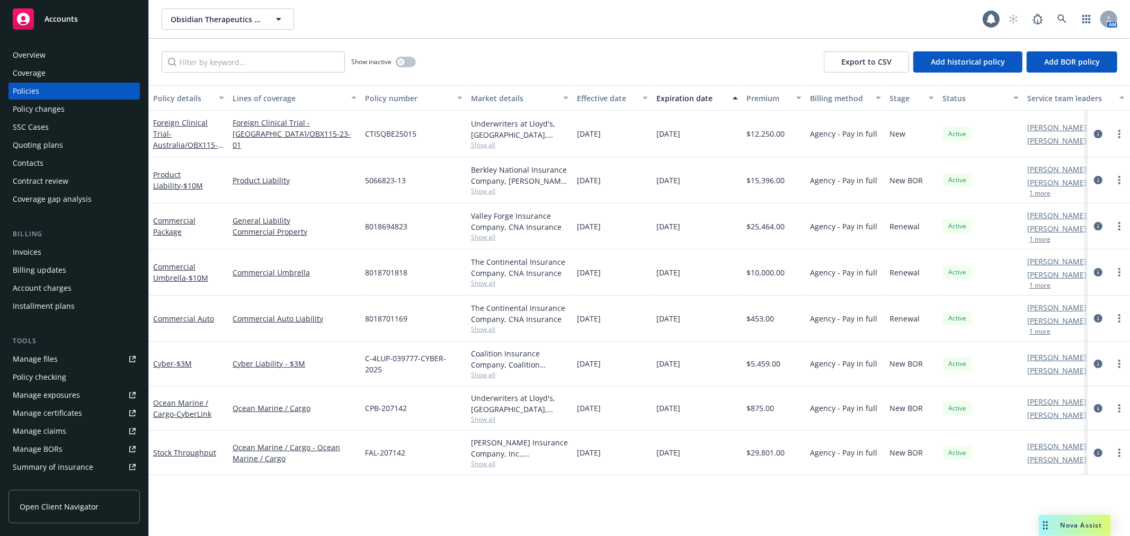
click at [75, 383] on div "Policy checking" at bounding box center [74, 377] width 123 height 17
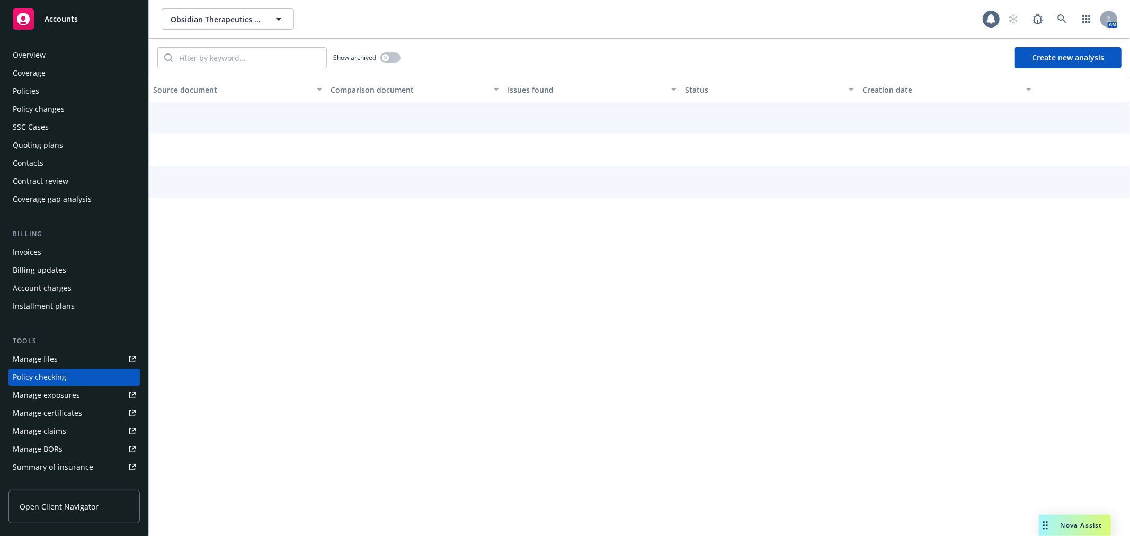
scroll to position [92, 0]
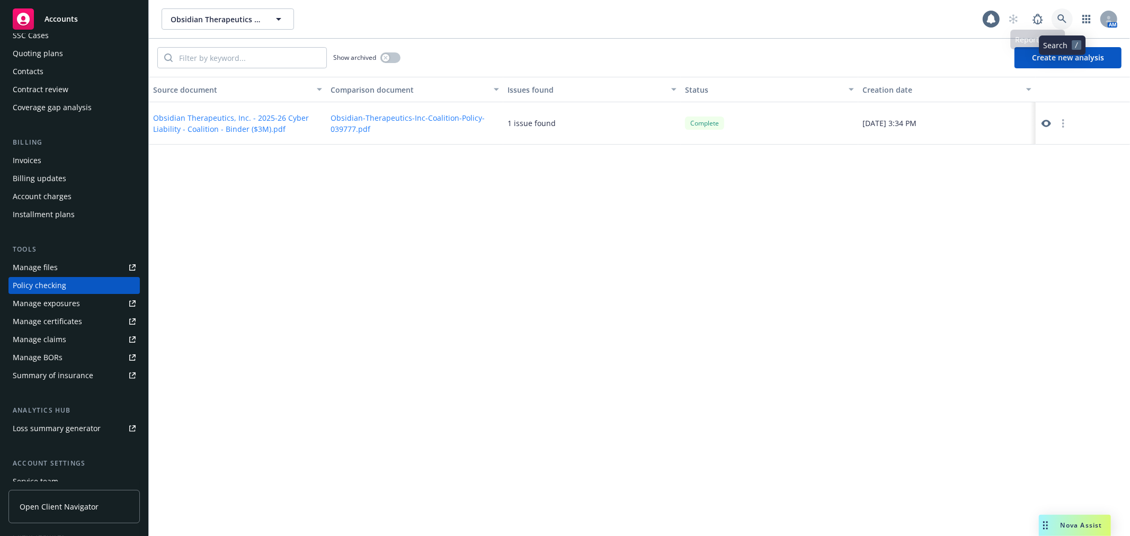
click at [1059, 19] on icon at bounding box center [1062, 19] width 10 height 10
click at [1060, 22] on icon at bounding box center [1062, 19] width 10 height 10
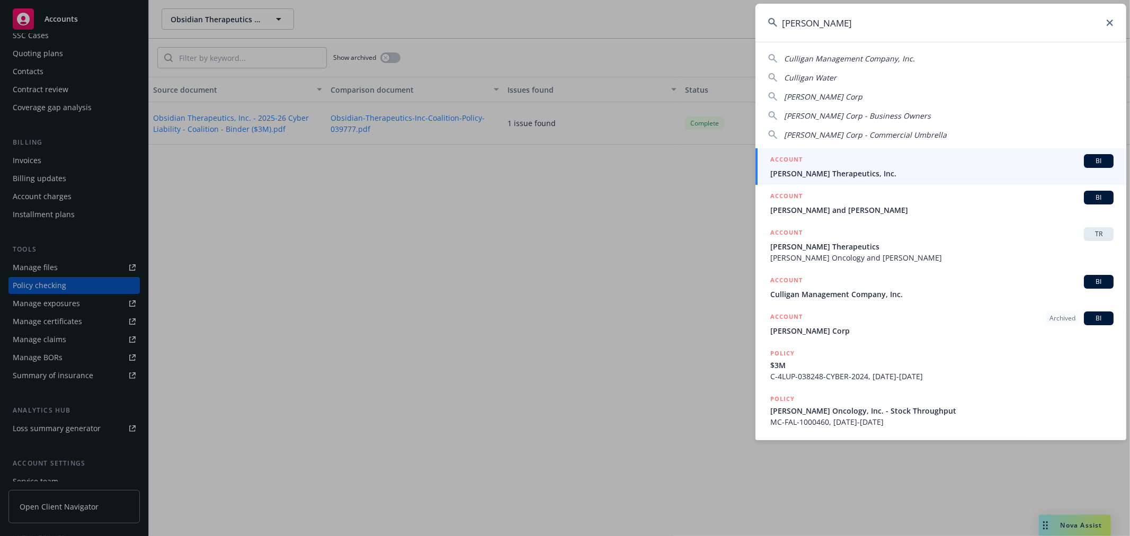
type input "culli"
click at [905, 166] on div "ACCOUNT BI" at bounding box center [941, 161] width 343 height 14
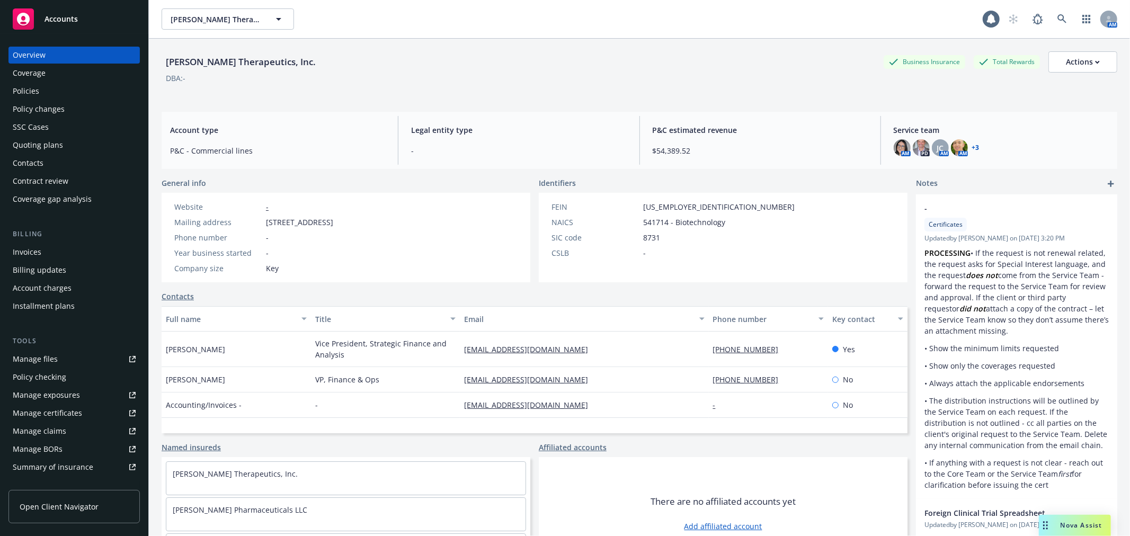
click at [61, 371] on div "Policy checking" at bounding box center [40, 377] width 54 height 17
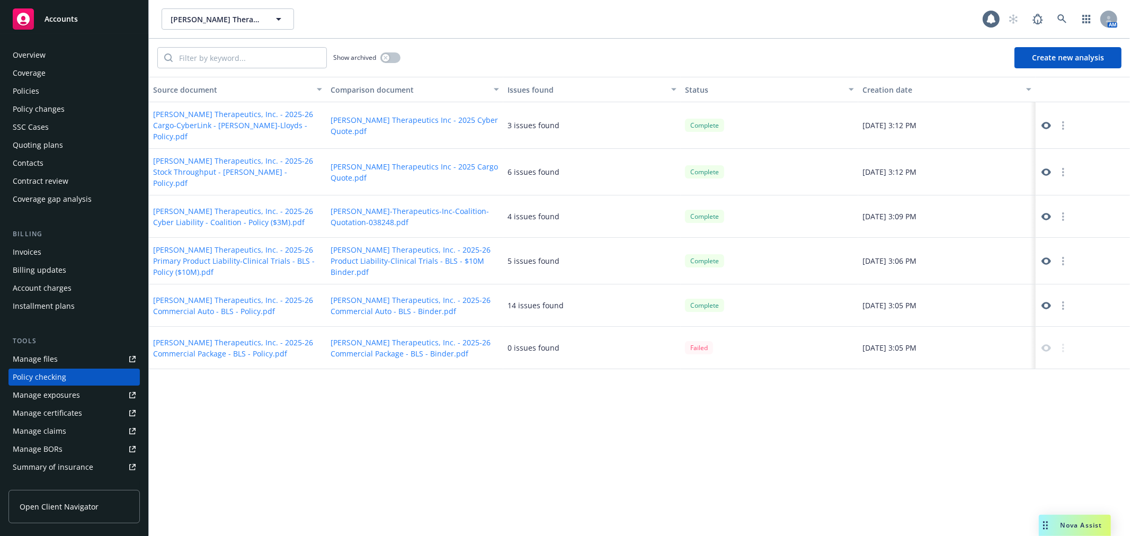
scroll to position [92, 0]
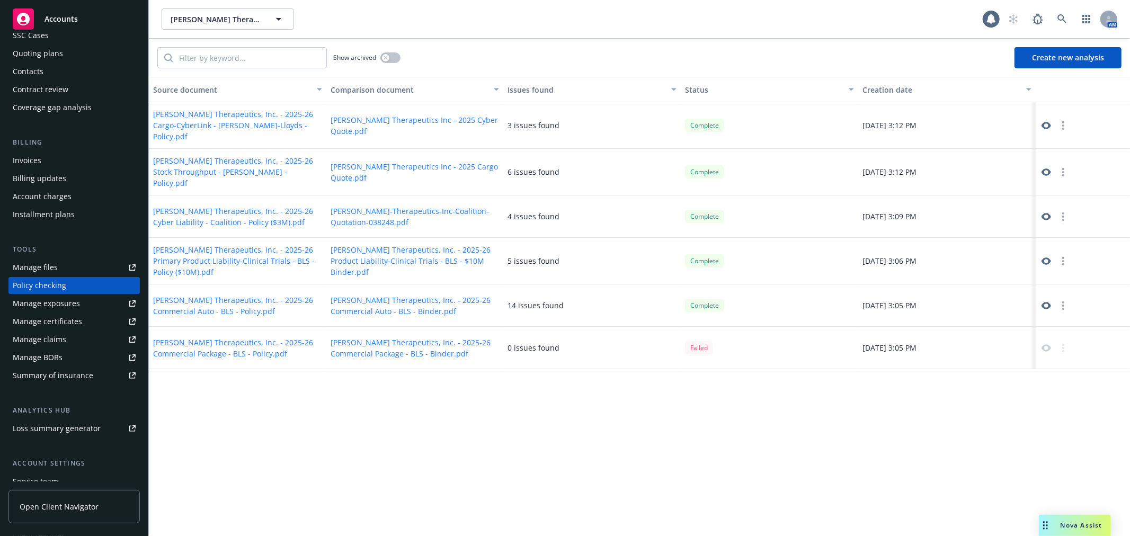
click at [492, 337] on button "[PERSON_NAME] Therapeutics, Inc. - 2025-26 Commercial Package - BLS - Binder.pdf" at bounding box center [415, 348] width 169 height 22
click at [918, 400] on div "Source document Comparison document Issues found Status Creation date Cullinan …" at bounding box center [639, 306] width 981 height 459
click at [566, 350] on div "0 issues found" at bounding box center [591, 348] width 177 height 42
click at [536, 342] on div "0 issues found" at bounding box center [533, 347] width 52 height 11
click at [1036, 60] on button "Create new analysis" at bounding box center [1067, 57] width 107 height 21
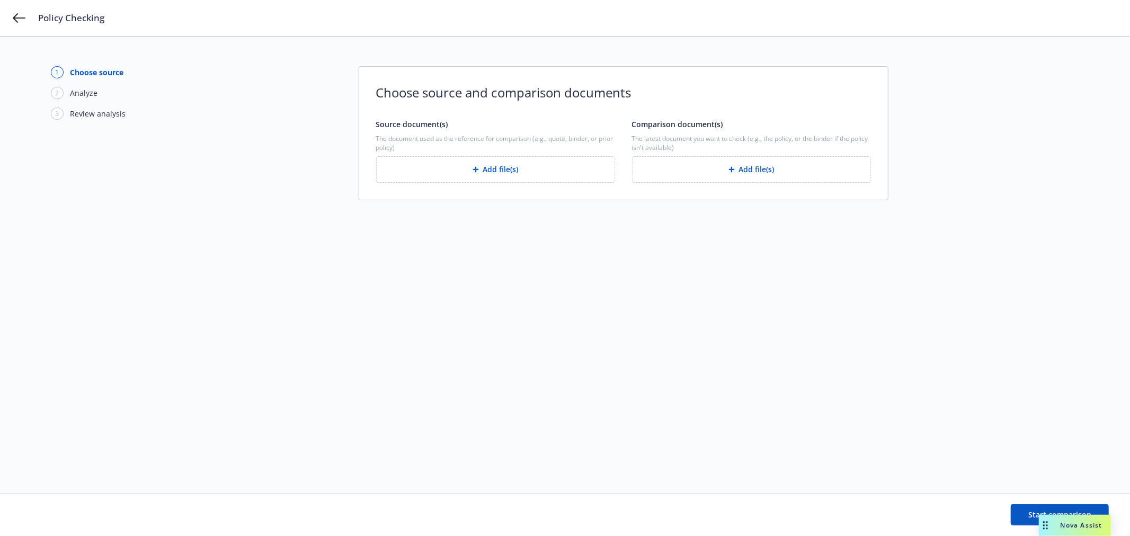
click at [479, 168] on div "button" at bounding box center [478, 169] width 11 height 6
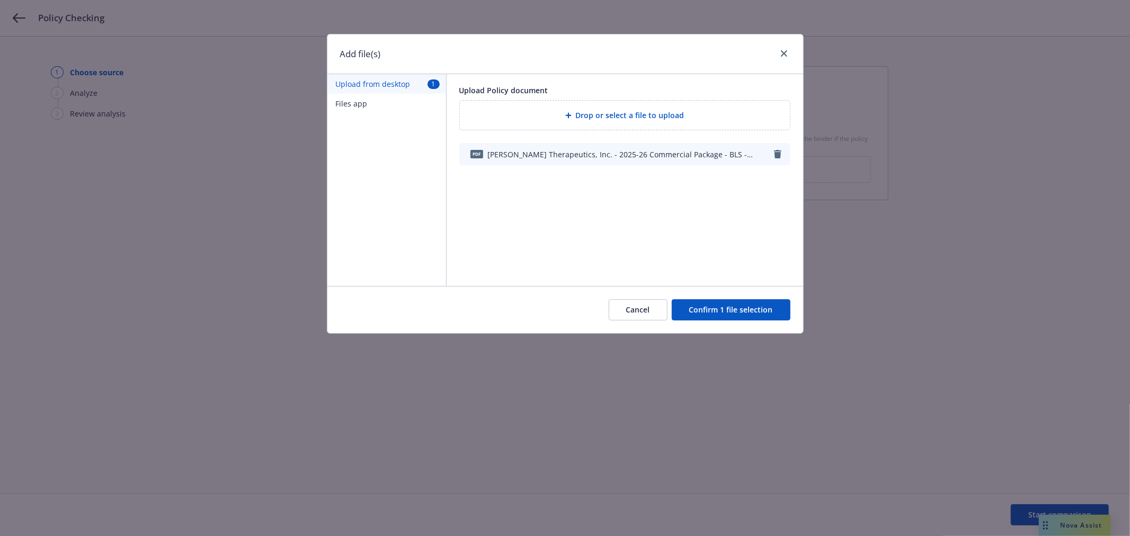
click at [701, 305] on button "Confirm 1 file selection" at bounding box center [731, 309] width 119 height 21
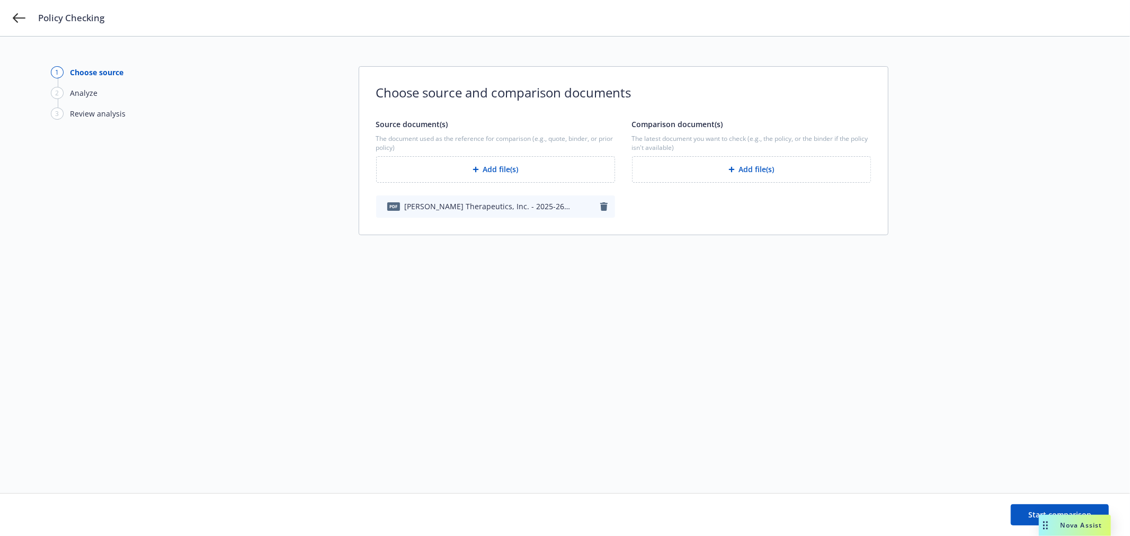
click at [736, 181] on button "Add file(s)" at bounding box center [751, 169] width 239 height 26
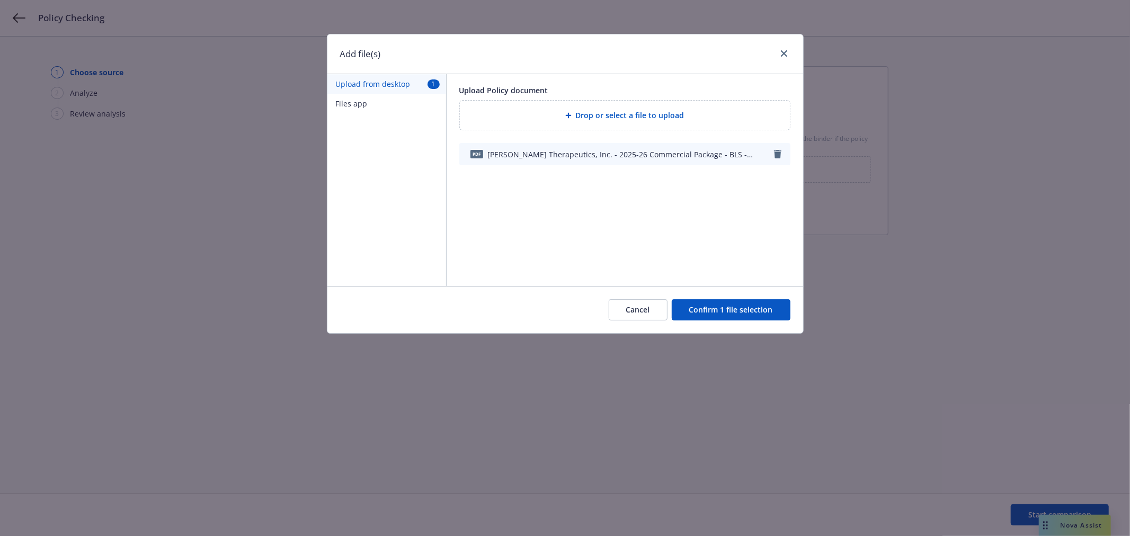
click at [719, 313] on button "Confirm 1 file selection" at bounding box center [731, 309] width 119 height 21
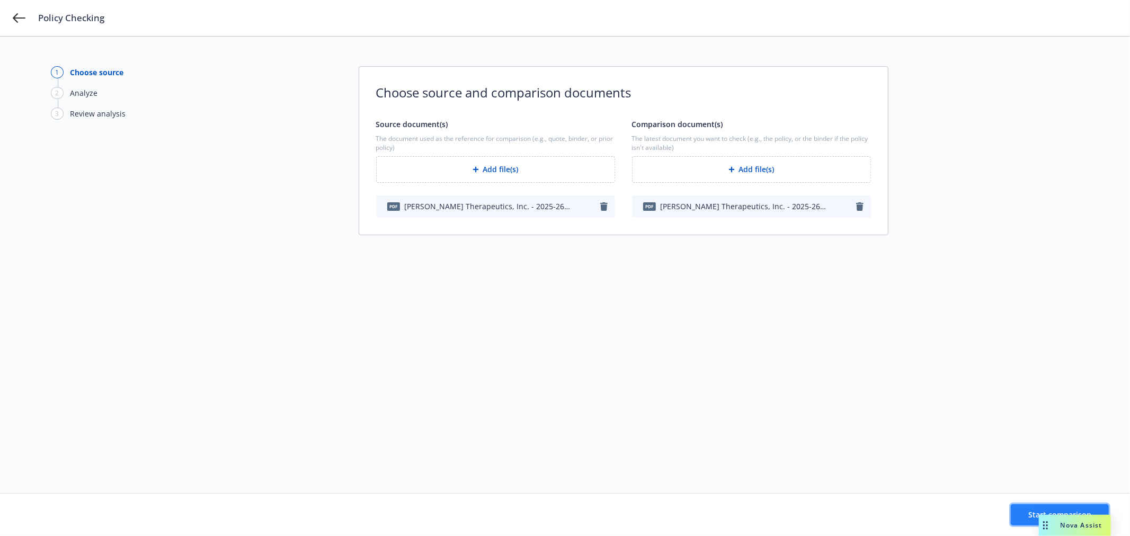
click at [1024, 520] on button "Start comparison" at bounding box center [1060, 514] width 98 height 21
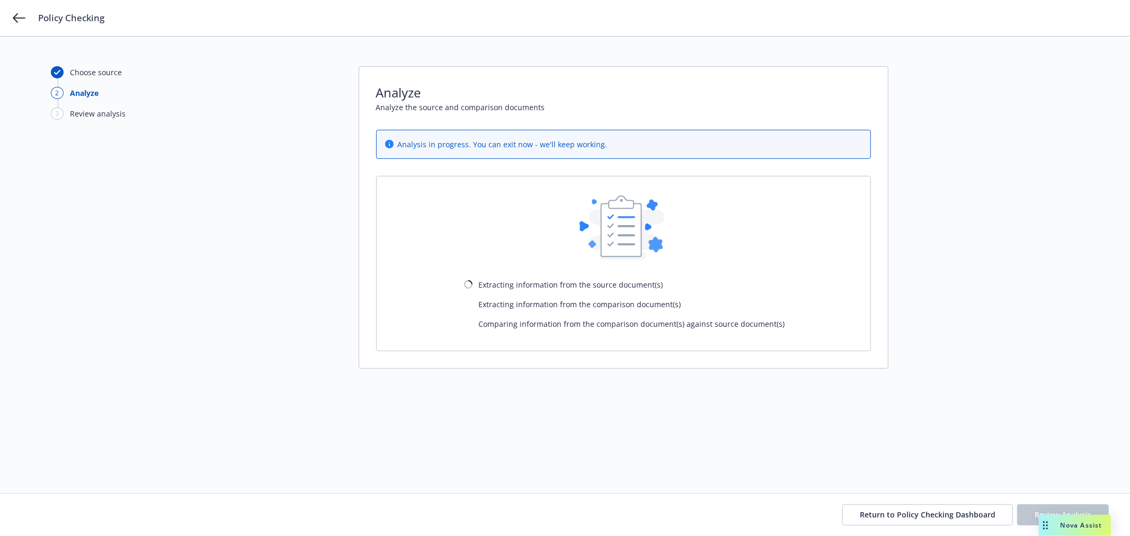
click at [902, 525] on div "Return to Policy Checking Dashboard Review Analysis" at bounding box center [565, 515] width 1130 height 42
click at [903, 516] on span "Return to Policy Checking Dashboard" at bounding box center [928, 515] width 136 height 10
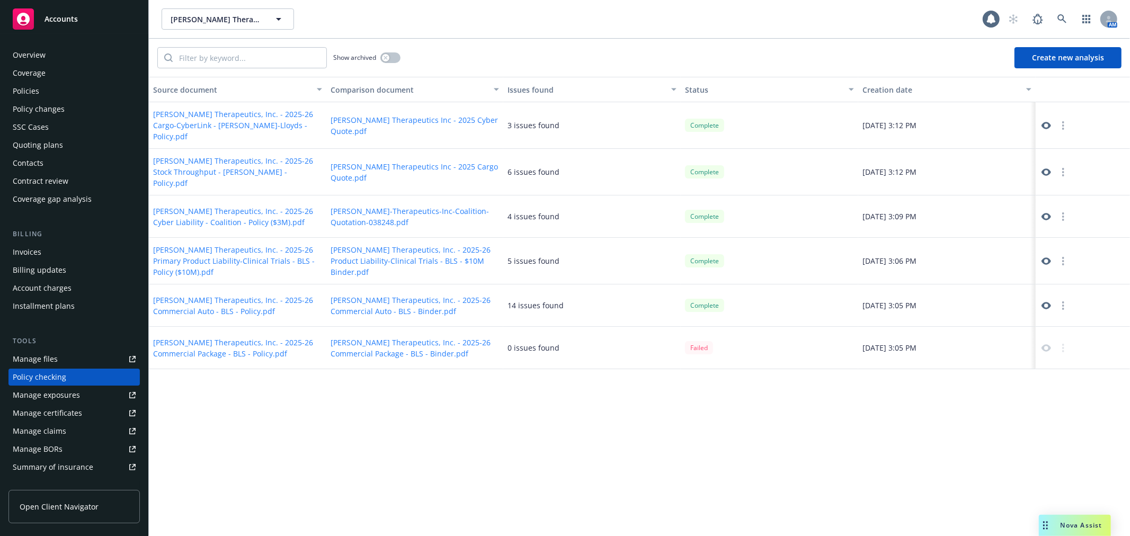
scroll to position [92, 0]
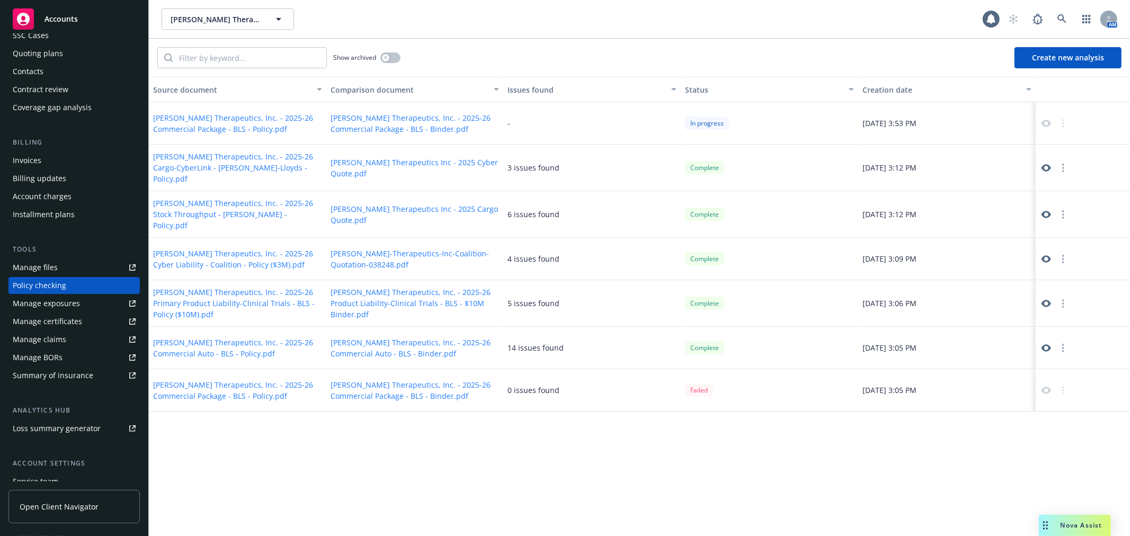
click at [1046, 343] on icon at bounding box center [1046, 348] width 10 height 10
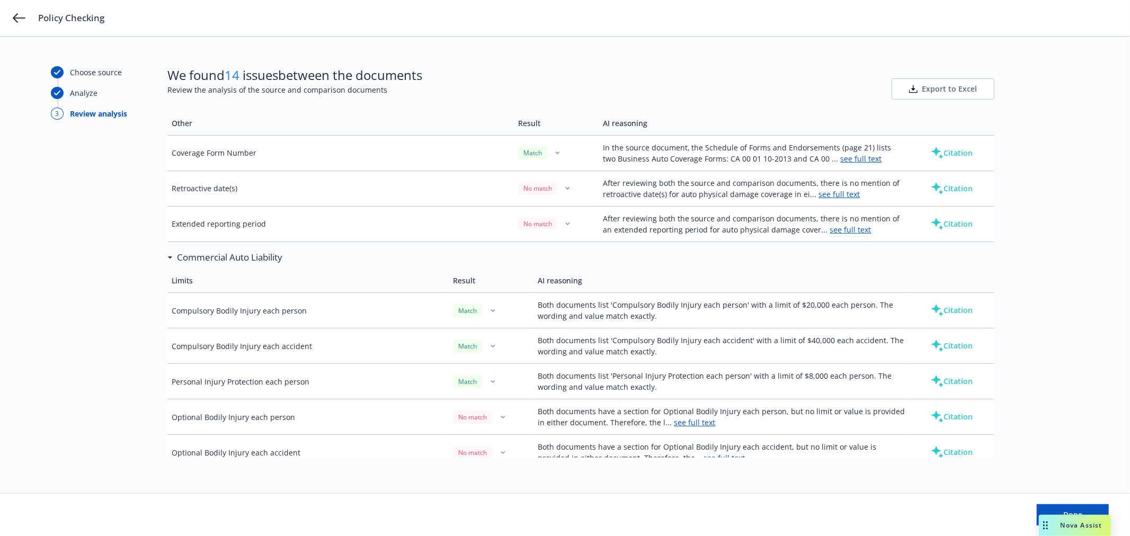
scroll to position [941, 0]
click at [558, 170] on td "No match" at bounding box center [556, 187] width 85 height 35
click at [565, 181] on button "button" at bounding box center [568, 187] width 13 height 13
click at [566, 191] on link "Mark as wrong" at bounding box center [562, 189] width 86 height 21
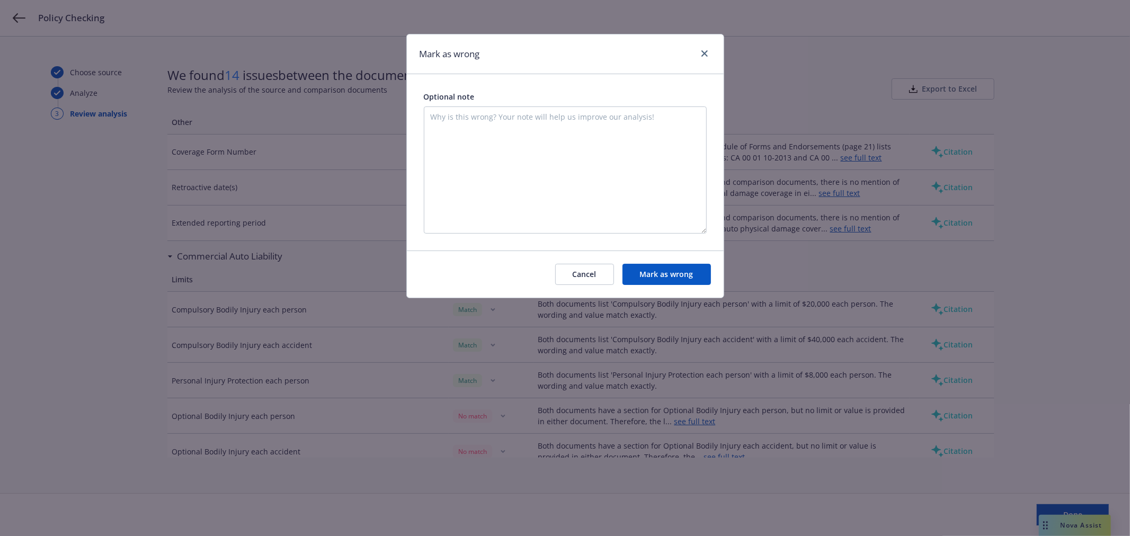
click at [671, 274] on button "Mark as wrong" at bounding box center [666, 274] width 88 height 21
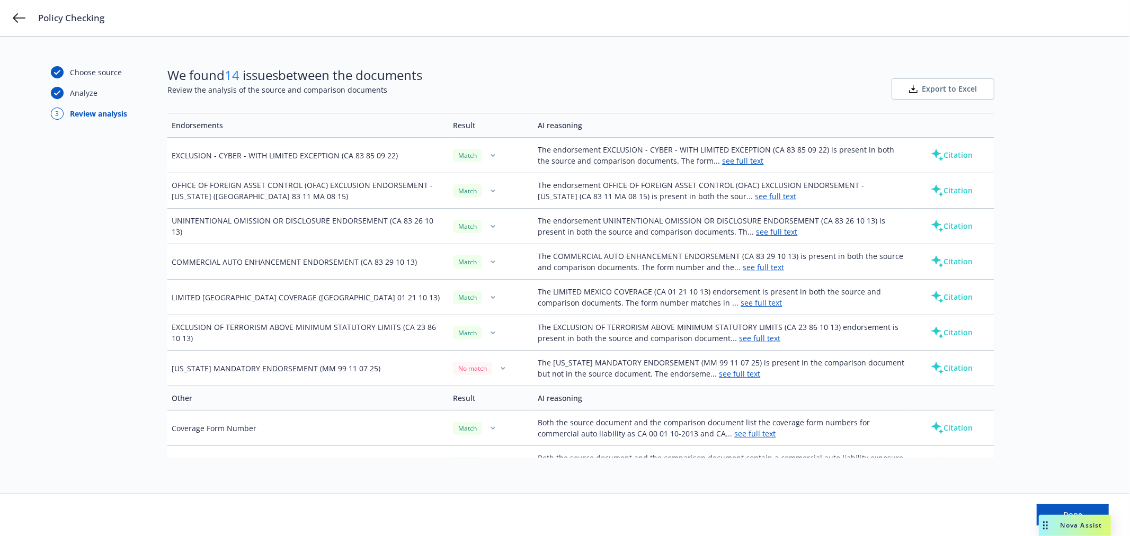
scroll to position [1585, 0]
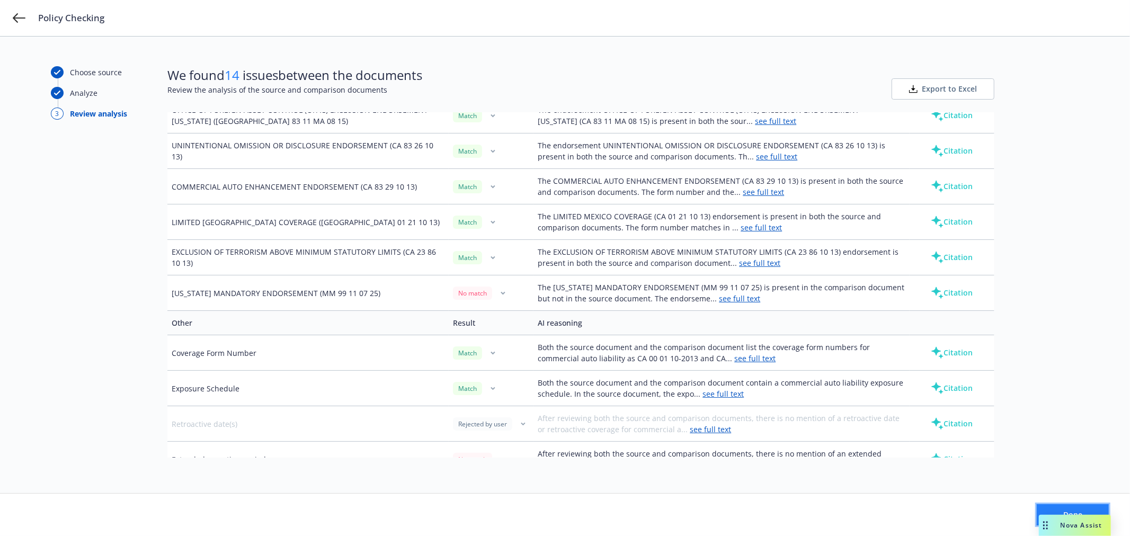
click at [1050, 505] on button "Done" at bounding box center [1073, 514] width 72 height 21
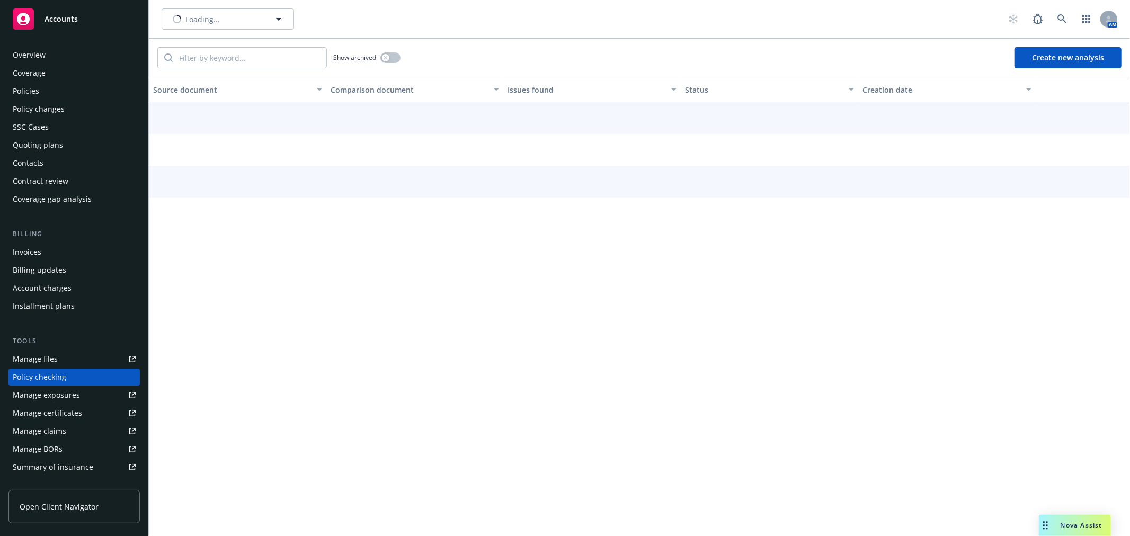
scroll to position [92, 0]
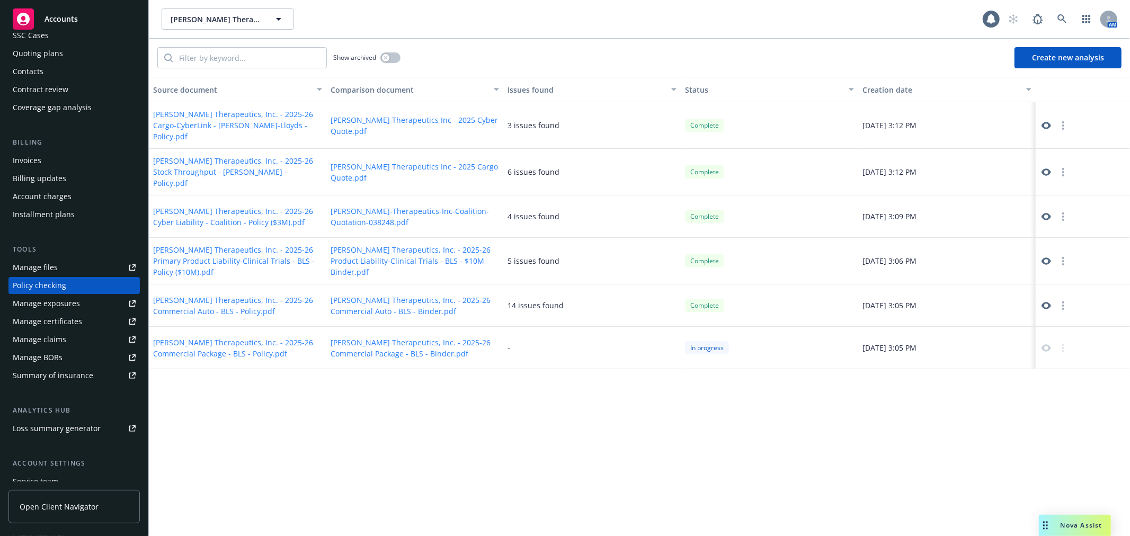
click at [1046, 122] on icon at bounding box center [1046, 126] width 10 height 10
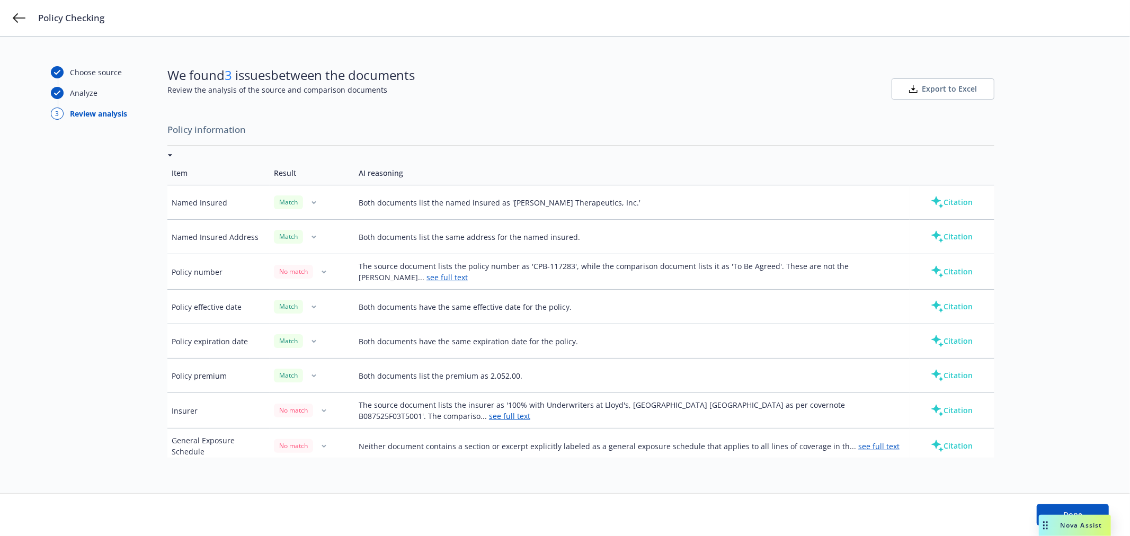
click at [318, 276] on div "No match" at bounding box center [312, 271] width 76 height 13
click at [332, 272] on div "No match" at bounding box center [312, 271] width 76 height 13
click at [332, 271] on div "No match" at bounding box center [312, 271] width 76 height 13
click at [329, 271] on button "button" at bounding box center [323, 271] width 13 height 13
click at [333, 289] on link "Mark as wrong" at bounding box center [325, 294] width 86 height 21
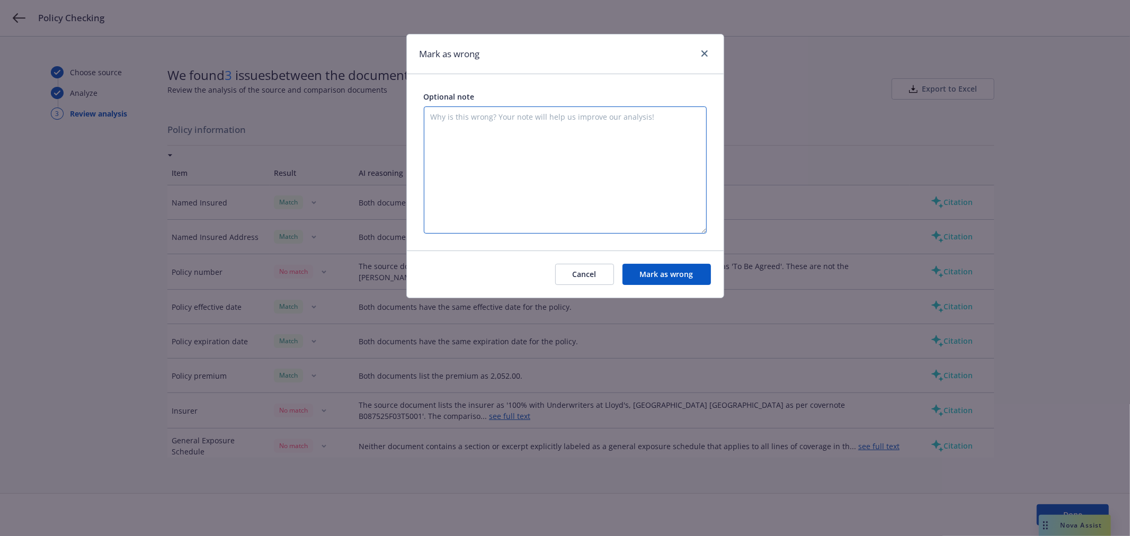
click at [488, 179] on textarea at bounding box center [565, 169] width 283 height 127
type textarea "Falvey uses letters or other characters in their quotes"
click at [671, 277] on button "Mark as wrong" at bounding box center [666, 274] width 88 height 21
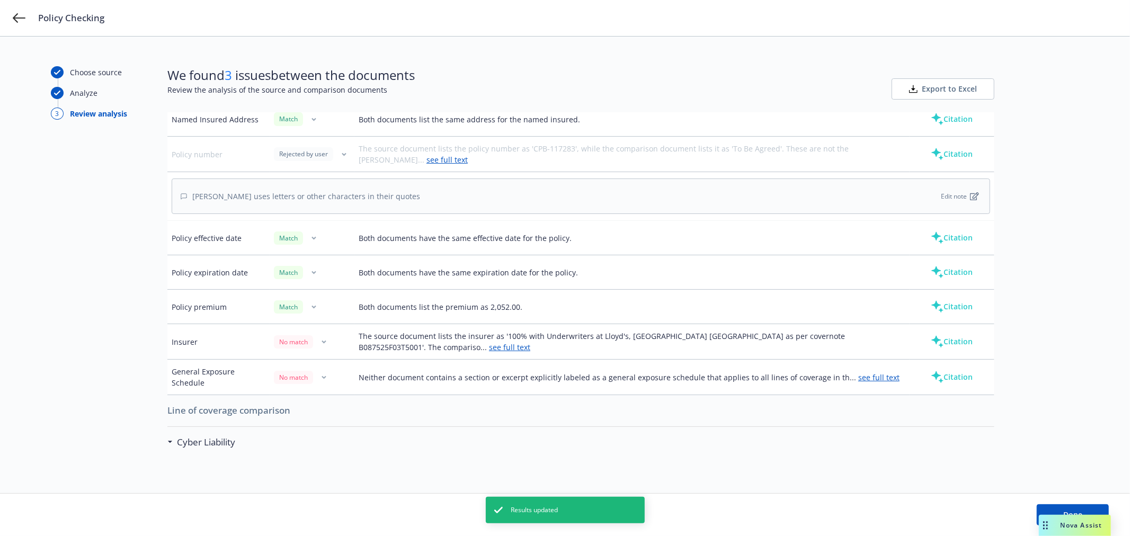
scroll to position [176, 0]
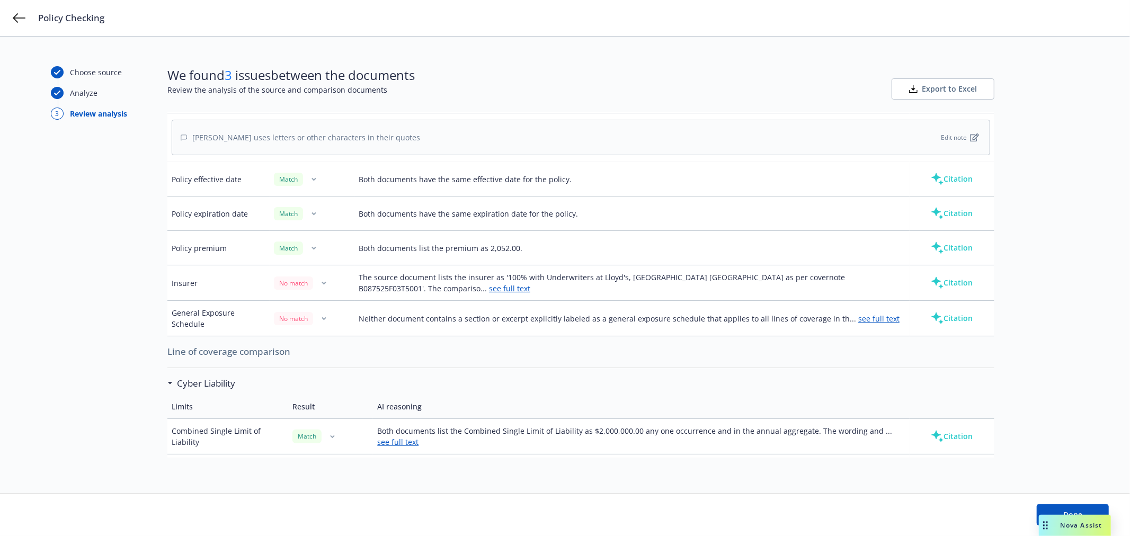
click at [325, 286] on button "button" at bounding box center [323, 283] width 13 height 13
click at [654, 296] on td "The source document lists the insurer as '100% with Underwriters at Lloyd's, Lo…" at bounding box center [631, 282] width 555 height 35
click at [530, 283] on link "see full text" at bounding box center [509, 288] width 41 height 10
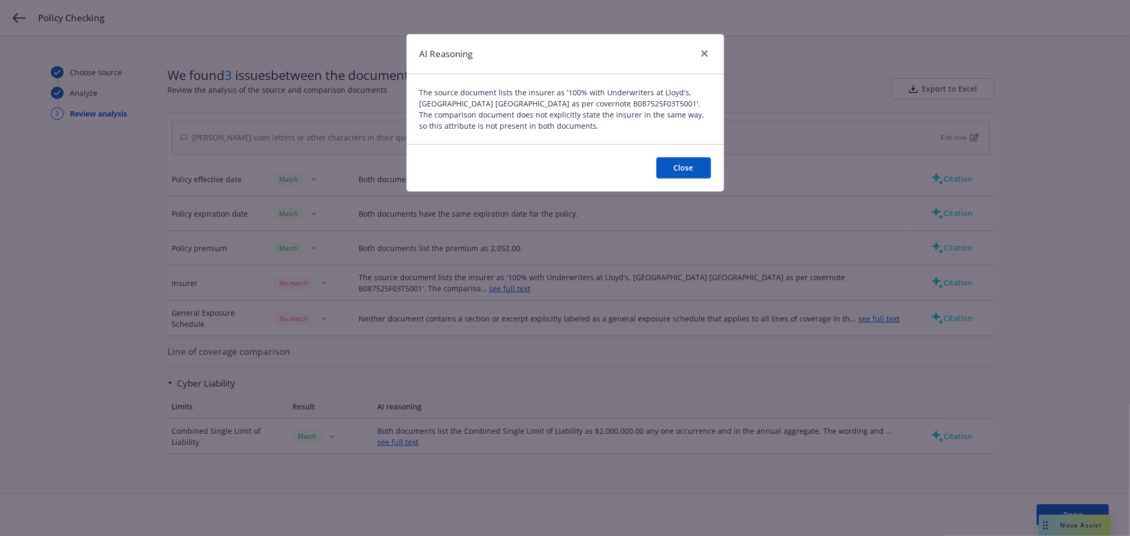
click at [675, 170] on button "Close" at bounding box center [683, 167] width 55 height 21
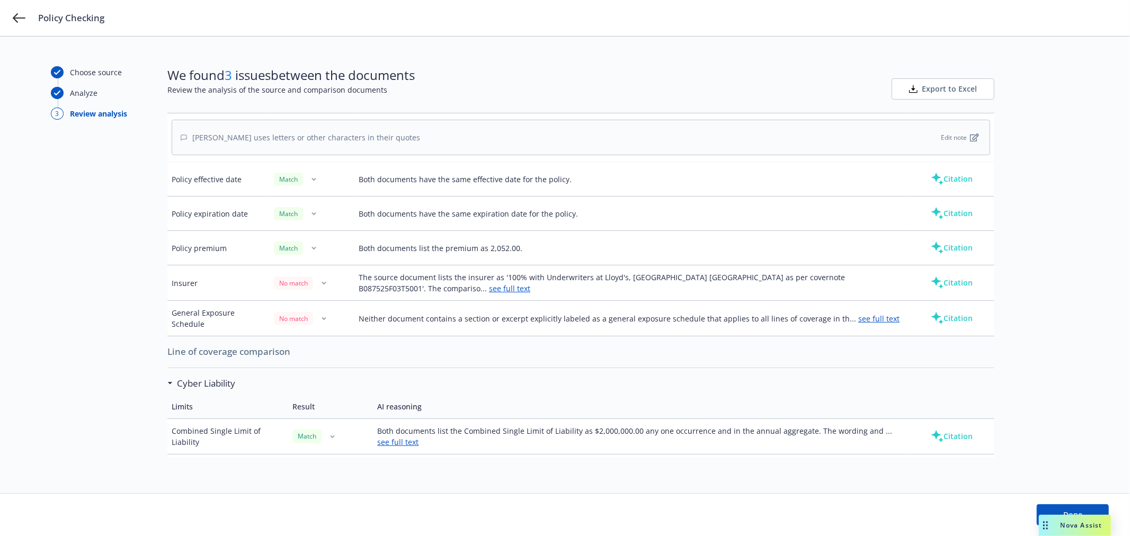
click at [322, 280] on button "button" at bounding box center [323, 283] width 13 height 13
click at [315, 306] on link "Mark as wrong" at bounding box center [325, 306] width 86 height 21
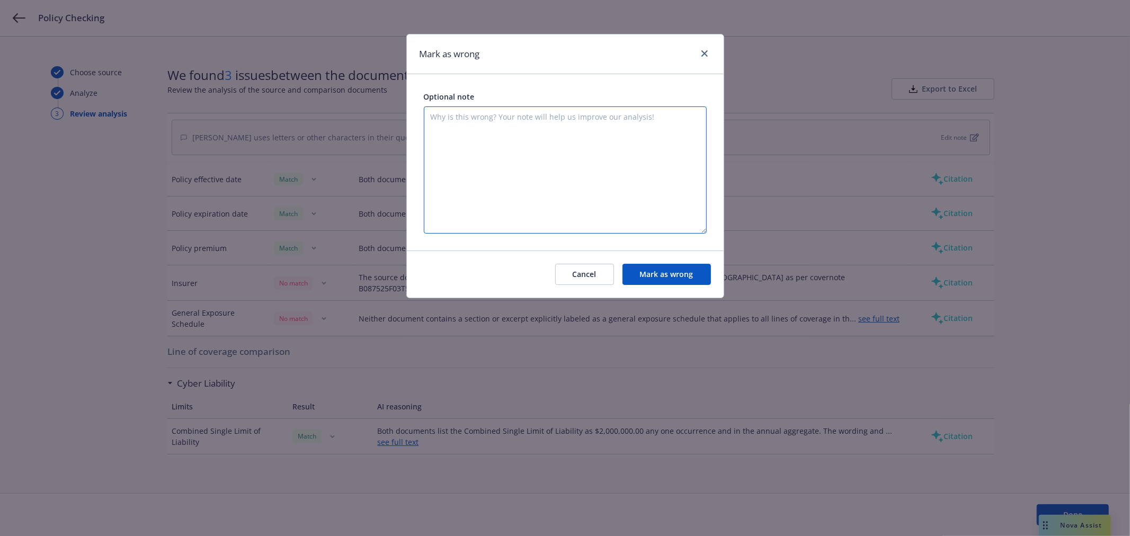
click at [528, 171] on textarea at bounding box center [565, 169] width 283 height 127
drag, startPoint x: 525, startPoint y: 136, endPoint x: 527, endPoint y: 122, distance: 14.3
click at [527, 122] on textarea "It is listed. It's just not listed in the traditional way we're used to reading…" at bounding box center [565, 169] width 283 height 127
type textarea "It is listed. It's just not listed on a dec page"
click at [657, 275] on button "Mark as wrong" at bounding box center [666, 274] width 88 height 21
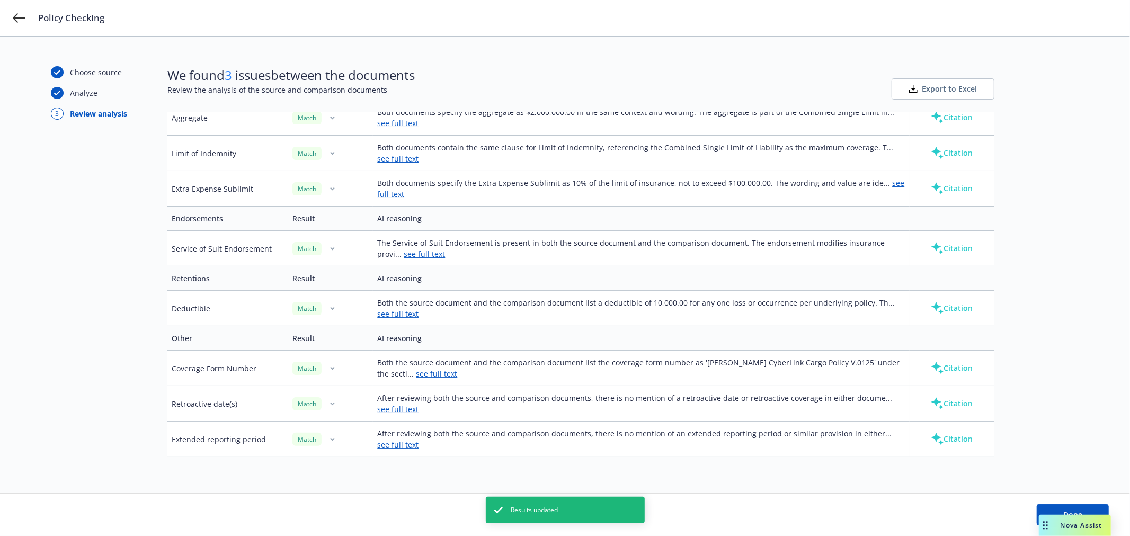
scroll to position [581, 0]
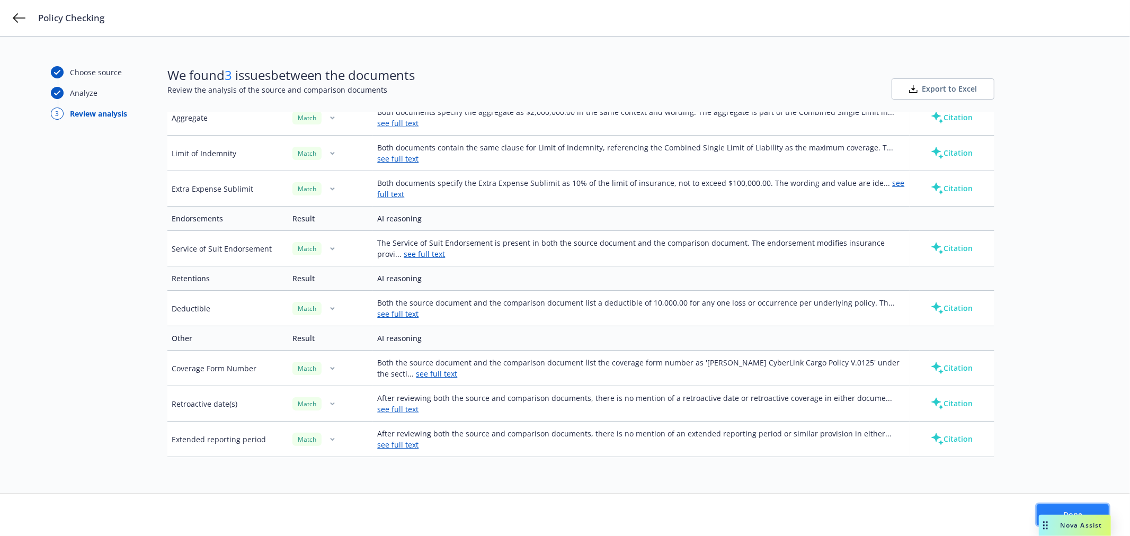
click at [1071, 505] on button "Done" at bounding box center [1073, 514] width 72 height 21
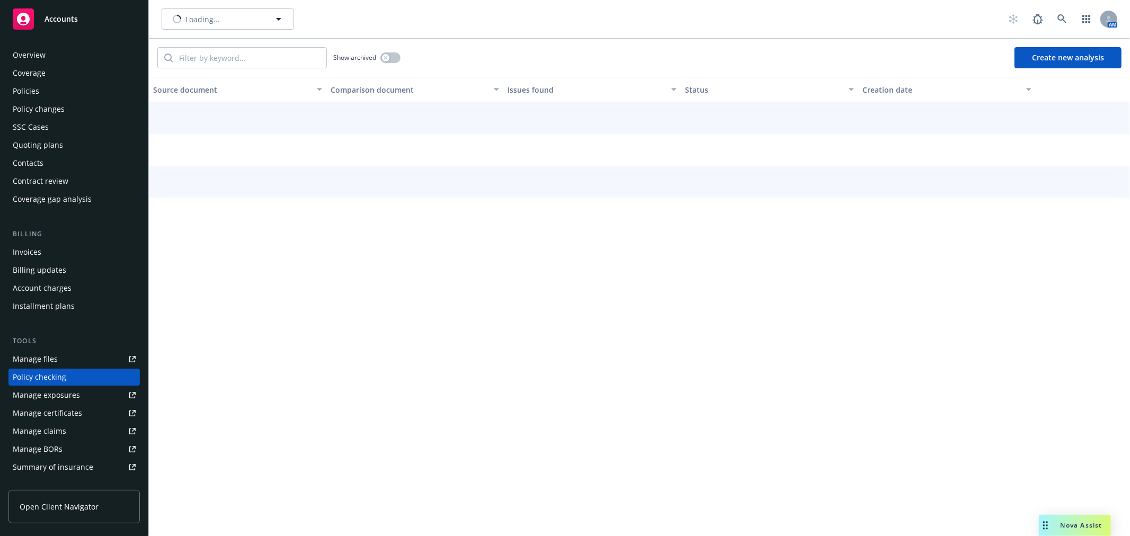
scroll to position [92, 0]
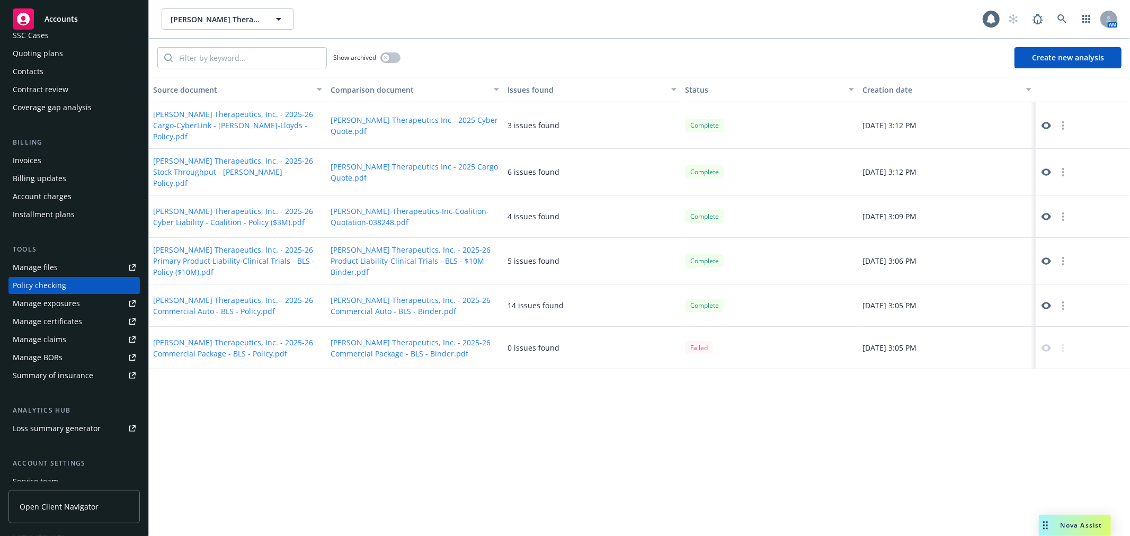
click at [1051, 168] on link at bounding box center [1046, 172] width 13 height 13
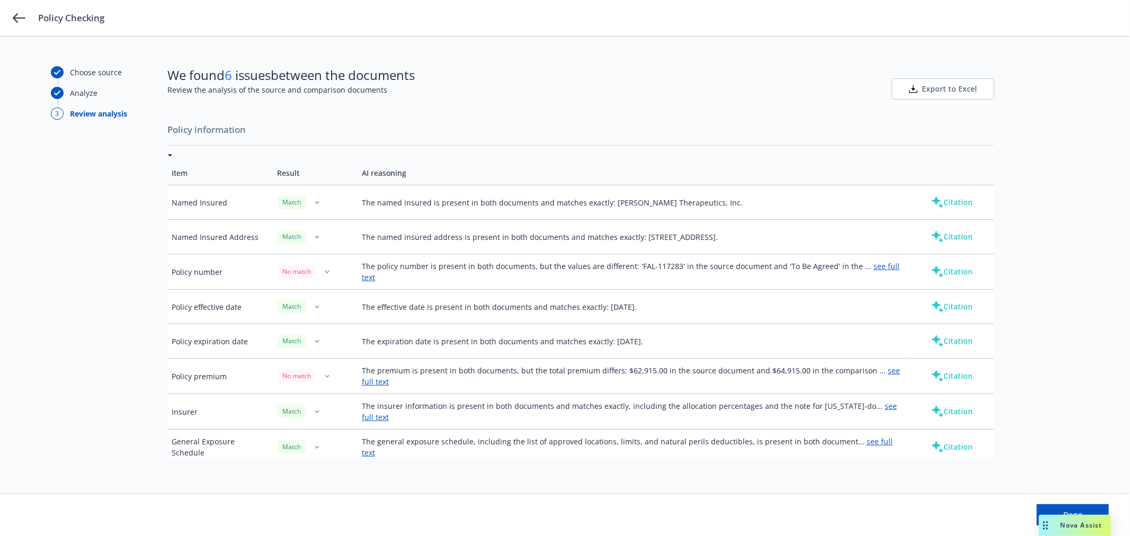
click at [324, 269] on button "button" at bounding box center [326, 271] width 13 height 13
click at [319, 291] on link "Mark as wrong" at bounding box center [325, 294] width 86 height 21
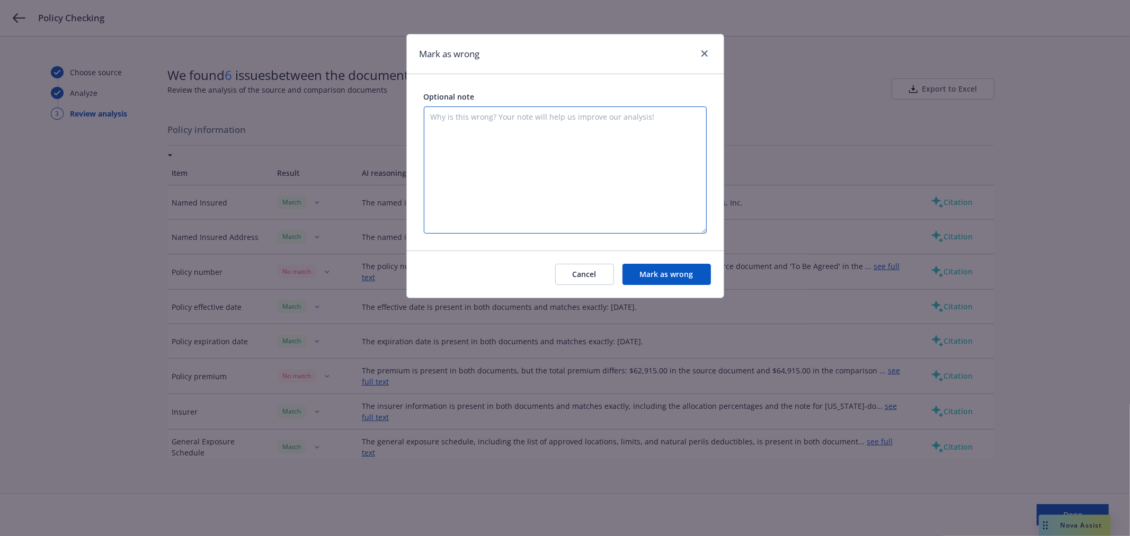
click at [475, 128] on textarea at bounding box center [565, 169] width 283 height 127
type textarea "[PERSON_NAME] uses letters, numbers, and other characters in their quotes. they…"
click at [659, 274] on button "Mark as wrong" at bounding box center [666, 274] width 88 height 21
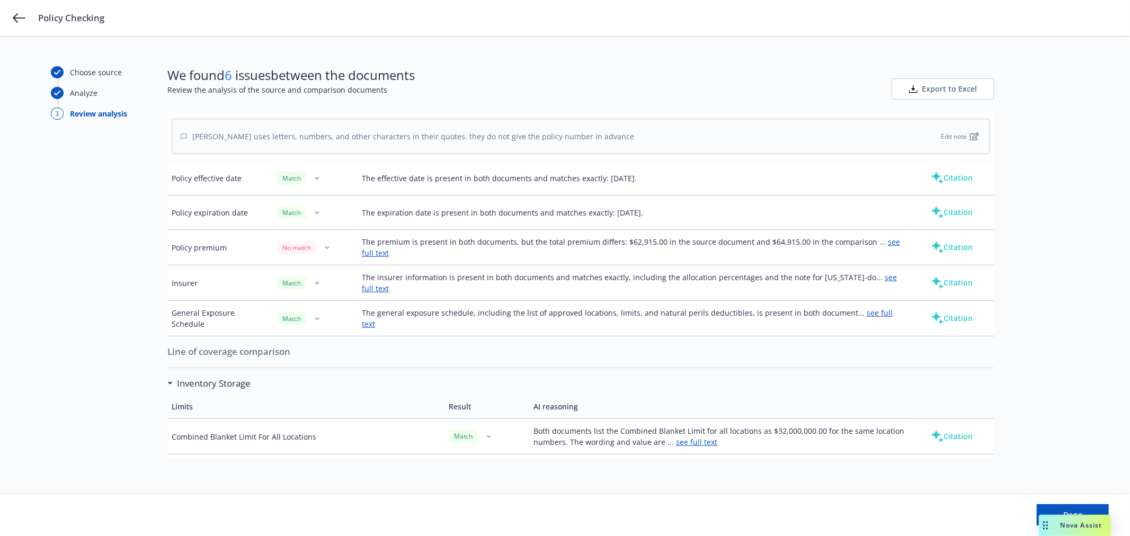
scroll to position [176, 0]
click at [320, 245] on button "button" at bounding box center [326, 248] width 13 height 13
click at [319, 275] on link "Mark as wrong" at bounding box center [325, 270] width 86 height 21
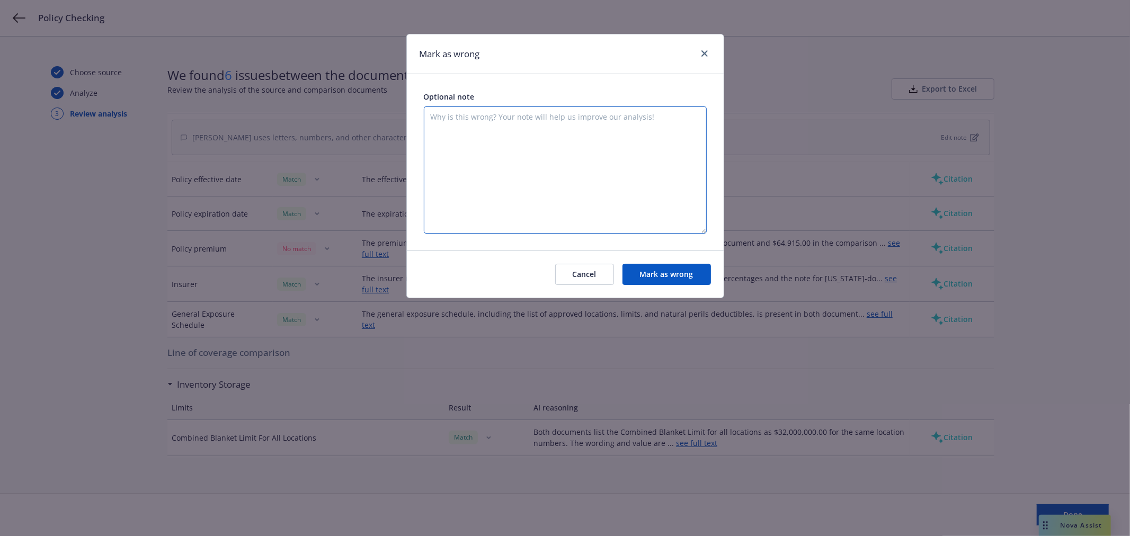
click at [466, 178] on textarea at bounding box center [565, 169] width 283 height 127
type textarea "I believe one document is inclusive of TRIA and the other is not. In this case …"
click at [662, 273] on button "Mark as wrong" at bounding box center [666, 274] width 88 height 21
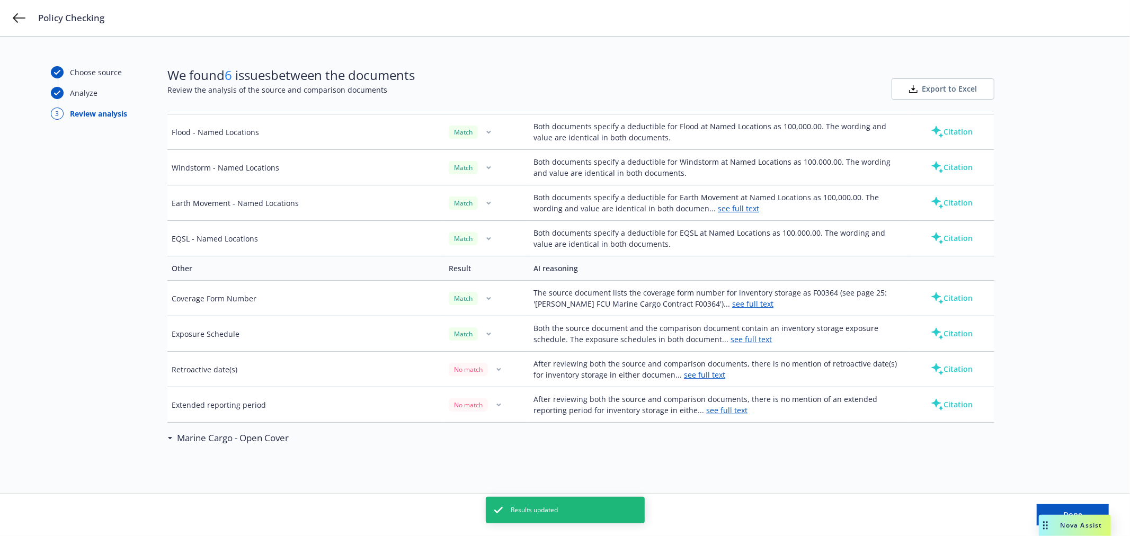
scroll to position [1000, 0]
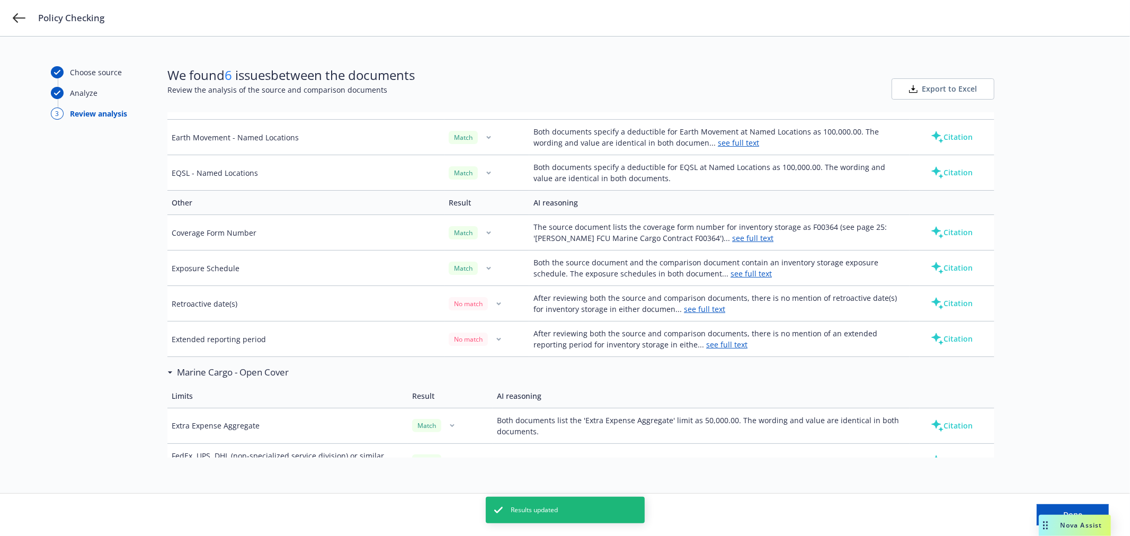
click at [492, 305] on button "button" at bounding box center [498, 303] width 13 height 13
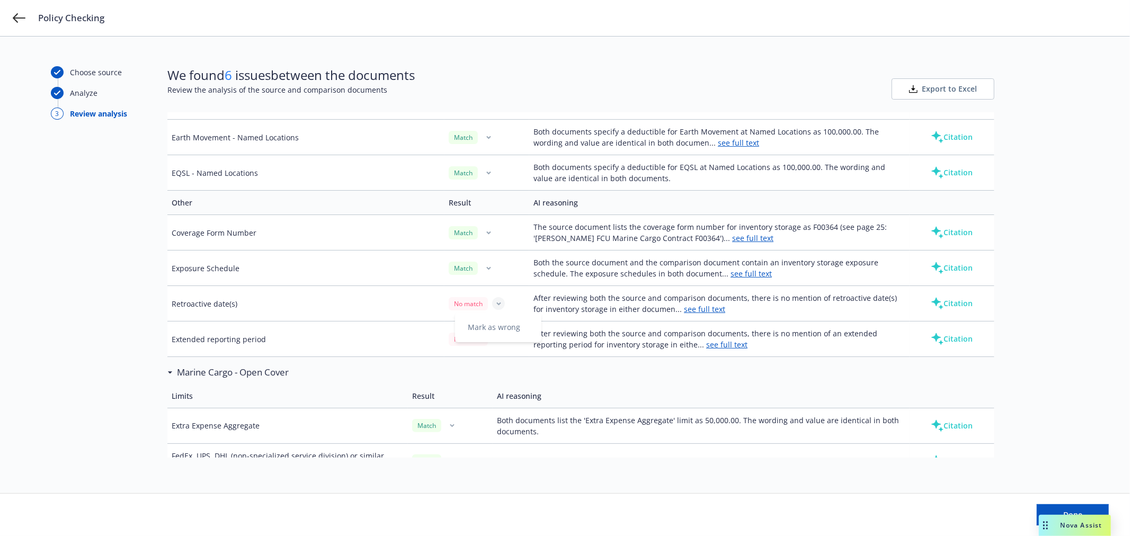
click at [493, 329] on link "Mark as wrong" at bounding box center [498, 327] width 86 height 21
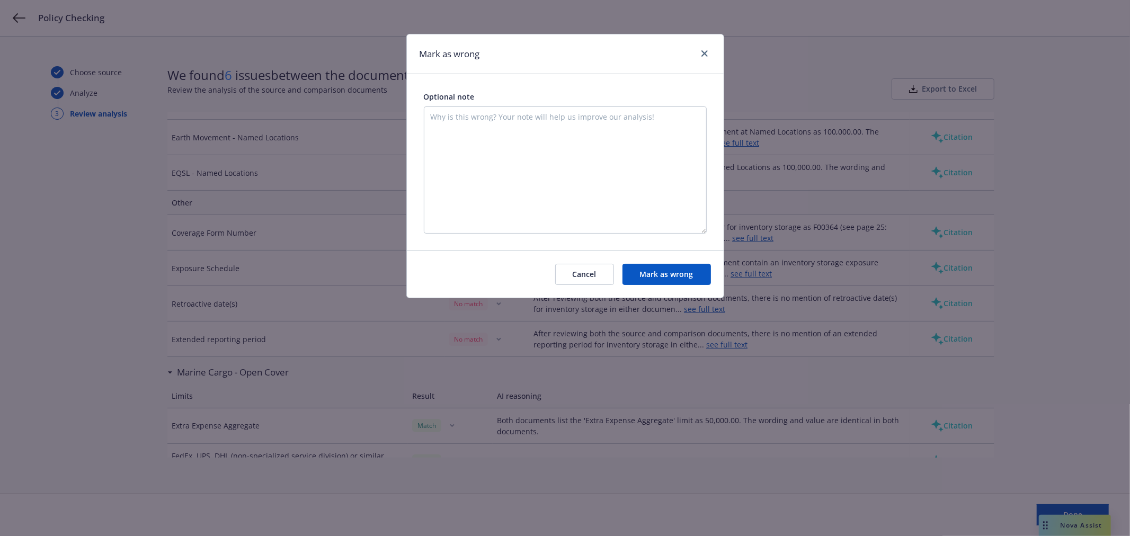
click at [690, 269] on button "Mark as wrong" at bounding box center [666, 274] width 88 height 21
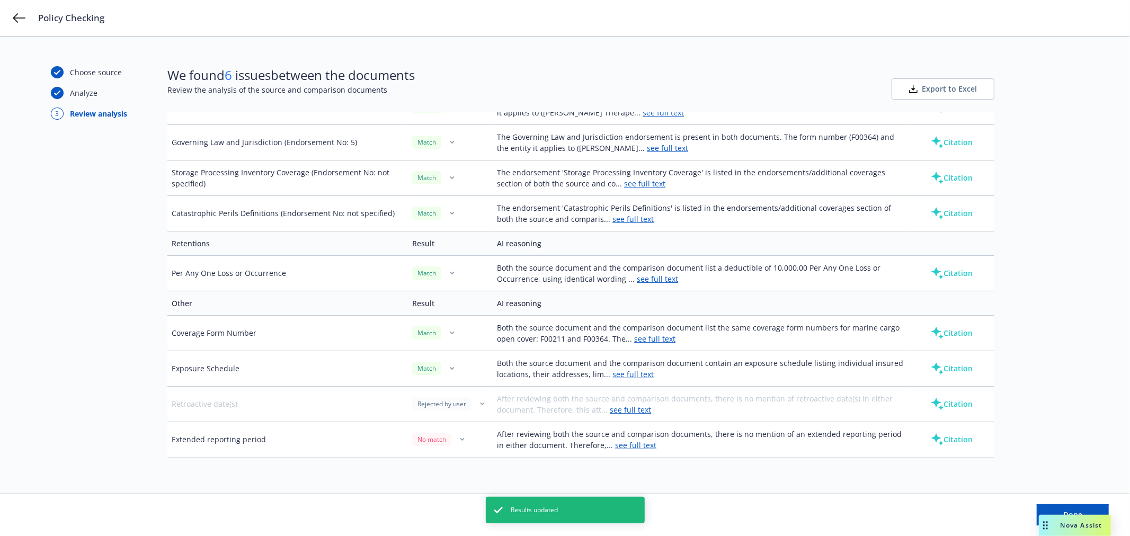
scroll to position [1870, 0]
click at [1070, 505] on button "Done" at bounding box center [1073, 514] width 72 height 21
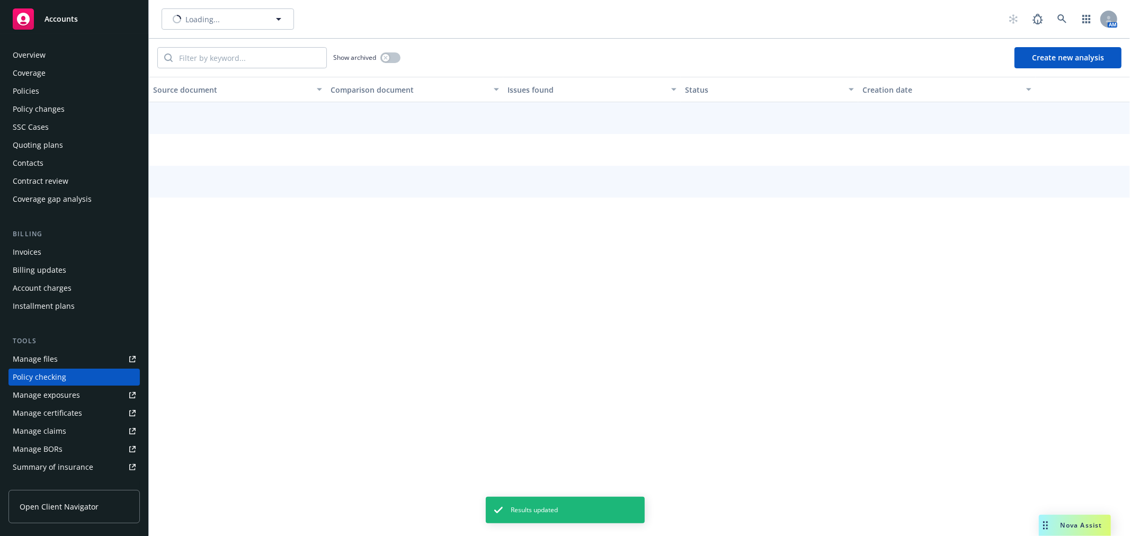
scroll to position [92, 0]
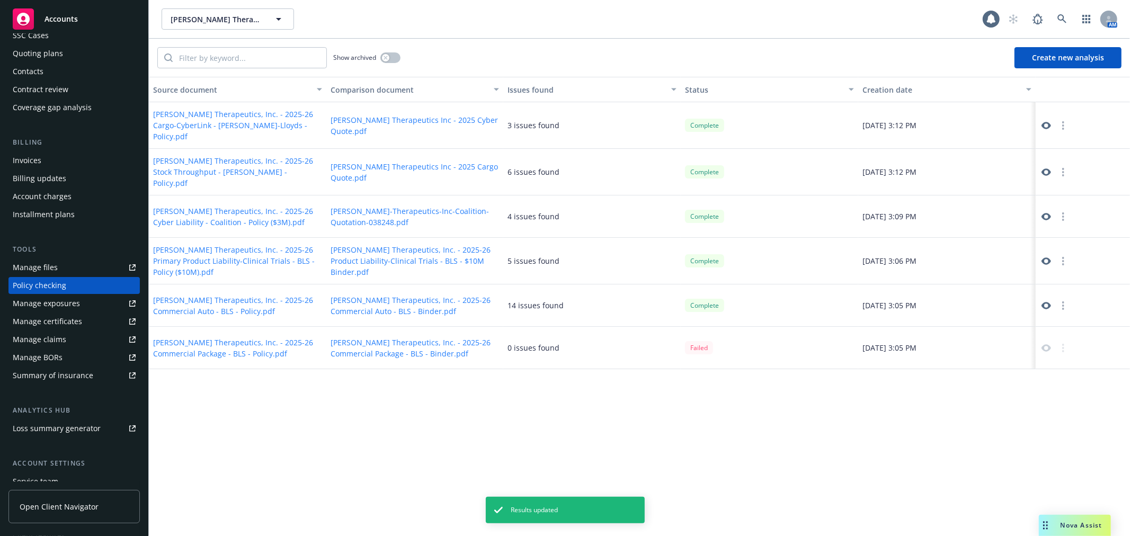
click at [1046, 256] on icon at bounding box center [1046, 261] width 10 height 10
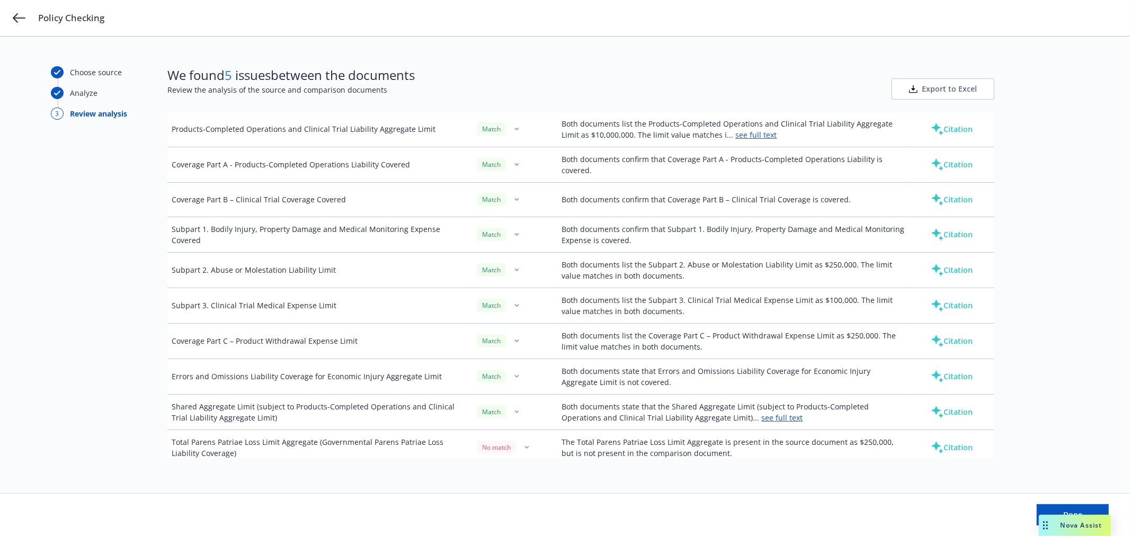
scroll to position [706, 0]
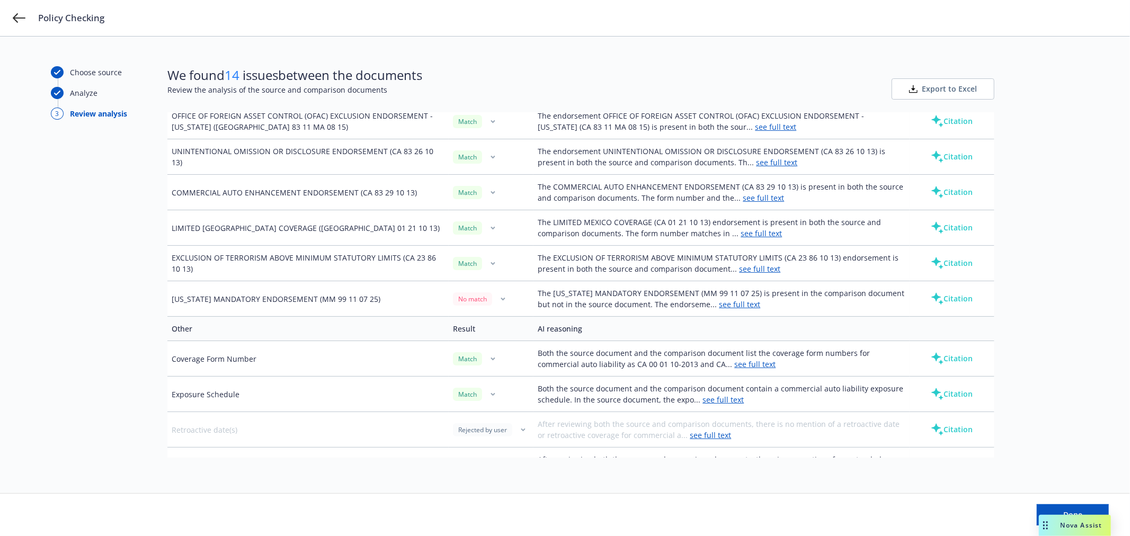
scroll to position [1585, 0]
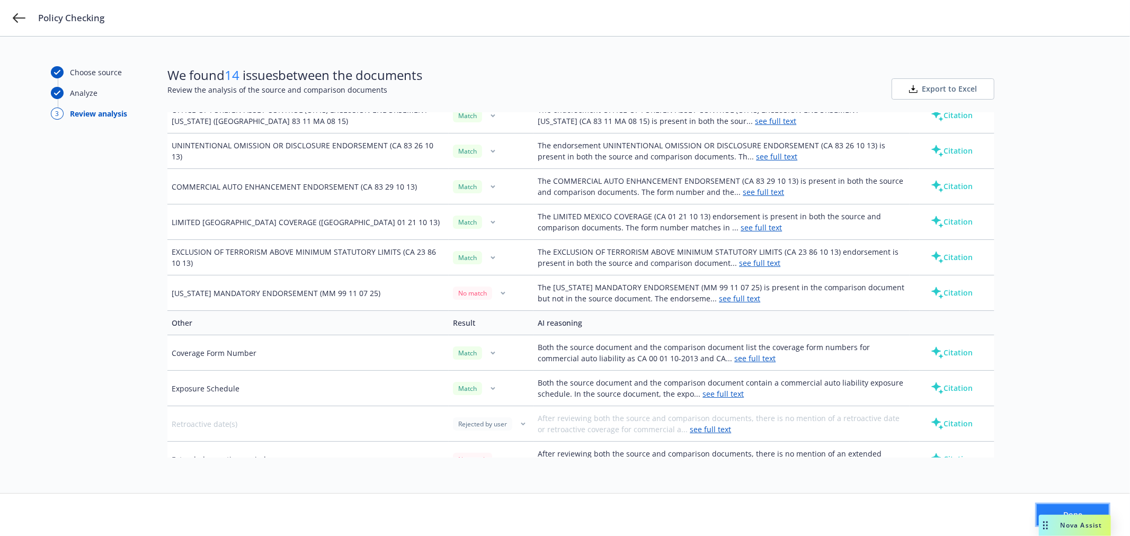
click at [1071, 507] on button "Done" at bounding box center [1073, 514] width 72 height 21
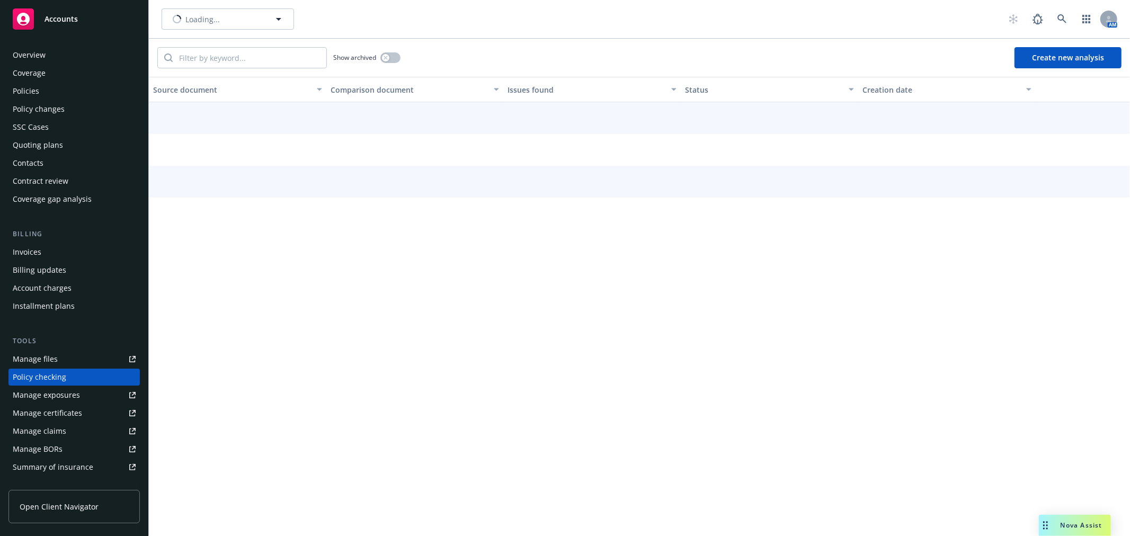
scroll to position [92, 0]
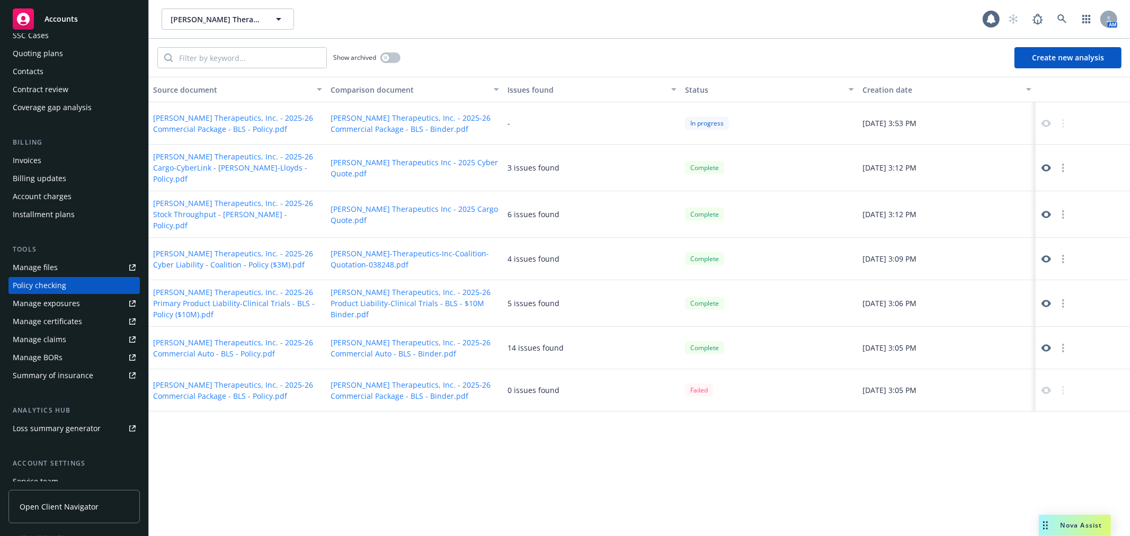
click at [1042, 166] on icon at bounding box center [1046, 167] width 10 height 7
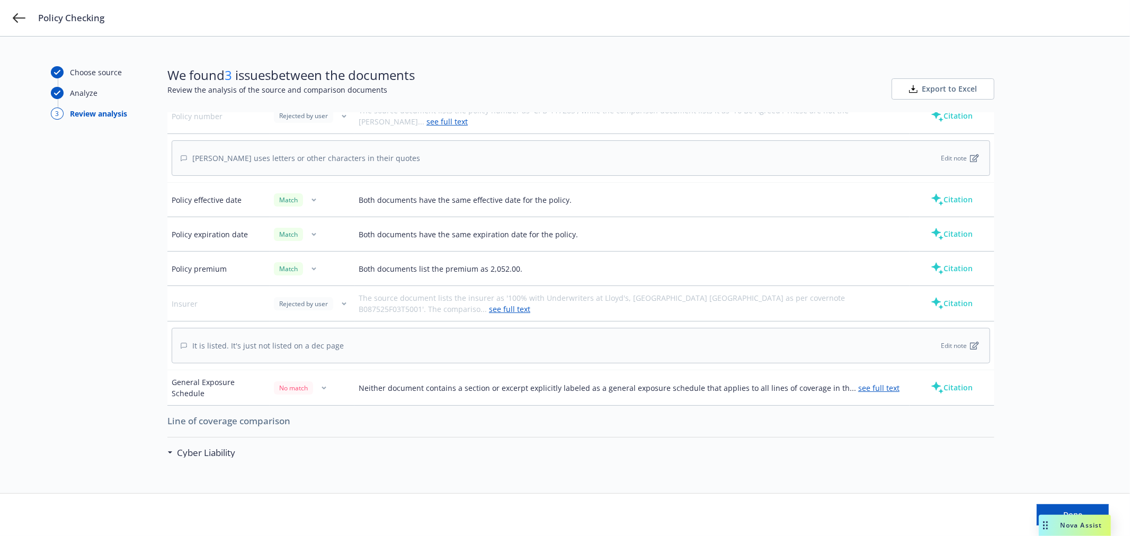
scroll to position [176, 0]
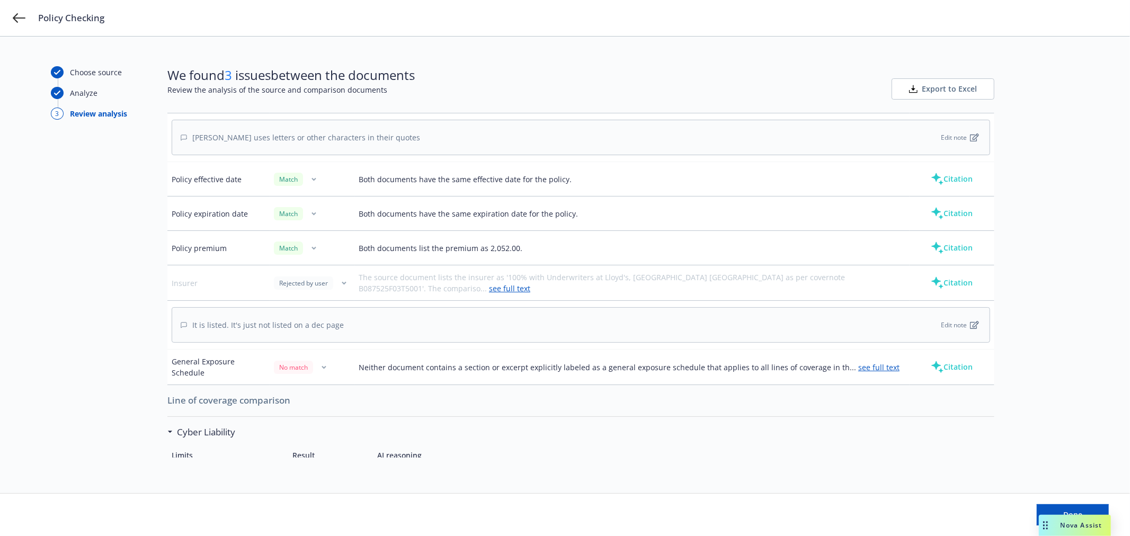
click at [326, 366] on icon "button" at bounding box center [324, 368] width 5 height 4
click at [321, 396] on link "Mark as wrong" at bounding box center [325, 390] width 86 height 21
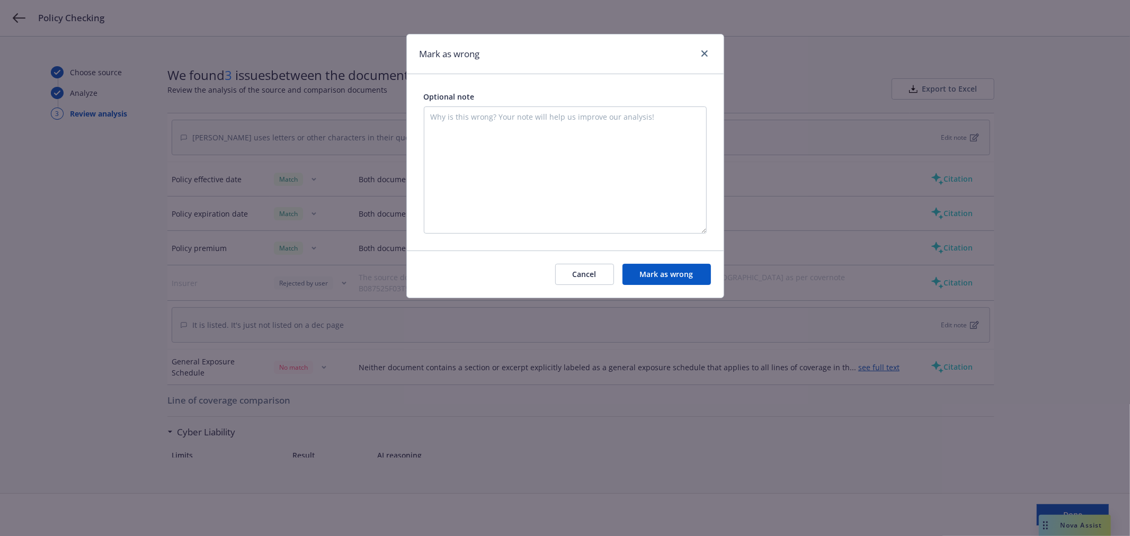
click at [669, 282] on button "Mark as wrong" at bounding box center [666, 274] width 88 height 21
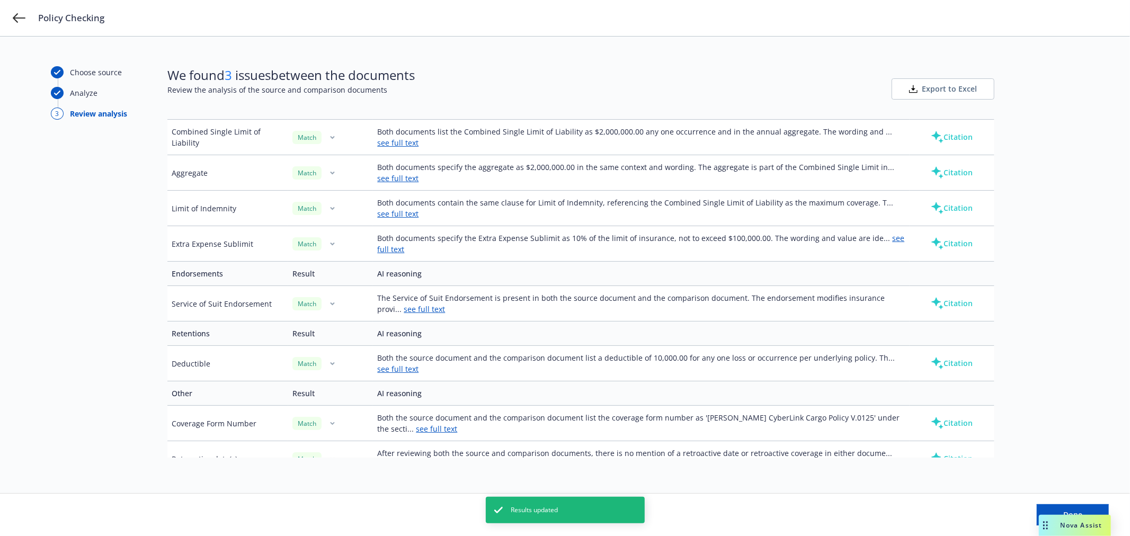
scroll to position [581, 0]
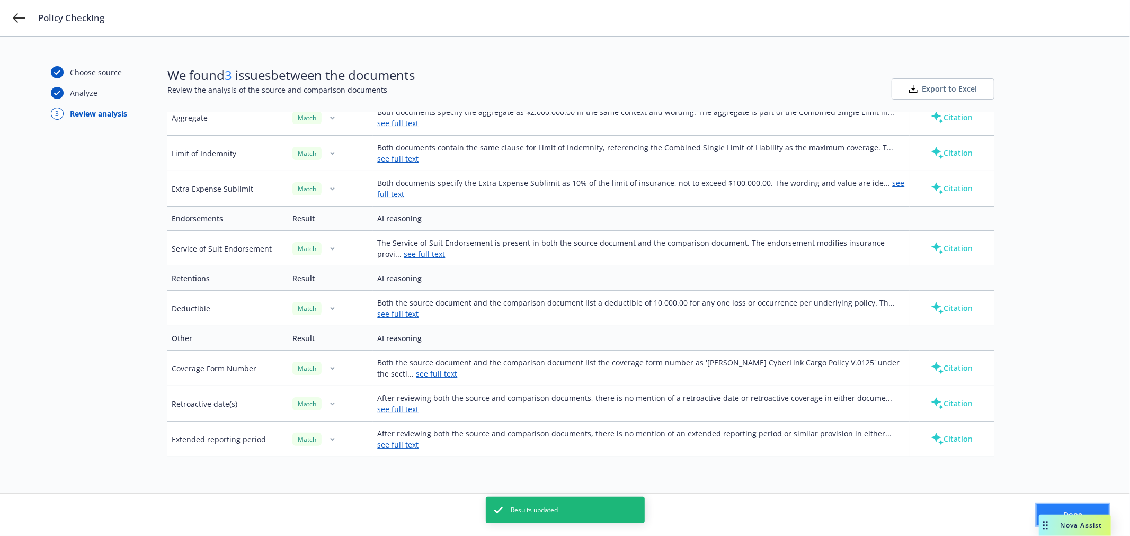
click at [1053, 506] on button "Done" at bounding box center [1073, 514] width 72 height 21
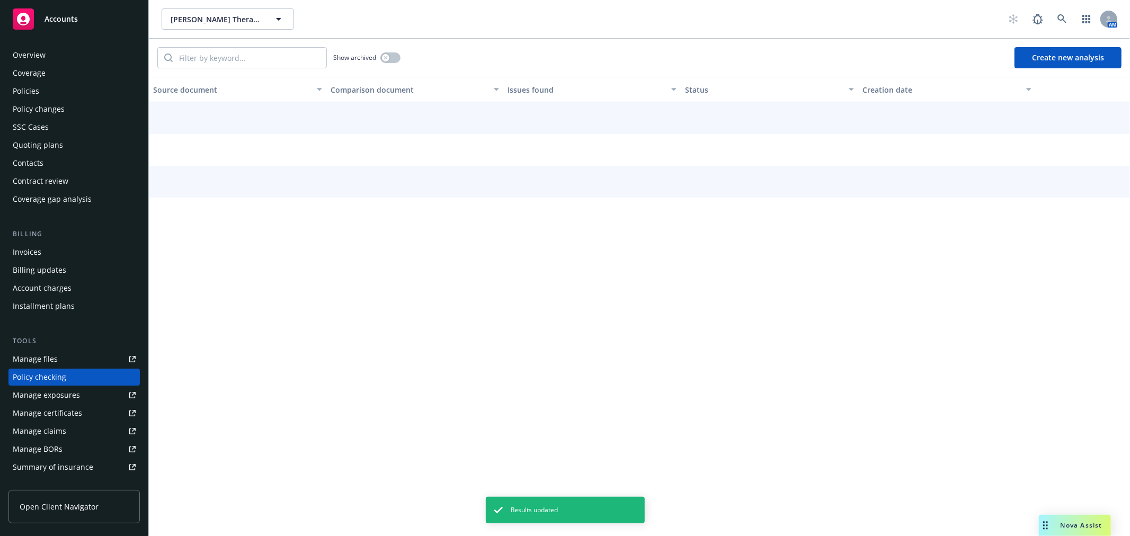
scroll to position [92, 0]
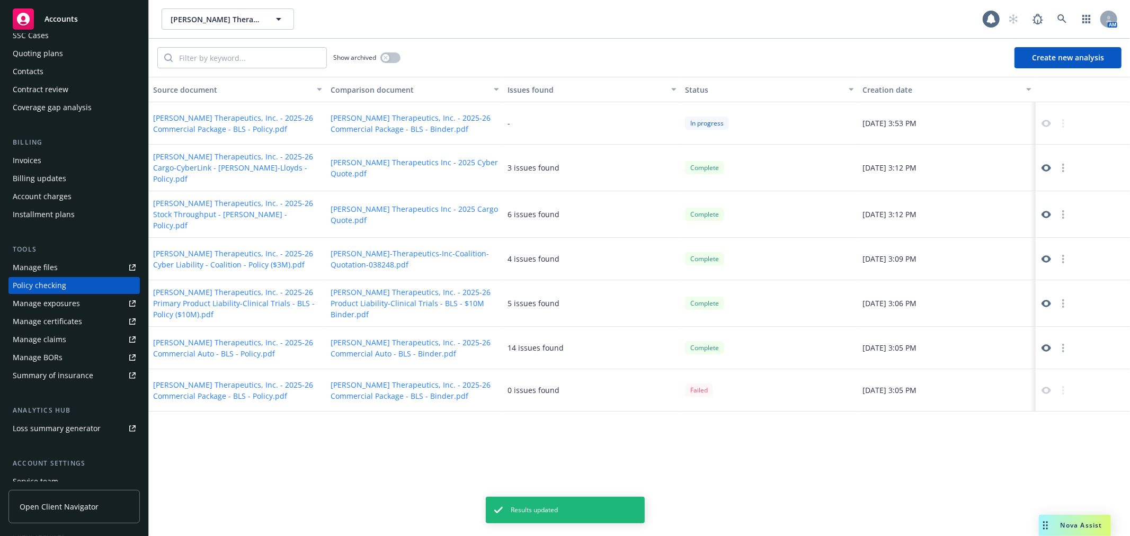
click at [1047, 255] on icon at bounding box center [1046, 258] width 10 height 7
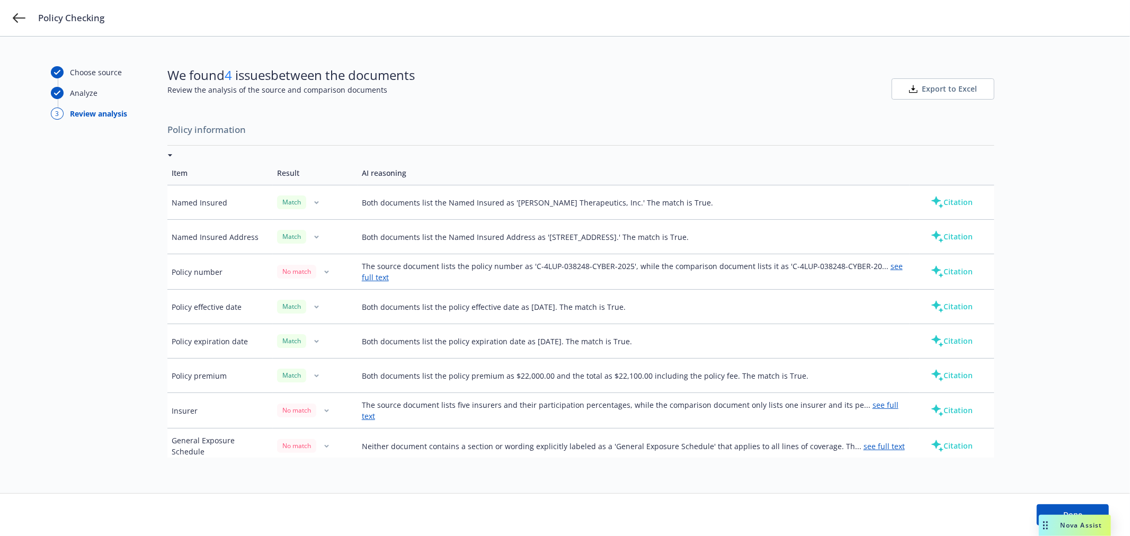
click at [880, 261] on link "see full text" at bounding box center [632, 271] width 541 height 21
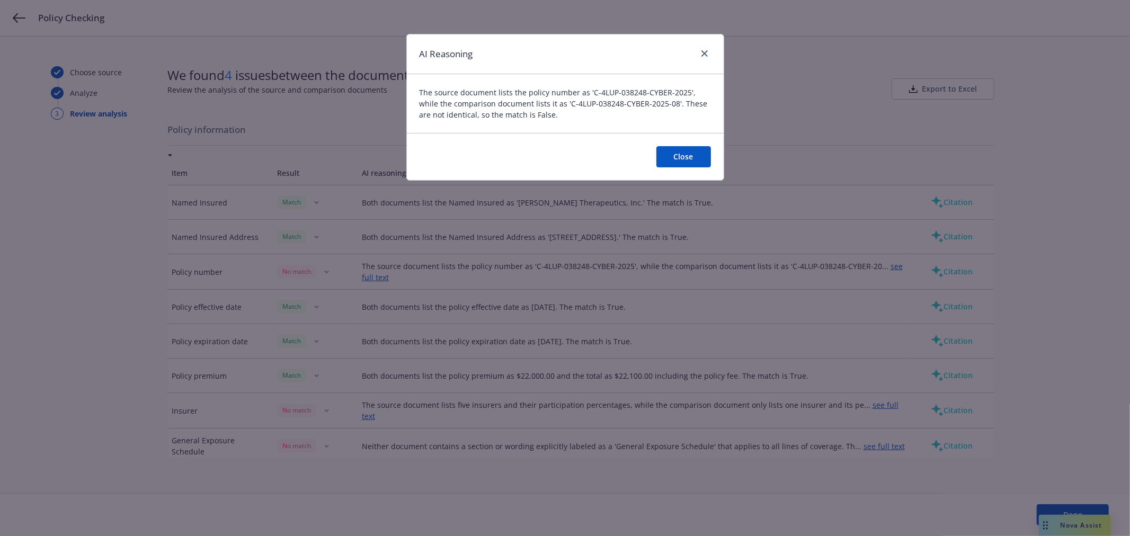
click at [690, 147] on button "Close" at bounding box center [683, 156] width 55 height 21
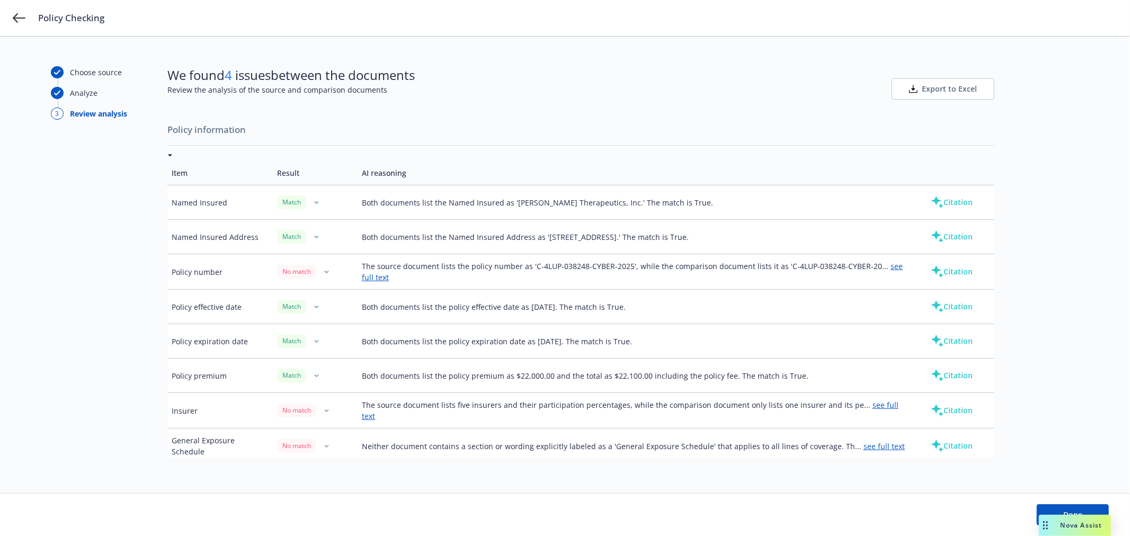
click at [954, 265] on button "Citation" at bounding box center [952, 271] width 76 height 21
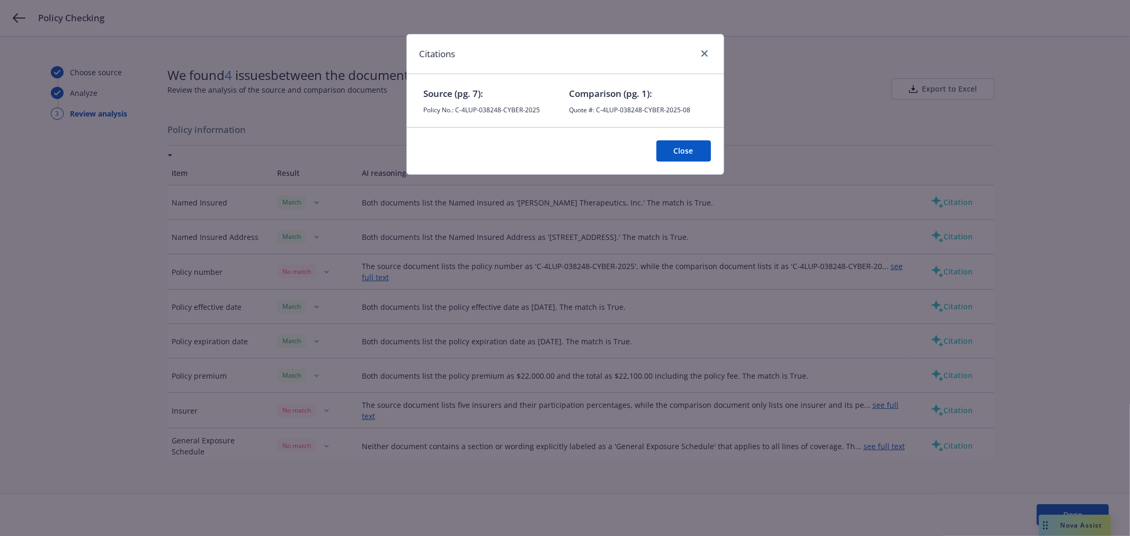
click at [677, 147] on button "Close" at bounding box center [683, 150] width 55 height 21
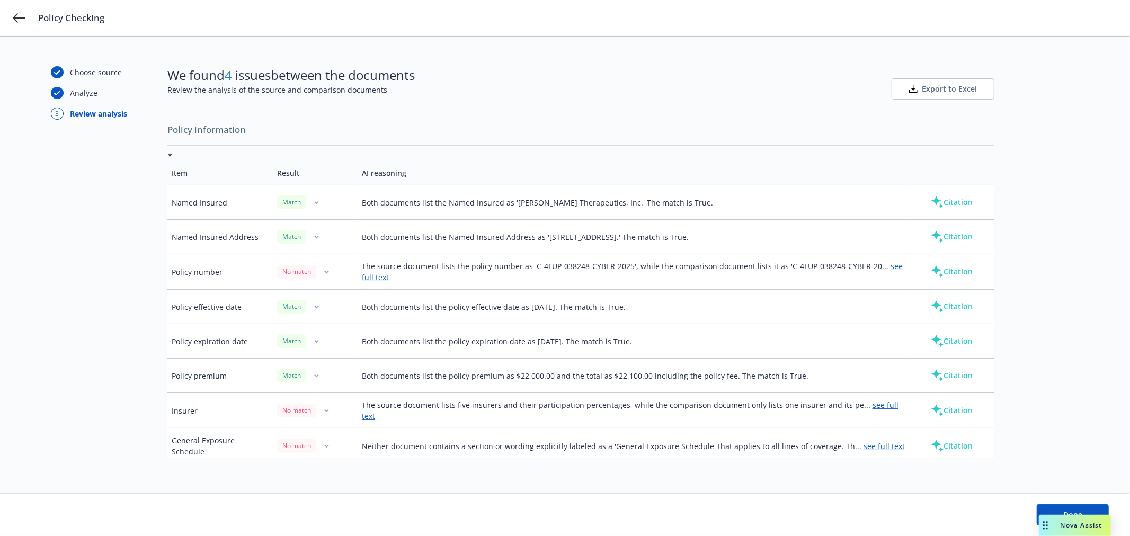
click at [322, 278] on button "button" at bounding box center [326, 271] width 13 height 13
click at [331, 293] on link "Mark as wrong" at bounding box center [325, 294] width 86 height 21
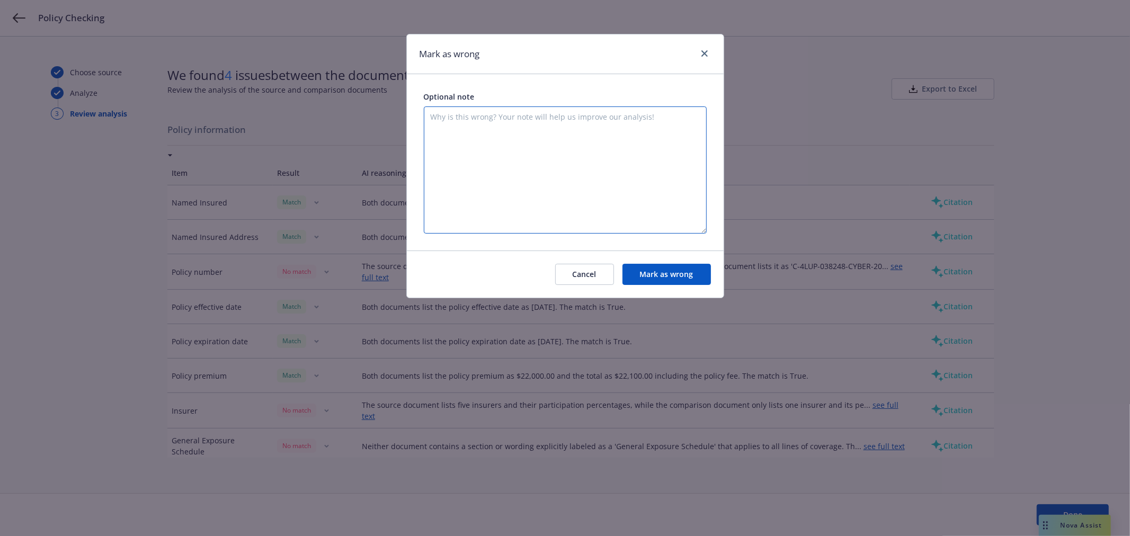
click at [470, 156] on textarea at bounding box center [565, 169] width 283 height 127
type textarea "Coalition doesn't give the correct policy number in advance in quotes"
click at [645, 272] on button "Mark as wrong" at bounding box center [666, 274] width 88 height 21
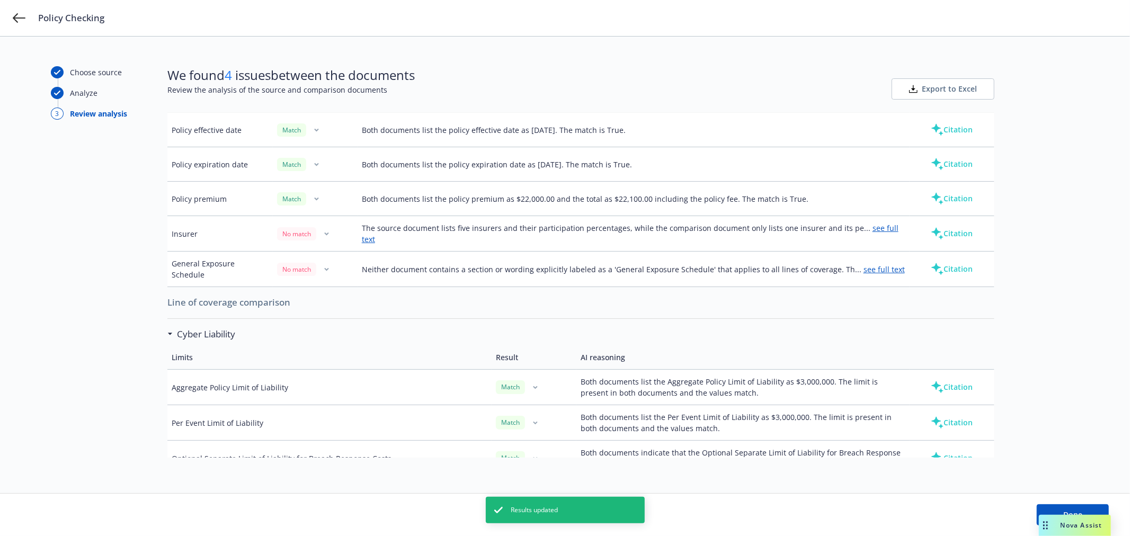
scroll to position [235, 0]
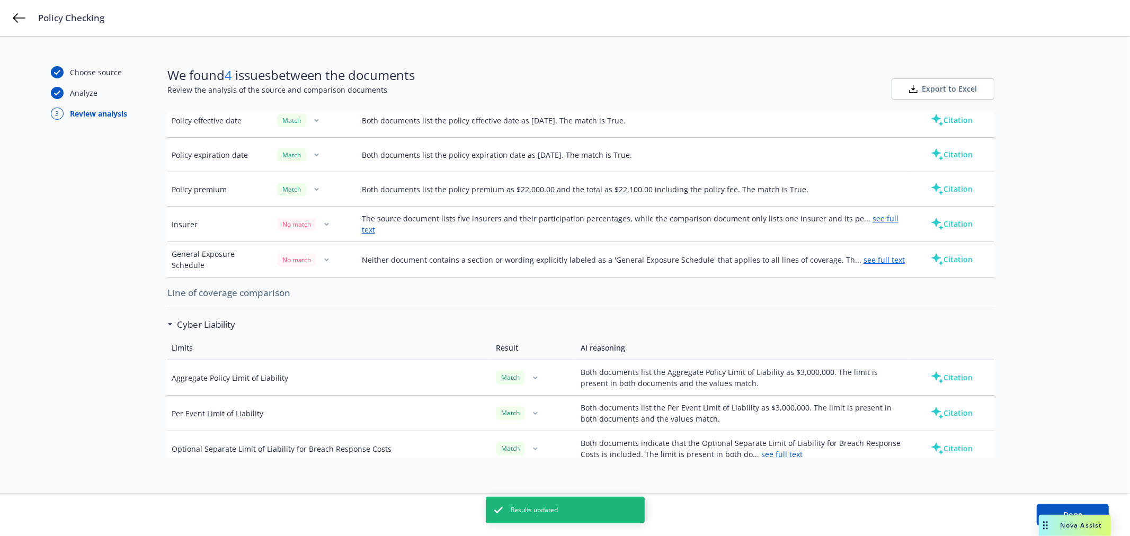
click at [881, 223] on link "see full text" at bounding box center [630, 223] width 537 height 21
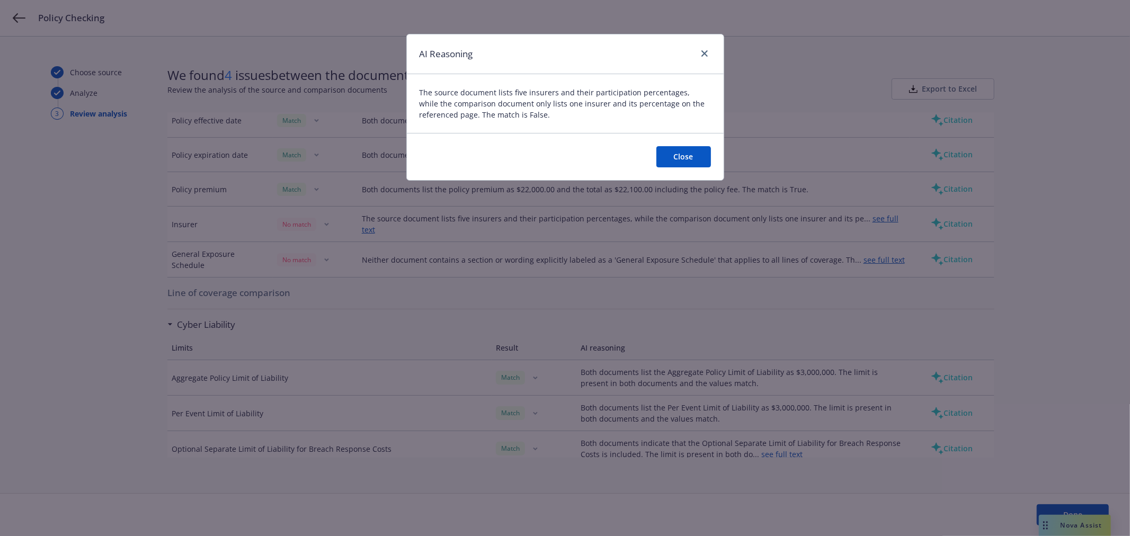
click at [684, 161] on button "Close" at bounding box center [683, 156] width 55 height 21
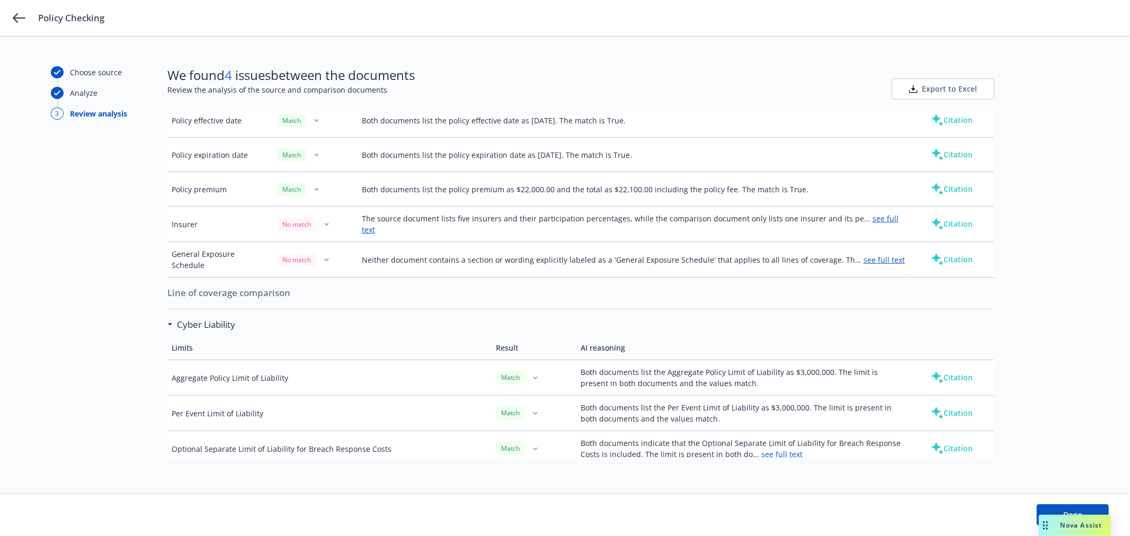
click at [320, 223] on button "button" at bounding box center [326, 224] width 13 height 13
click at [323, 237] on link "Mark as wrong" at bounding box center [325, 247] width 86 height 21
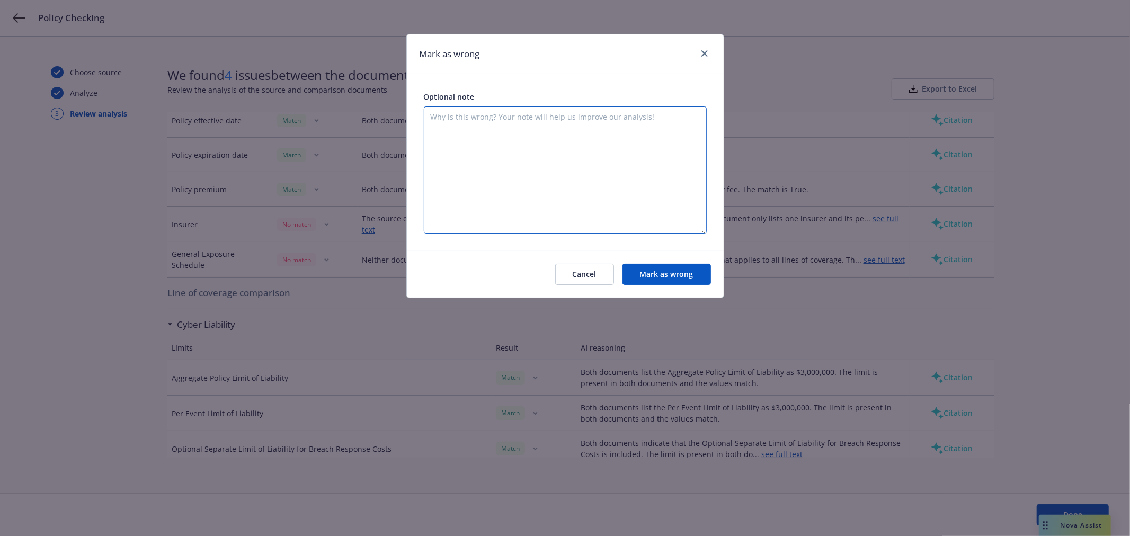
click at [507, 159] on textarea at bounding box center [565, 169] width 283 height 127
type textarea "it's a quota share"
click at [697, 273] on button "Mark as wrong" at bounding box center [666, 274] width 88 height 21
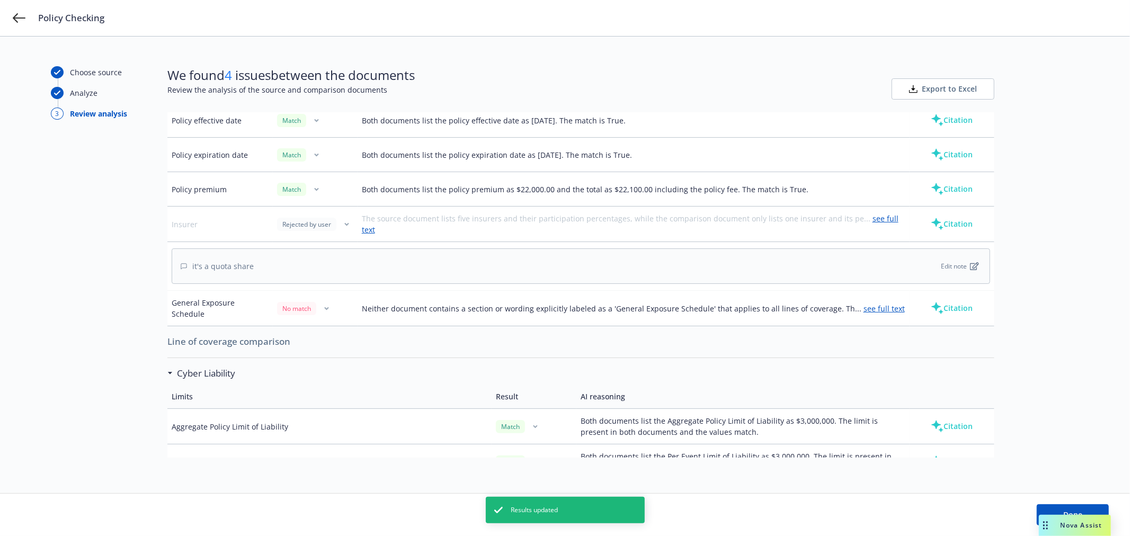
click at [863, 308] on link "see full text" at bounding box center [883, 309] width 41 height 10
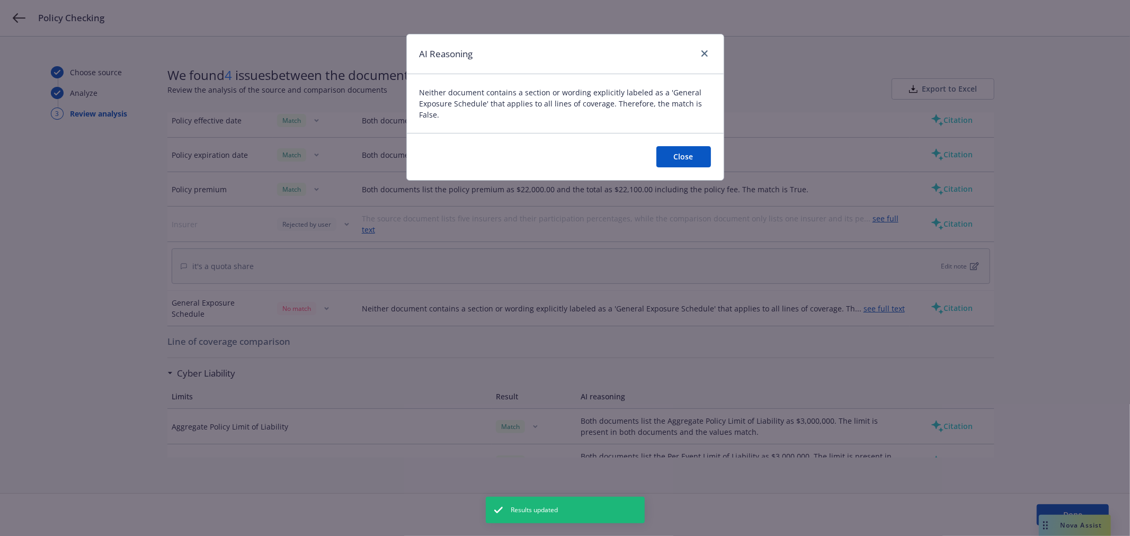
click at [681, 154] on button "Close" at bounding box center [683, 156] width 55 height 21
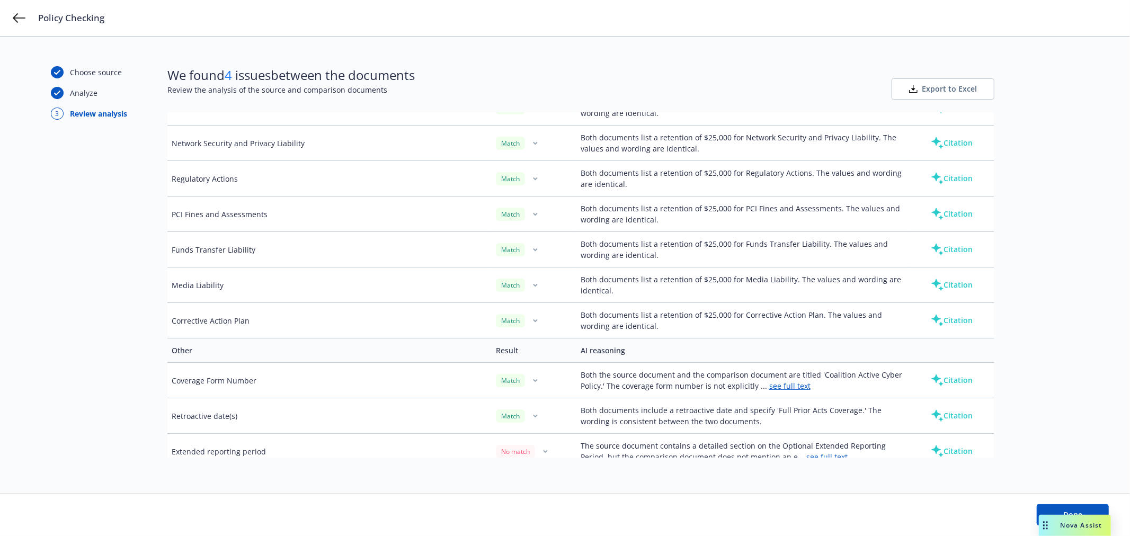
scroll to position [2107, 0]
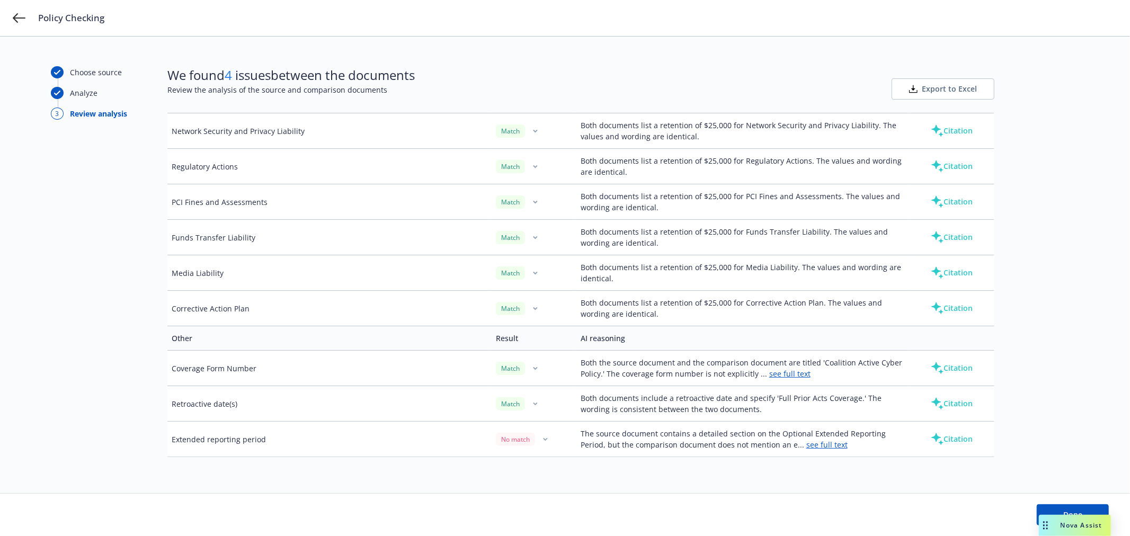
click at [814, 444] on link "see full text" at bounding box center [826, 445] width 41 height 10
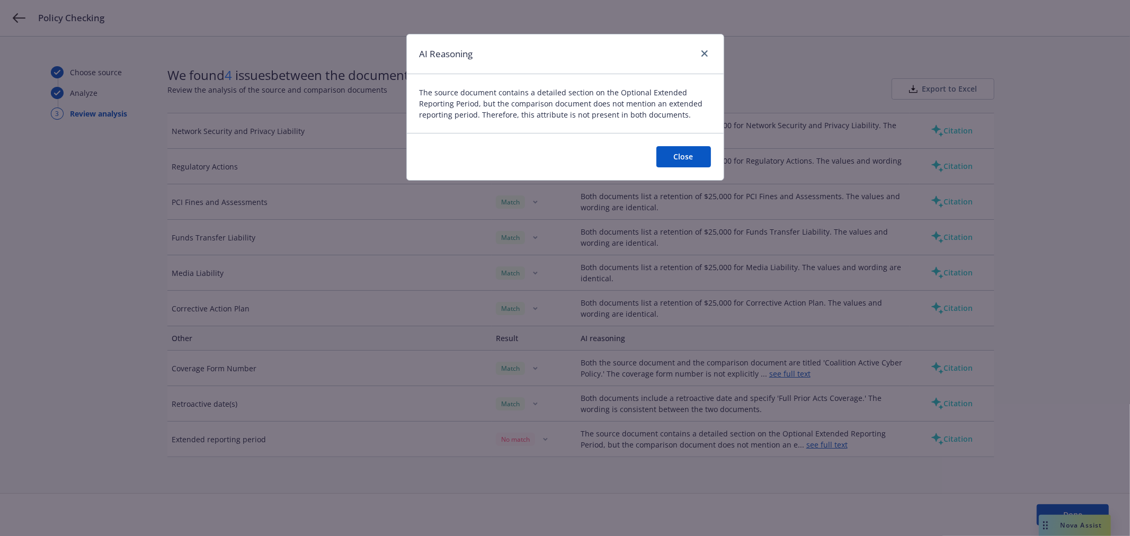
click at [668, 162] on button "Close" at bounding box center [683, 156] width 55 height 21
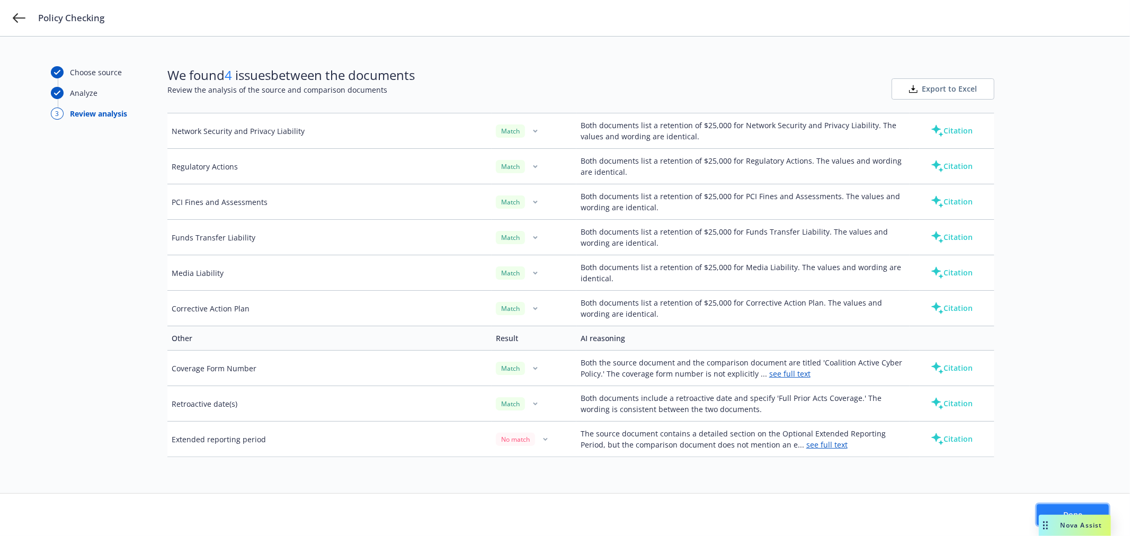
click at [1083, 510] on button "Done" at bounding box center [1073, 514] width 72 height 21
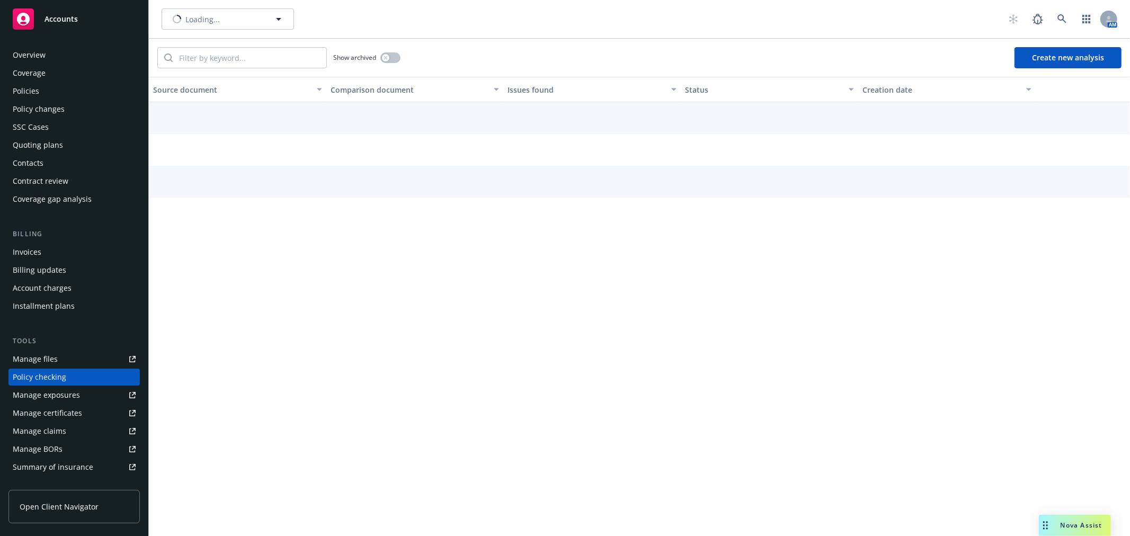
scroll to position [92, 0]
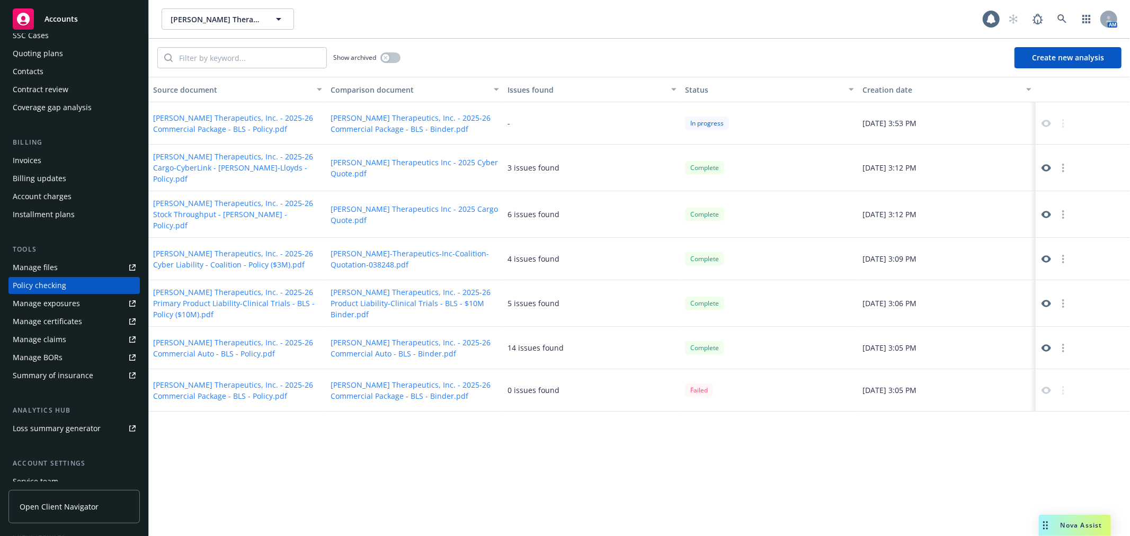
click at [1047, 300] on icon at bounding box center [1046, 303] width 10 height 7
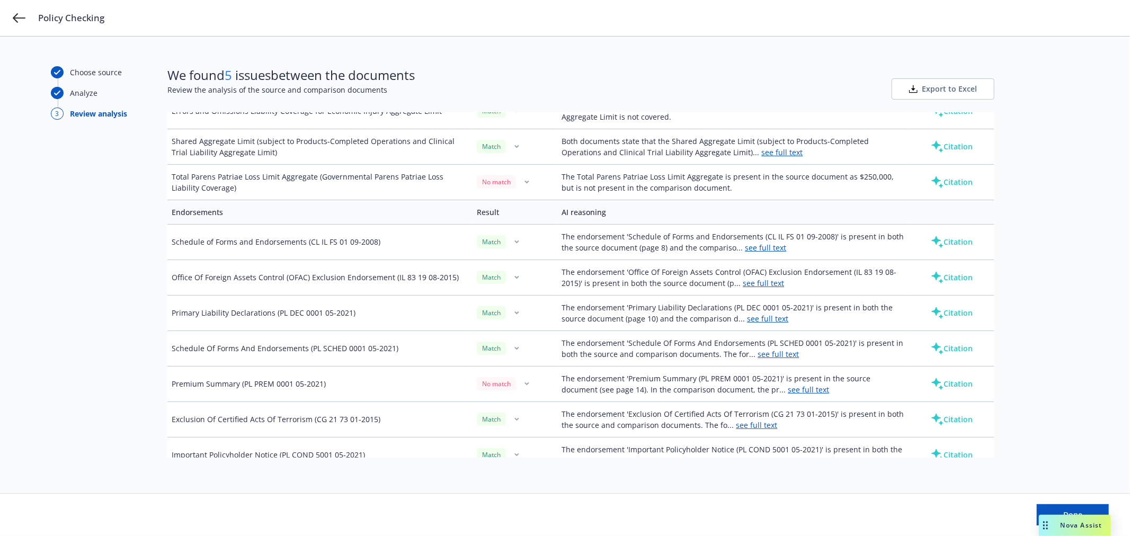
scroll to position [824, 0]
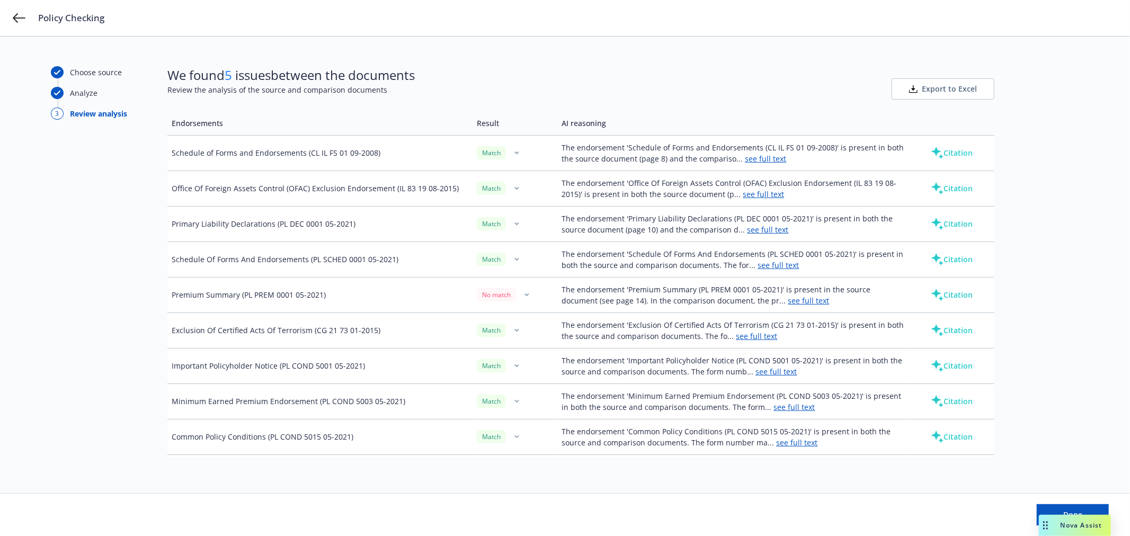
click at [788, 298] on link "see full text" at bounding box center [808, 301] width 41 height 10
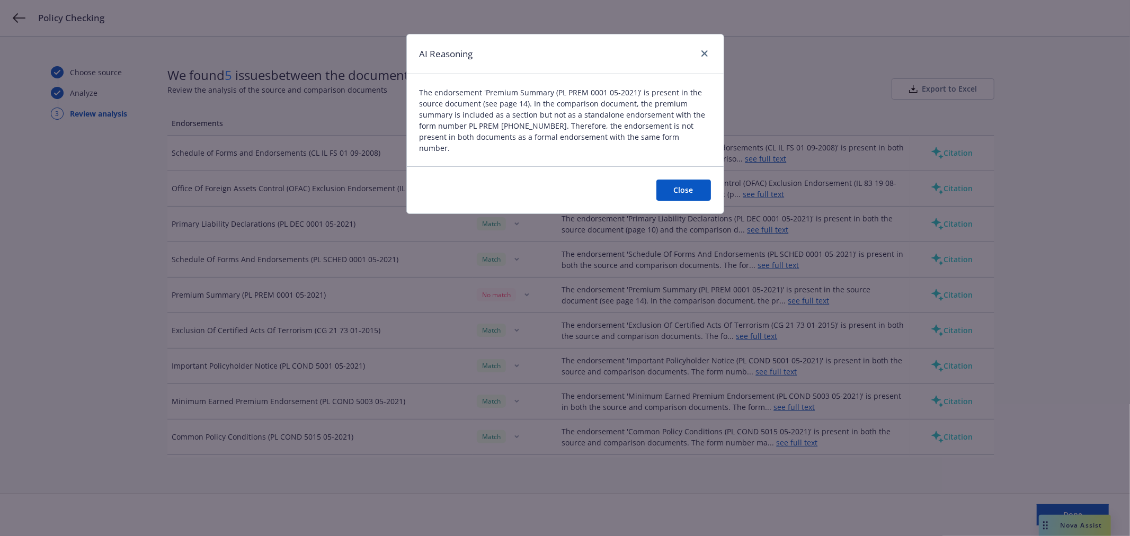
click at [678, 180] on button "Close" at bounding box center [683, 190] width 55 height 21
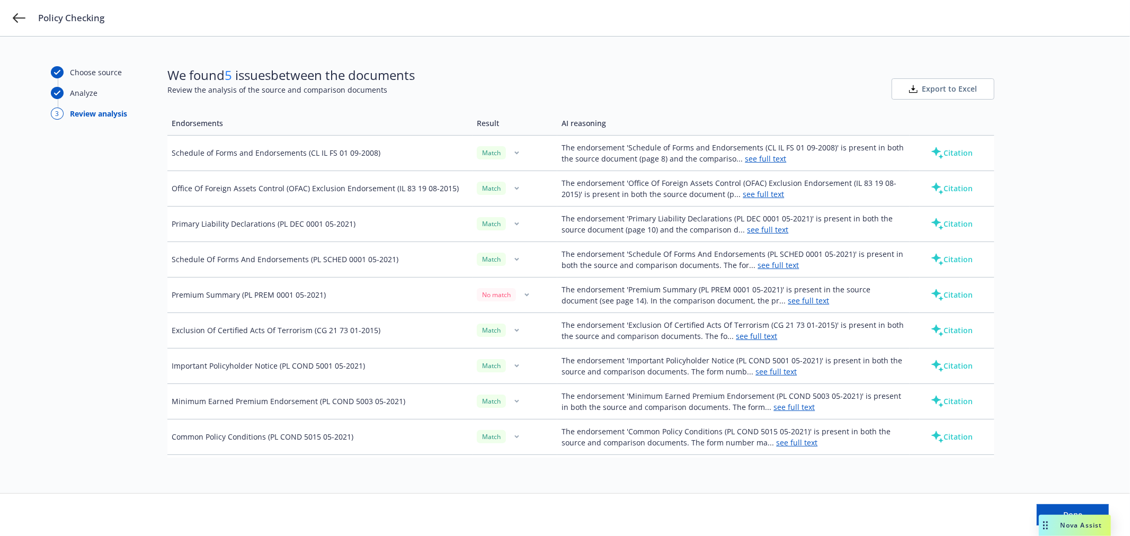
click at [527, 300] on div "No match" at bounding box center [515, 294] width 76 height 13
click at [525, 298] on button "button" at bounding box center [526, 295] width 13 height 13
click at [534, 325] on link "Mark as wrong" at bounding box center [524, 318] width 86 height 21
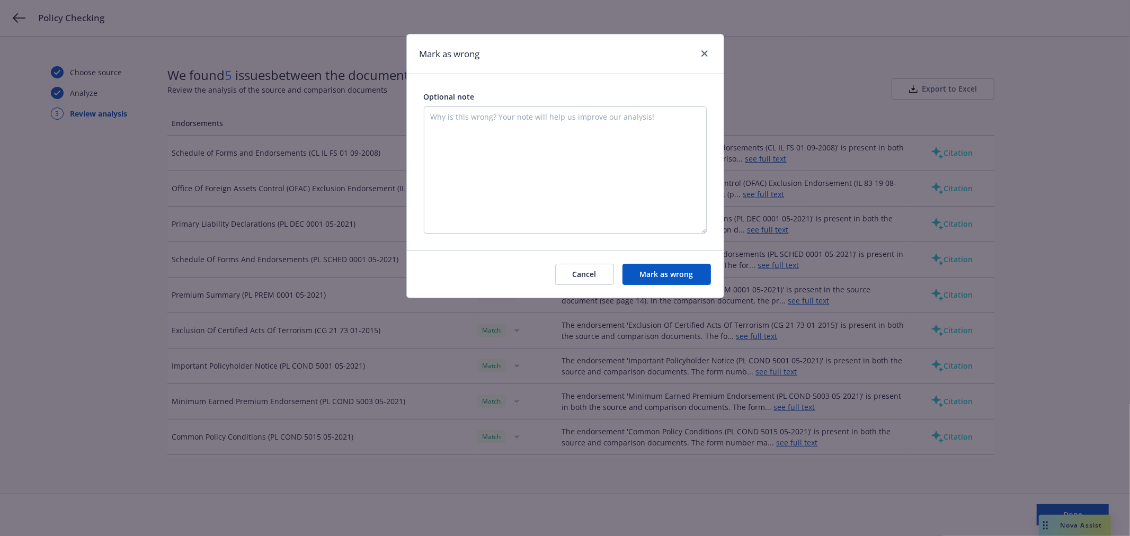
click at [660, 281] on button "Mark as wrong" at bounding box center [666, 274] width 88 height 21
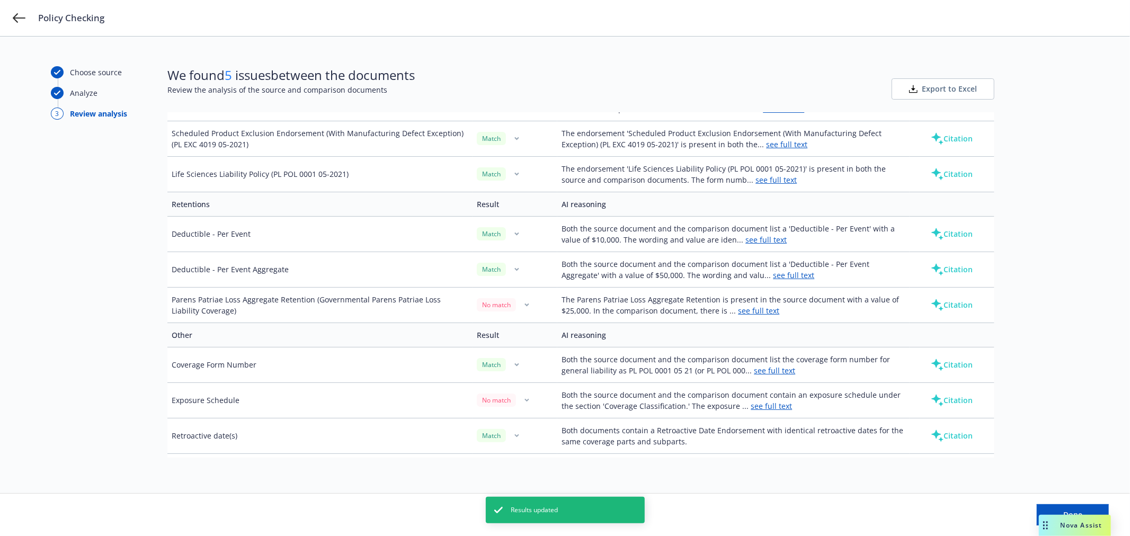
scroll to position [1510, 0]
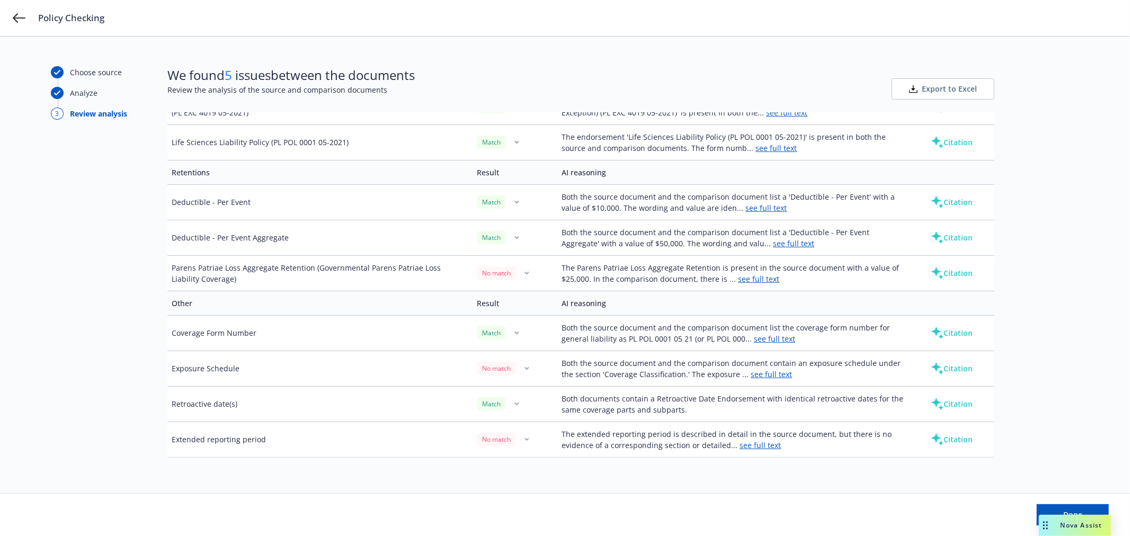
click at [521, 373] on button "button" at bounding box center [526, 368] width 13 height 13
click at [761, 372] on link "see full text" at bounding box center [771, 374] width 41 height 10
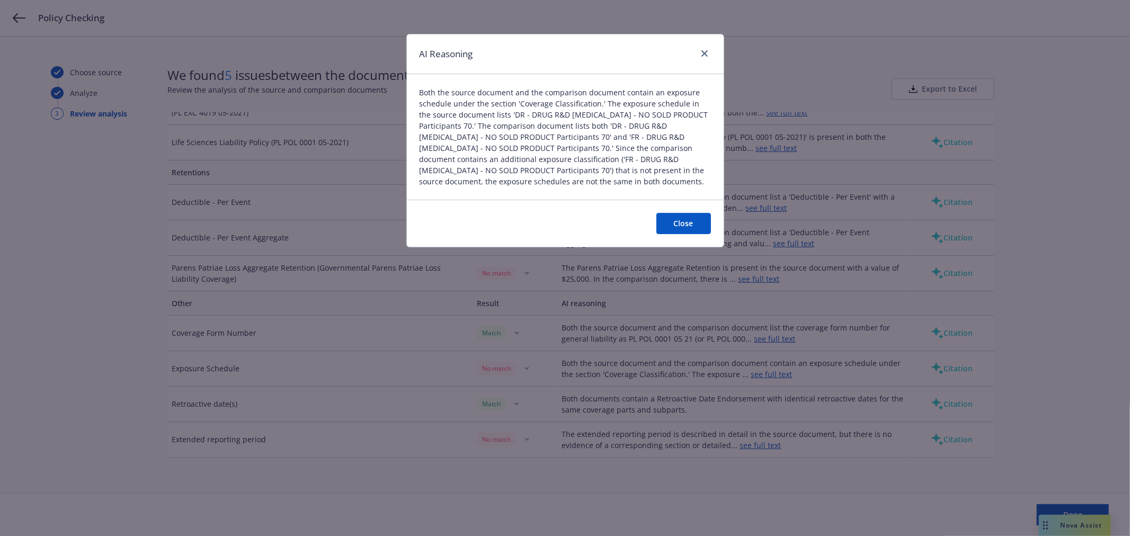
click at [674, 228] on button "Close" at bounding box center [683, 223] width 55 height 21
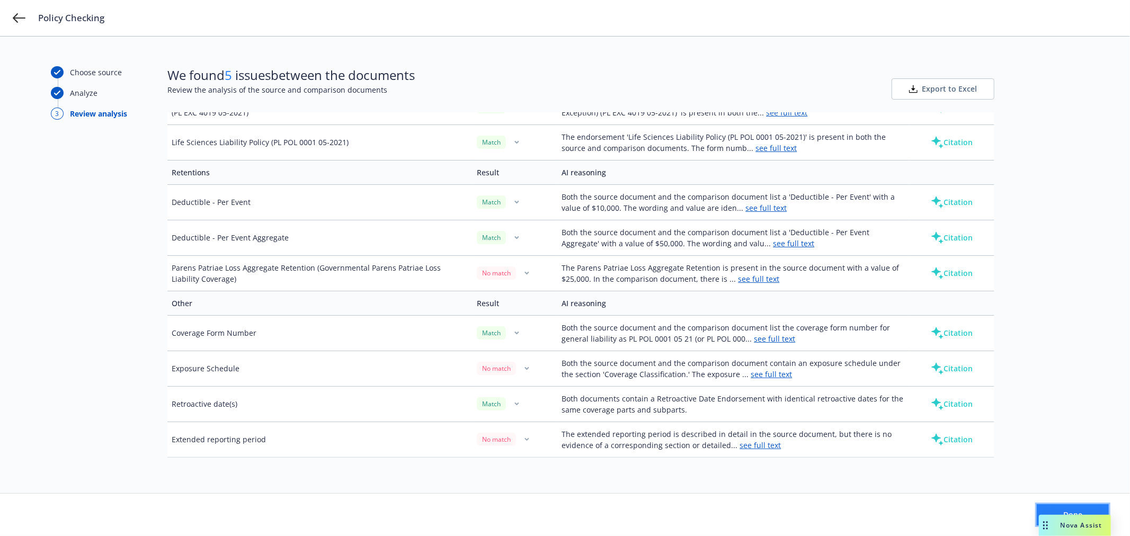
click at [1051, 504] on button "Done" at bounding box center [1073, 514] width 72 height 21
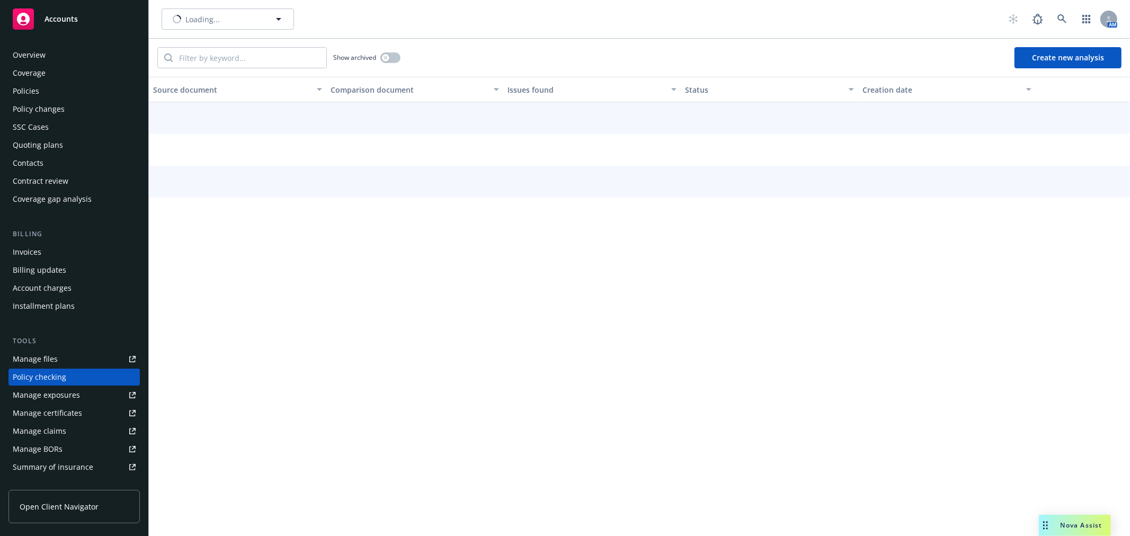
scroll to position [92, 0]
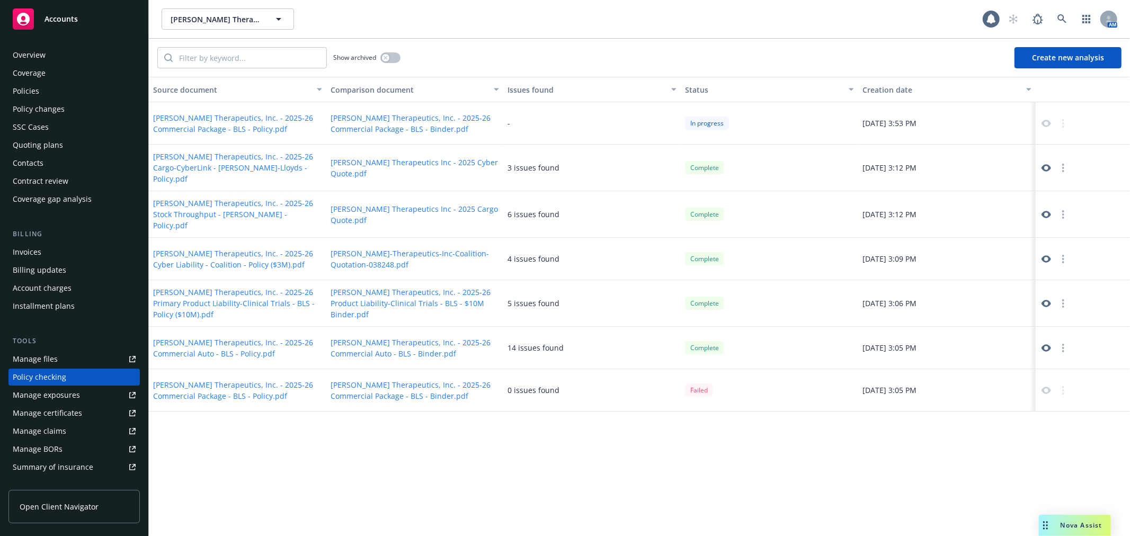
scroll to position [92, 0]
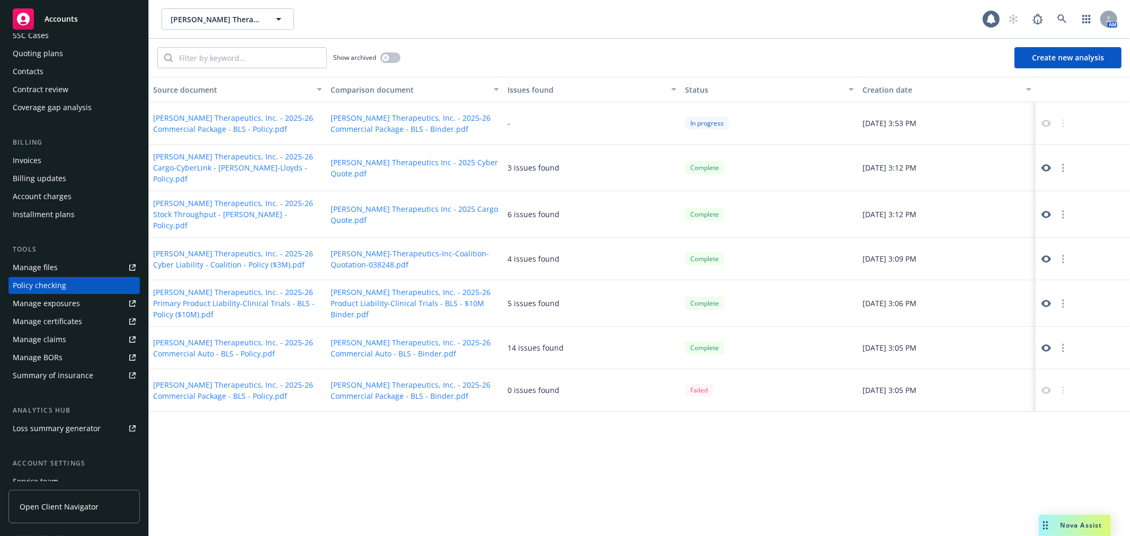
click at [531, 385] on div "0 issues found" at bounding box center [533, 390] width 52 height 11
